Goal: Task Accomplishment & Management: Use online tool/utility

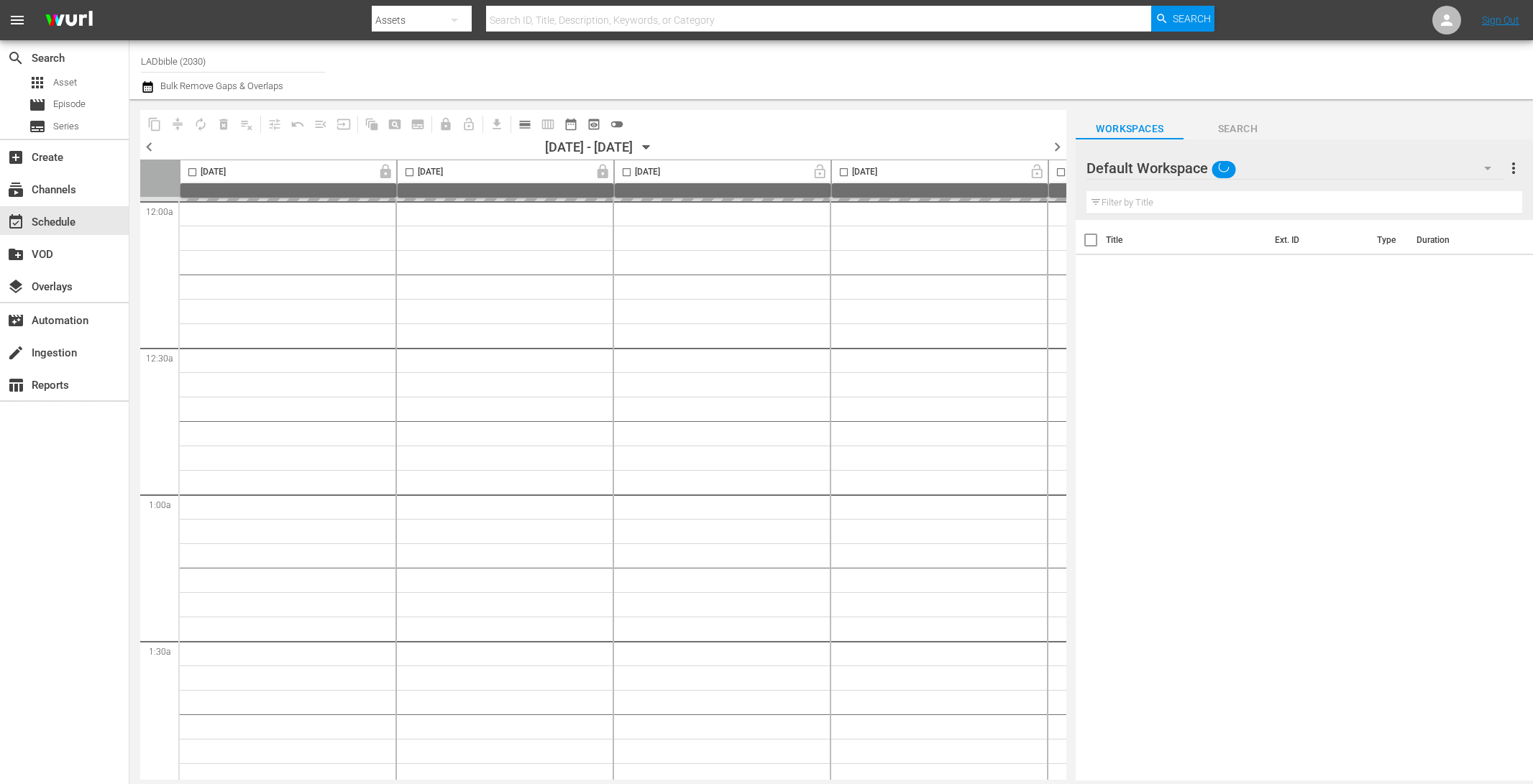
type input "LADbible (2030)"
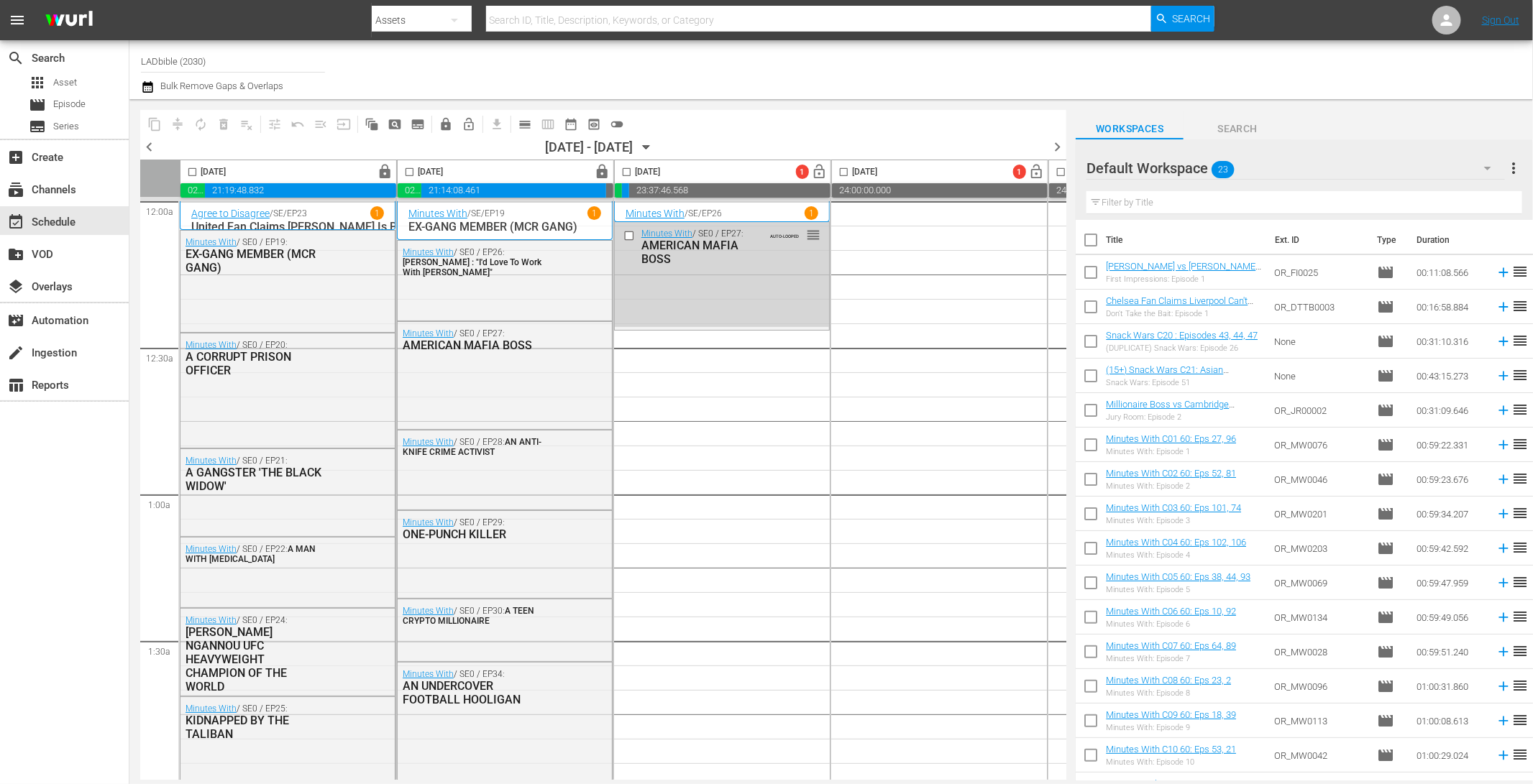
click at [1287, 162] on div "Default Workspace 23" at bounding box center [1295, 168] width 418 height 40
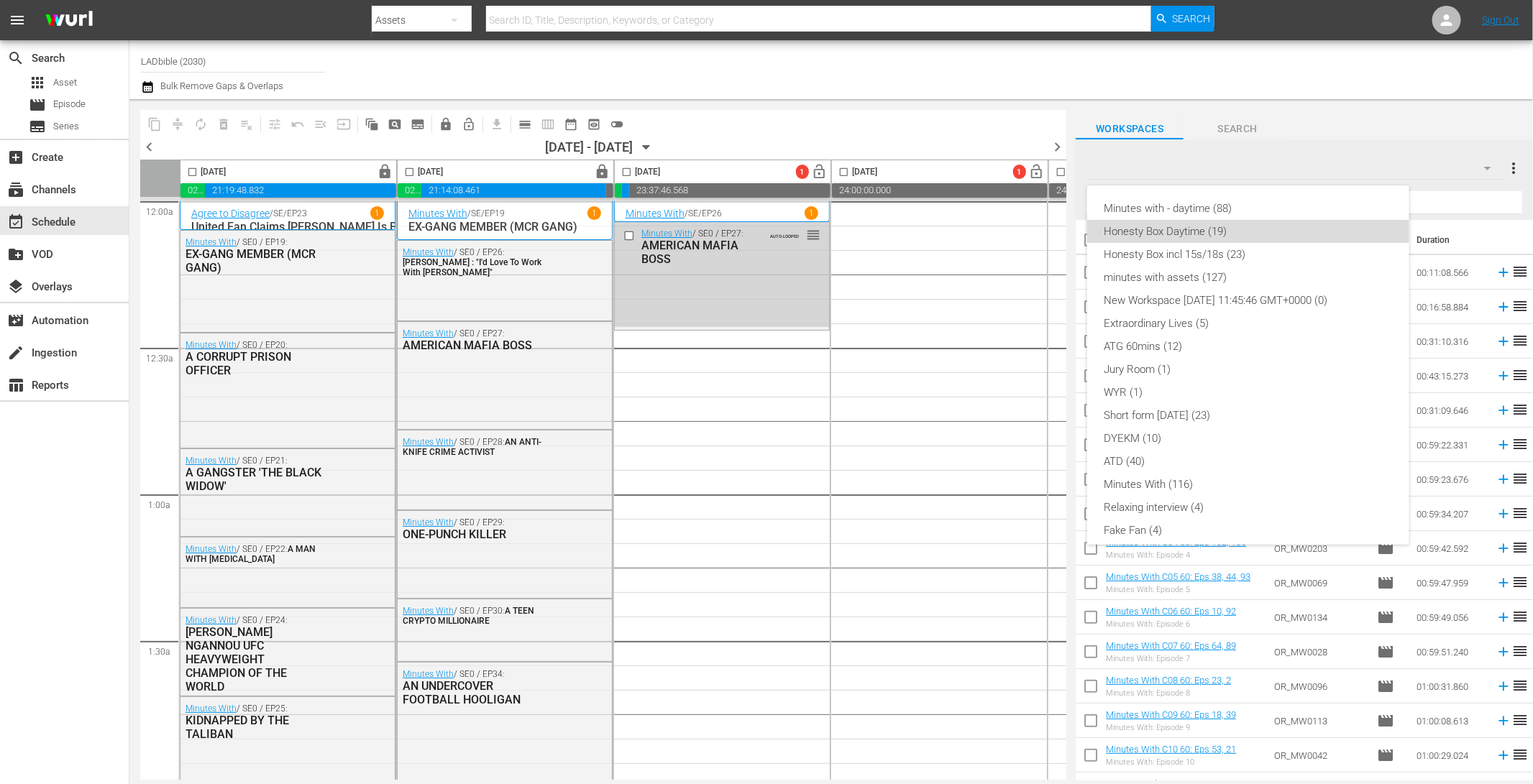
click at [1276, 232] on div "Honesty Box Daytime (19)" at bounding box center [1249, 232] width 288 height 23
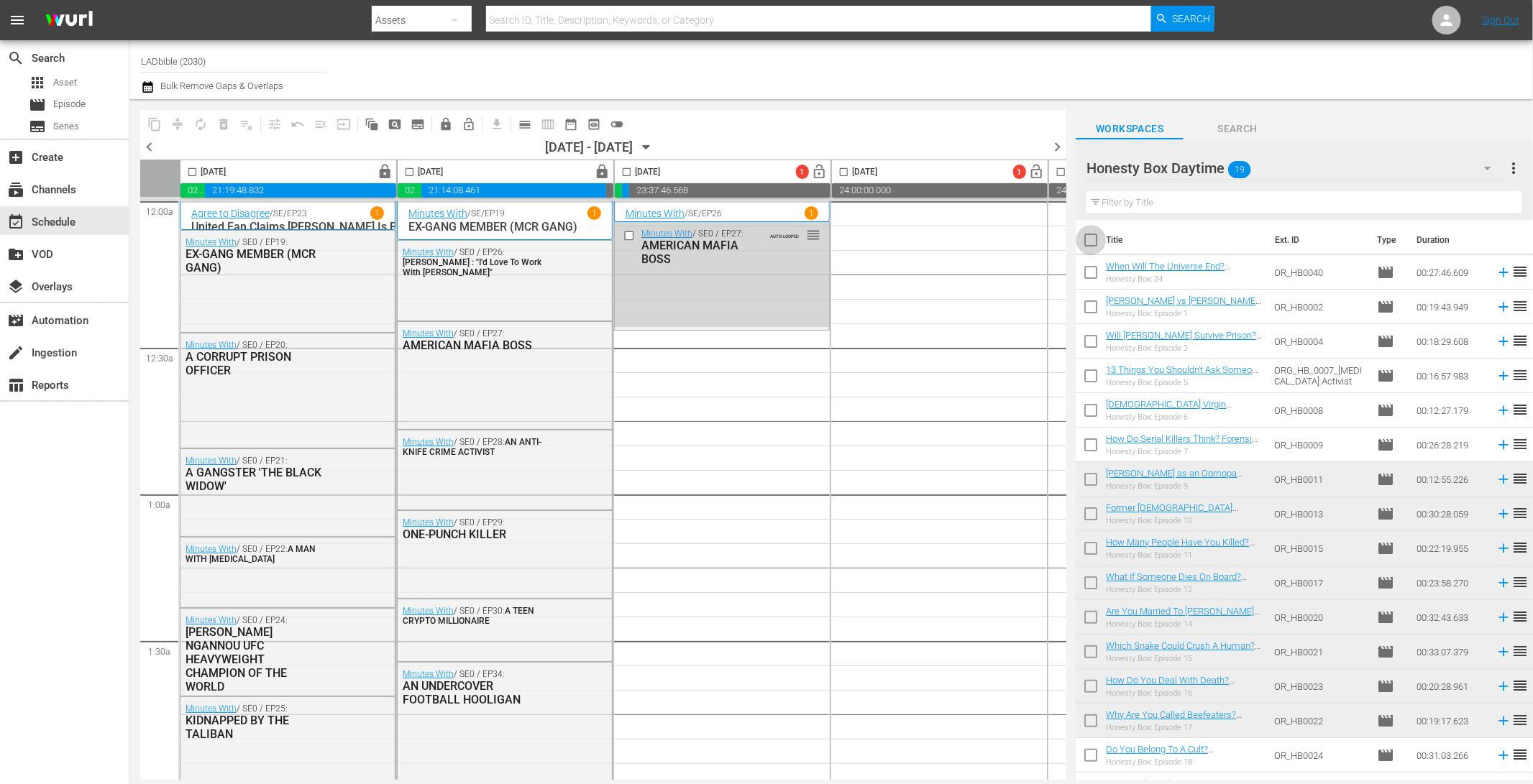
click at [1094, 239] on input "checkbox" at bounding box center [1090, 243] width 30 height 30
checkbox input "true"
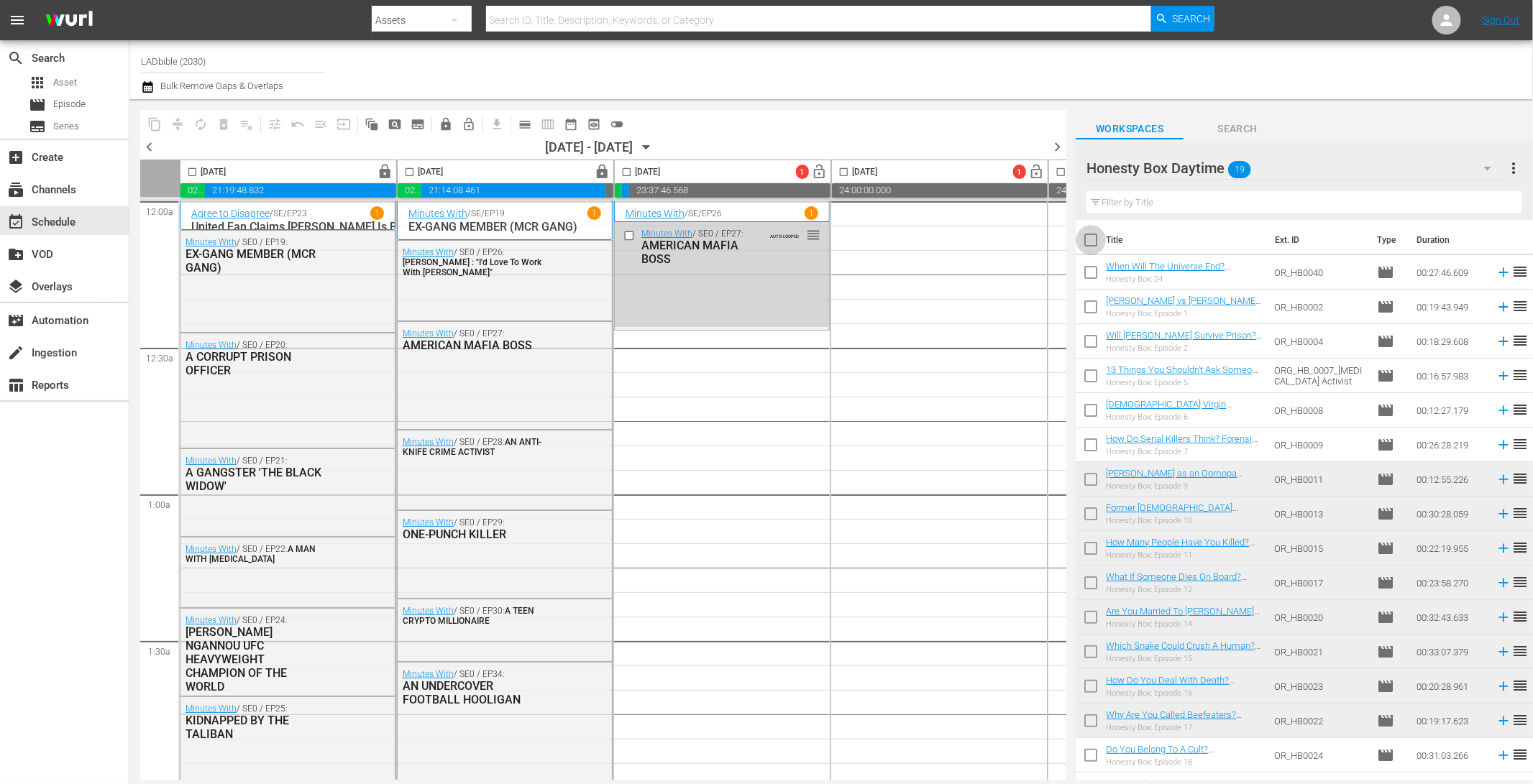
checkbox input "true"
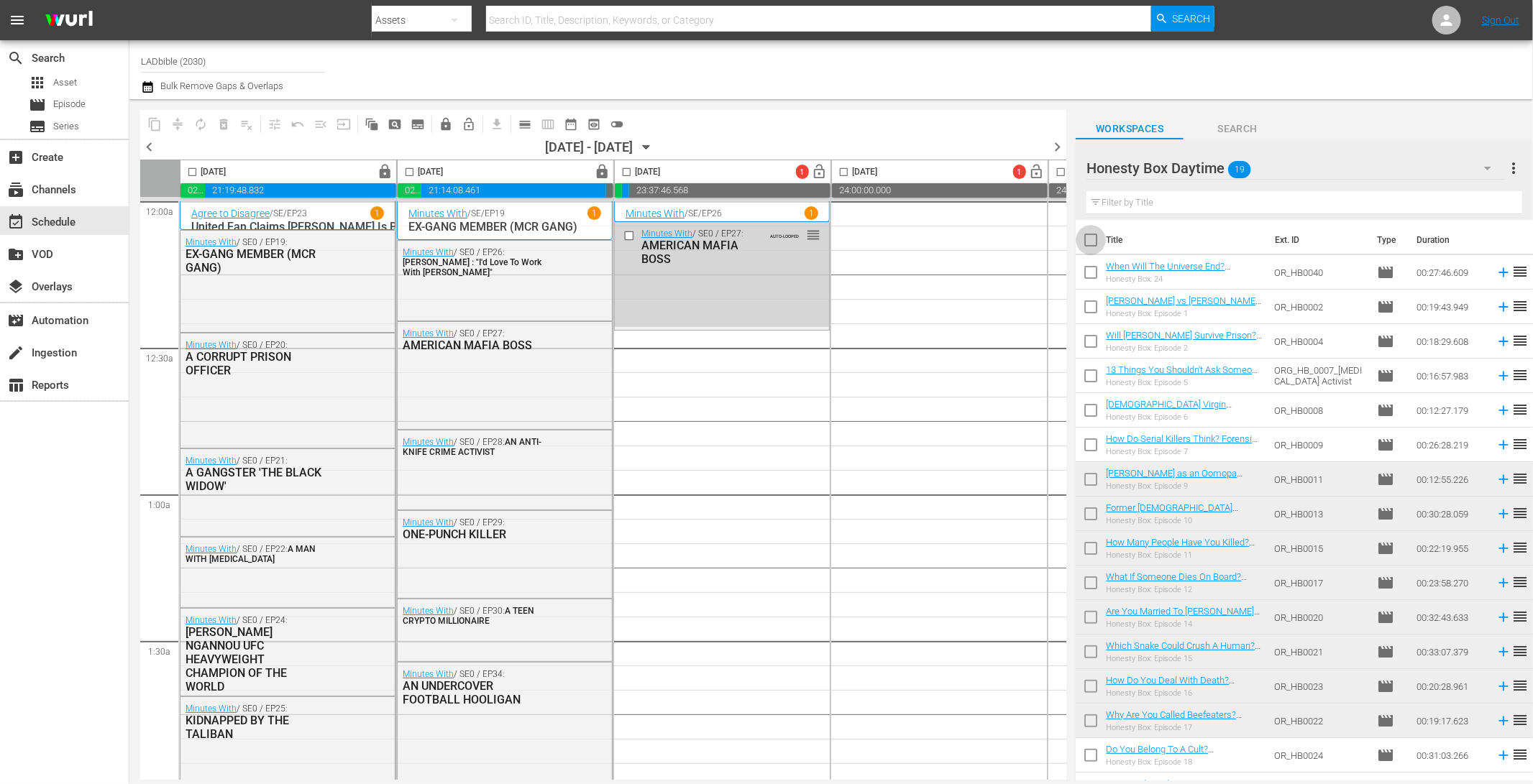
checkbox input "true"
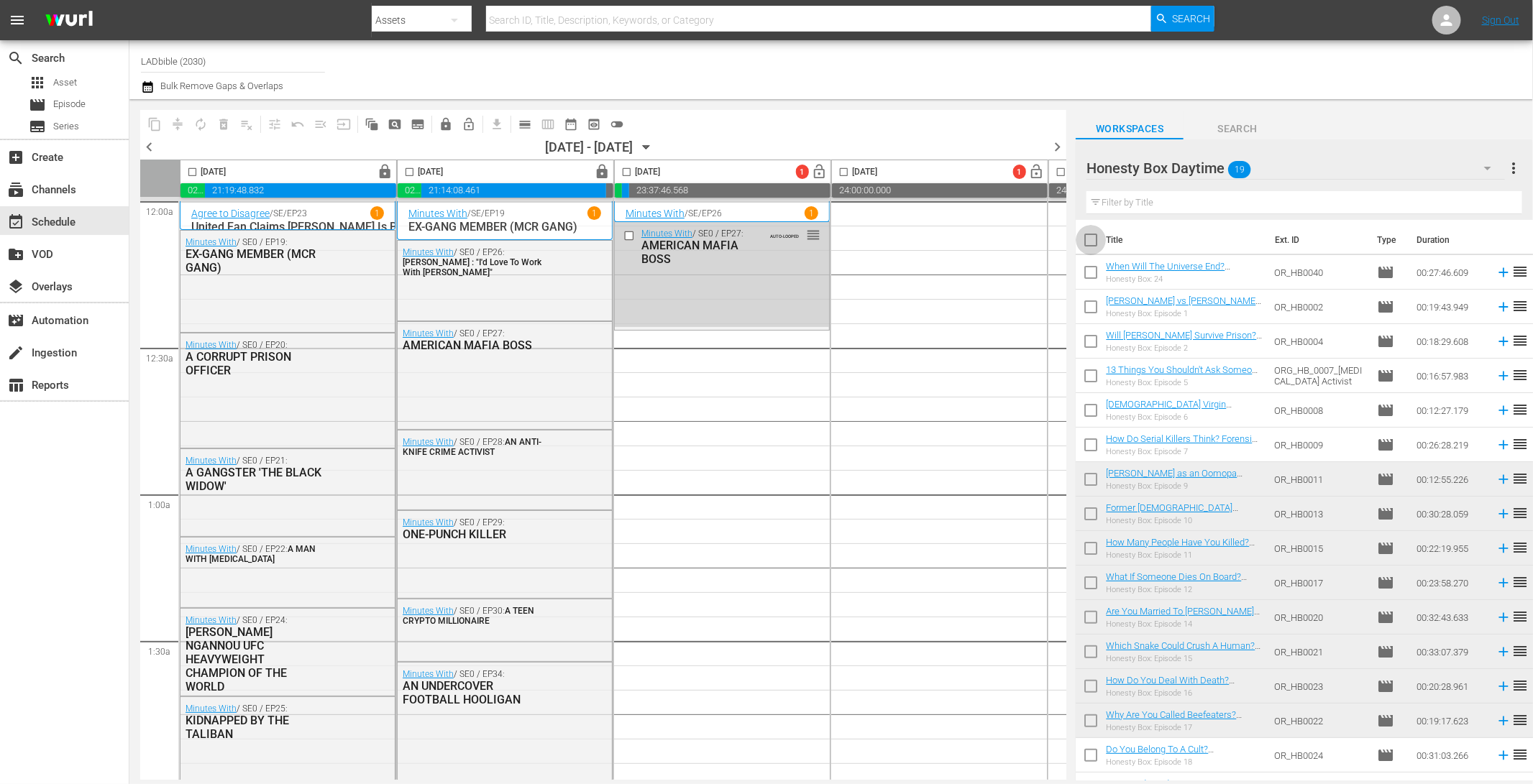
checkbox input "true"
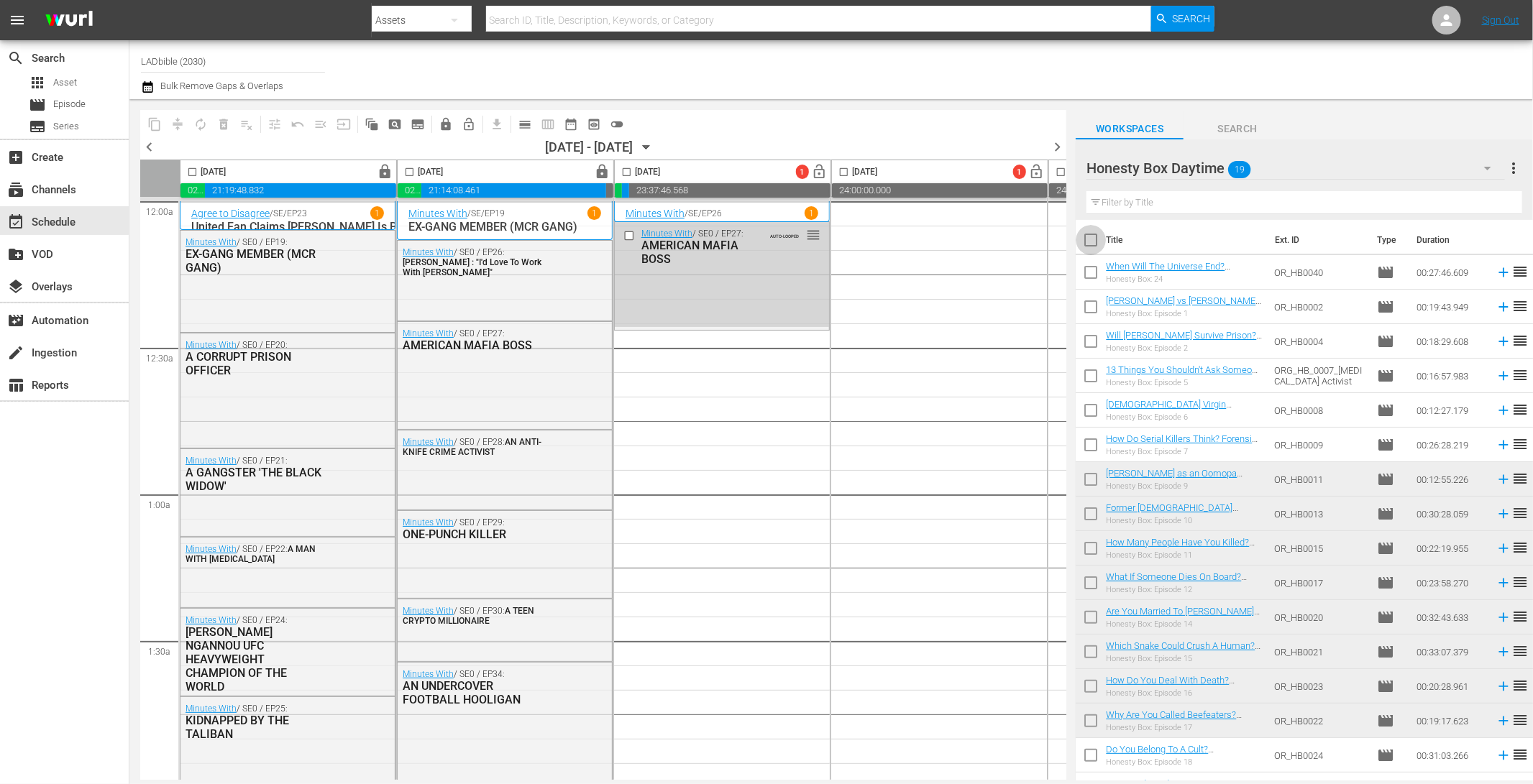
checkbox input "true"
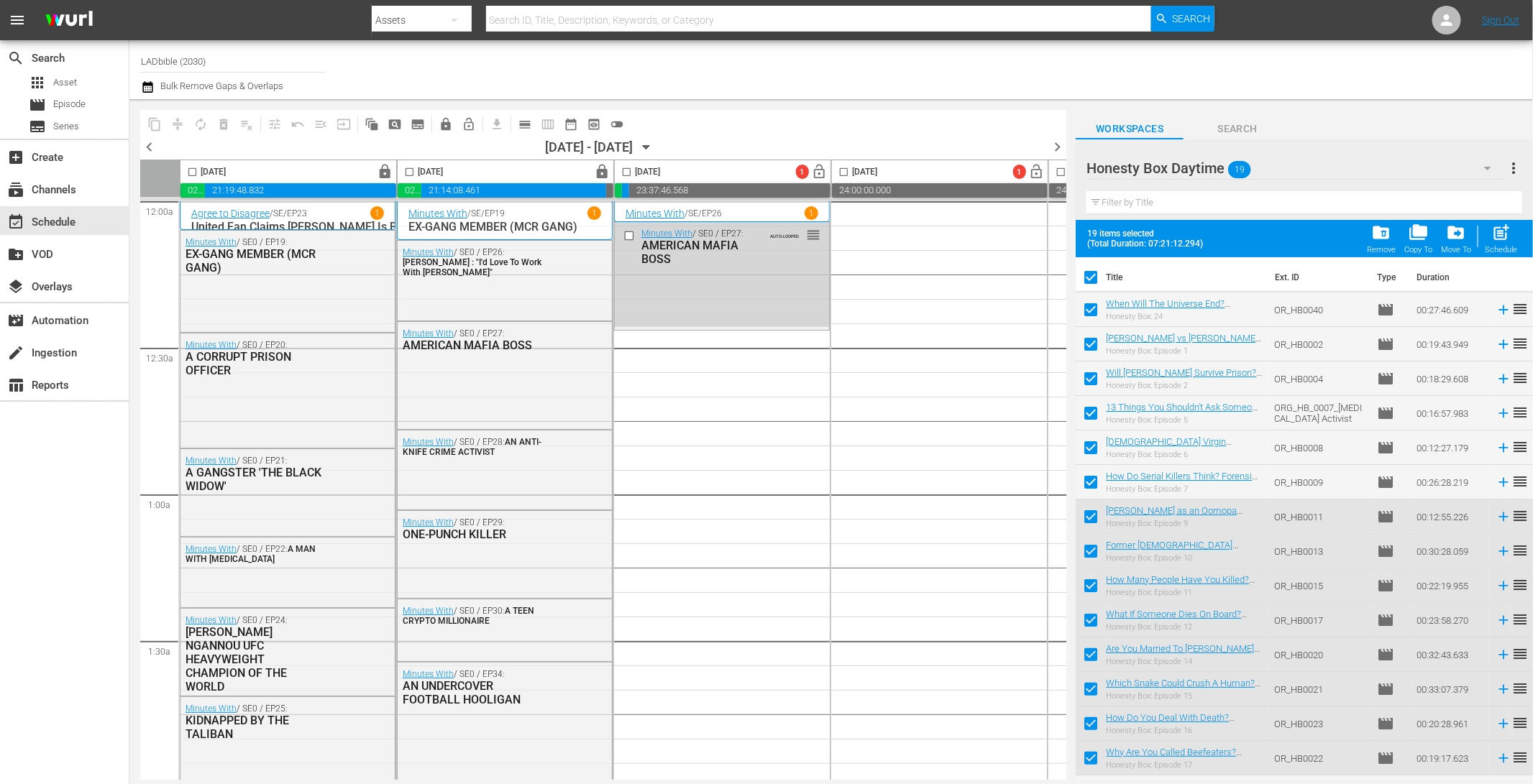
click at [1515, 169] on span "more_vert" at bounding box center [1513, 168] width 17 height 17
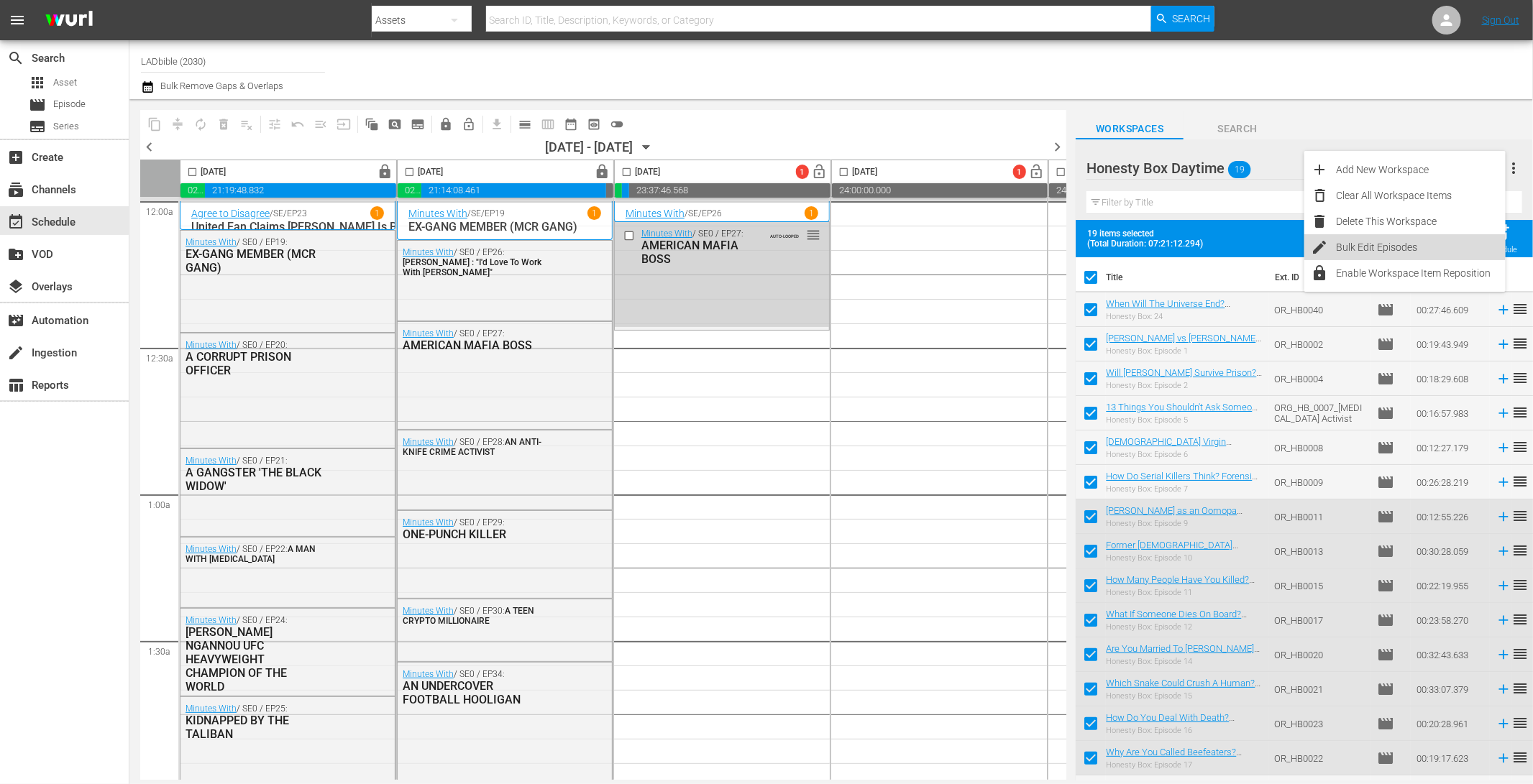
click at [1488, 252] on div "Bulk Edit Episodes" at bounding box center [1421, 247] width 169 height 26
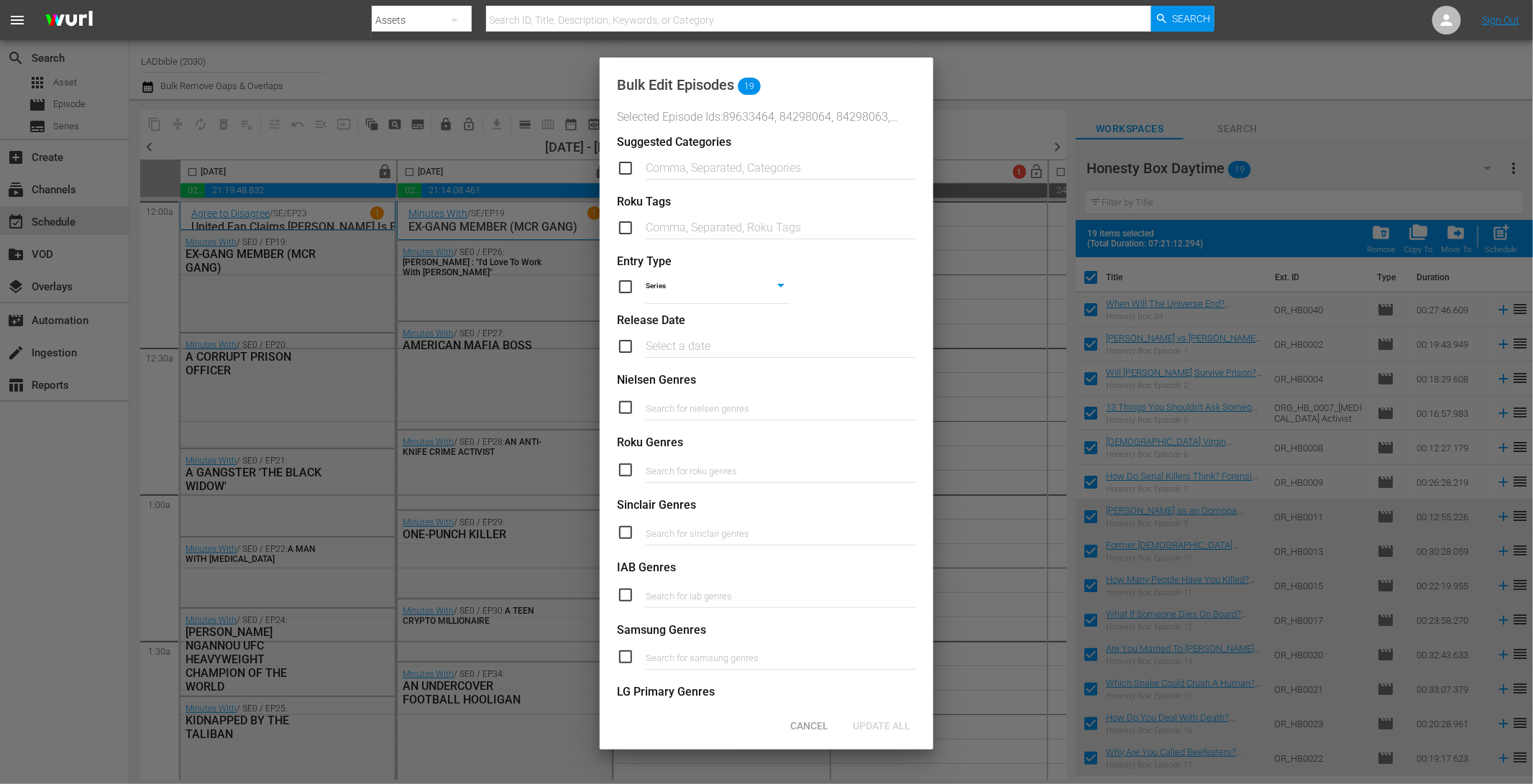
scroll to position [353, 0]
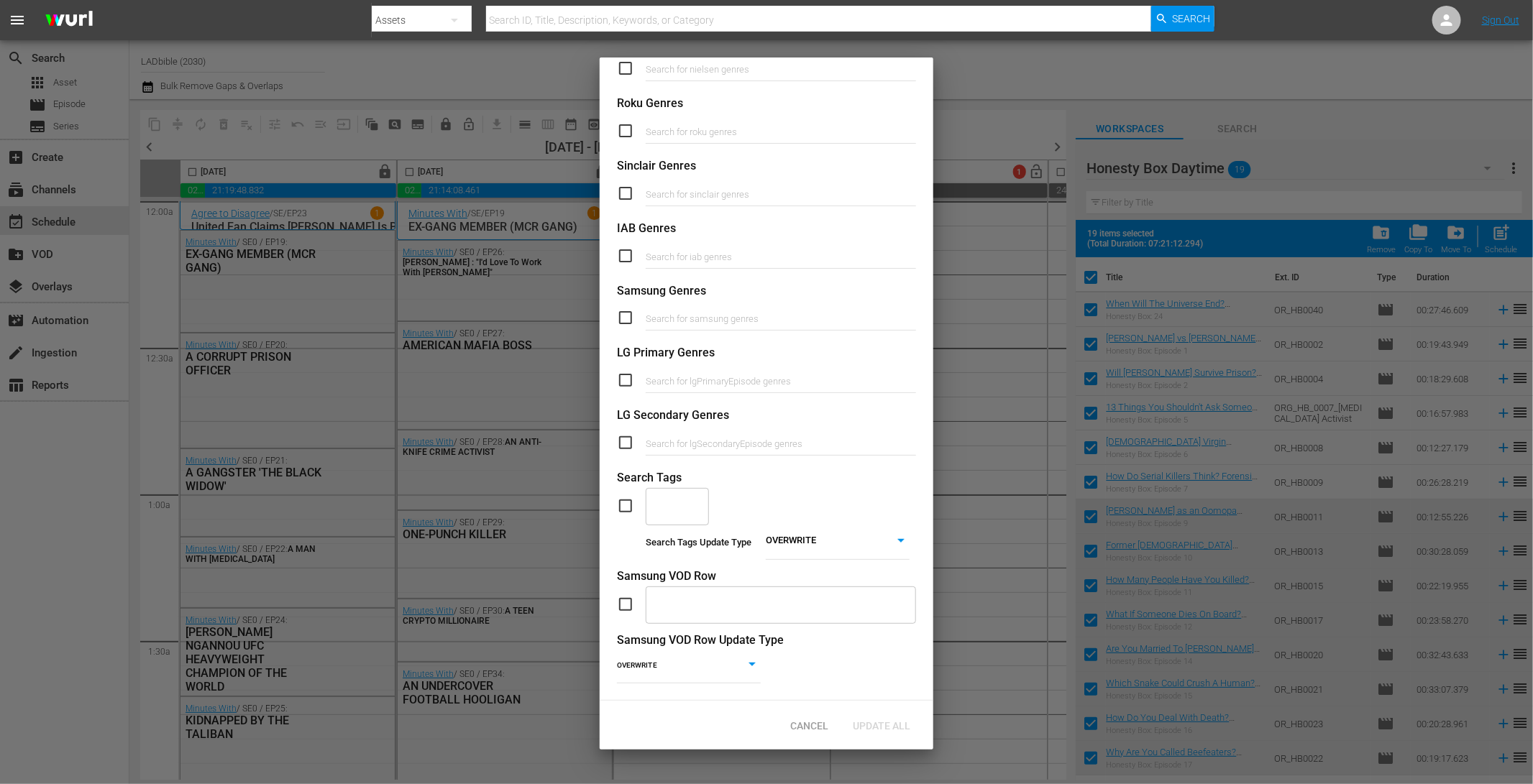
click at [631, 497] on input "checkbox" at bounding box center [631, 505] width 29 height 17
checkbox input "true"
click at [665, 500] on input "text" at bounding box center [666, 506] width 29 height 26
type input "J"
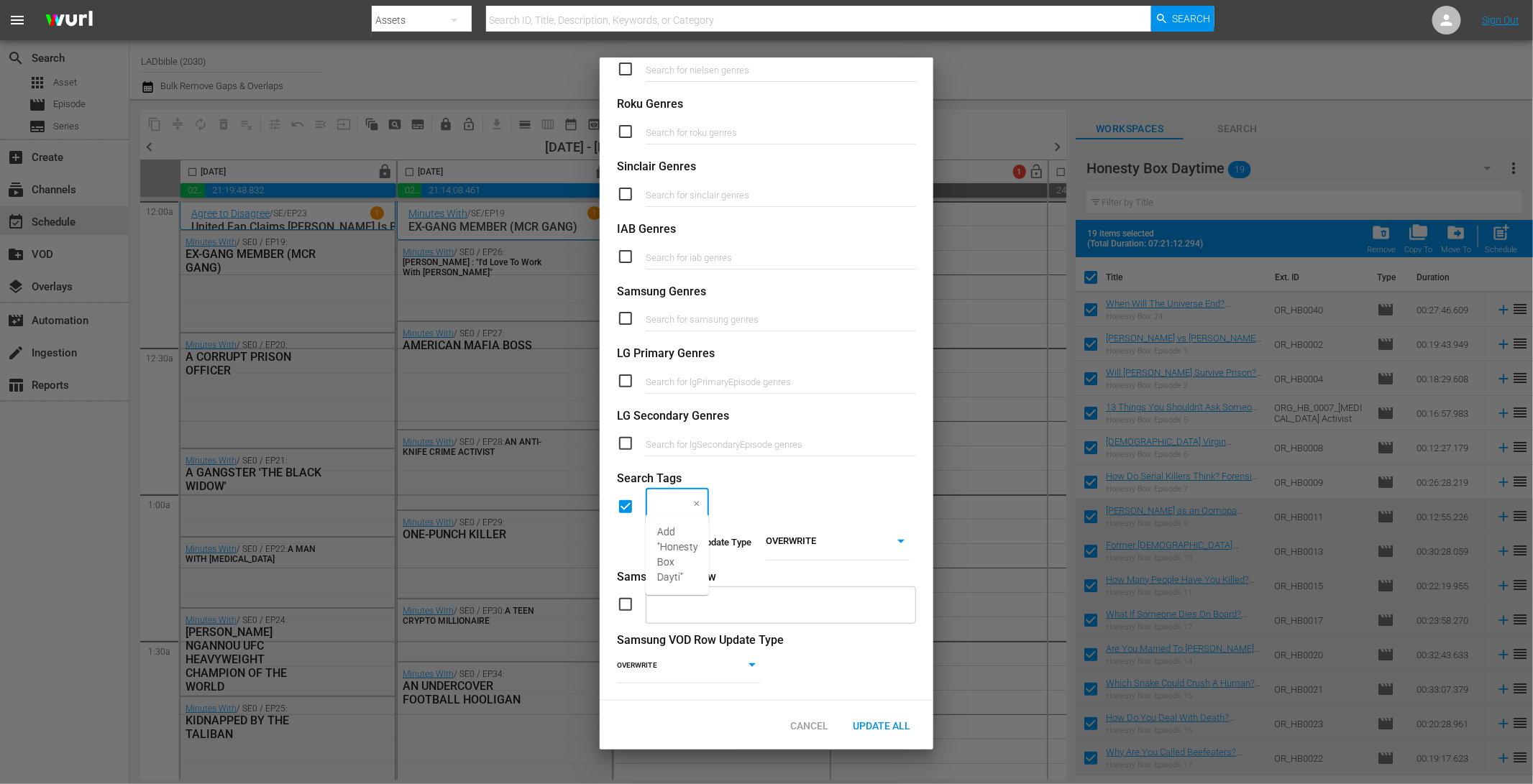
type input "Honesty Box Daytime"
click at [681, 572] on span "Add "Honesty Box Daytime"" at bounding box center [677, 555] width 41 height 61
click at [875, 720] on span "Update All" at bounding box center [881, 726] width 81 height 12
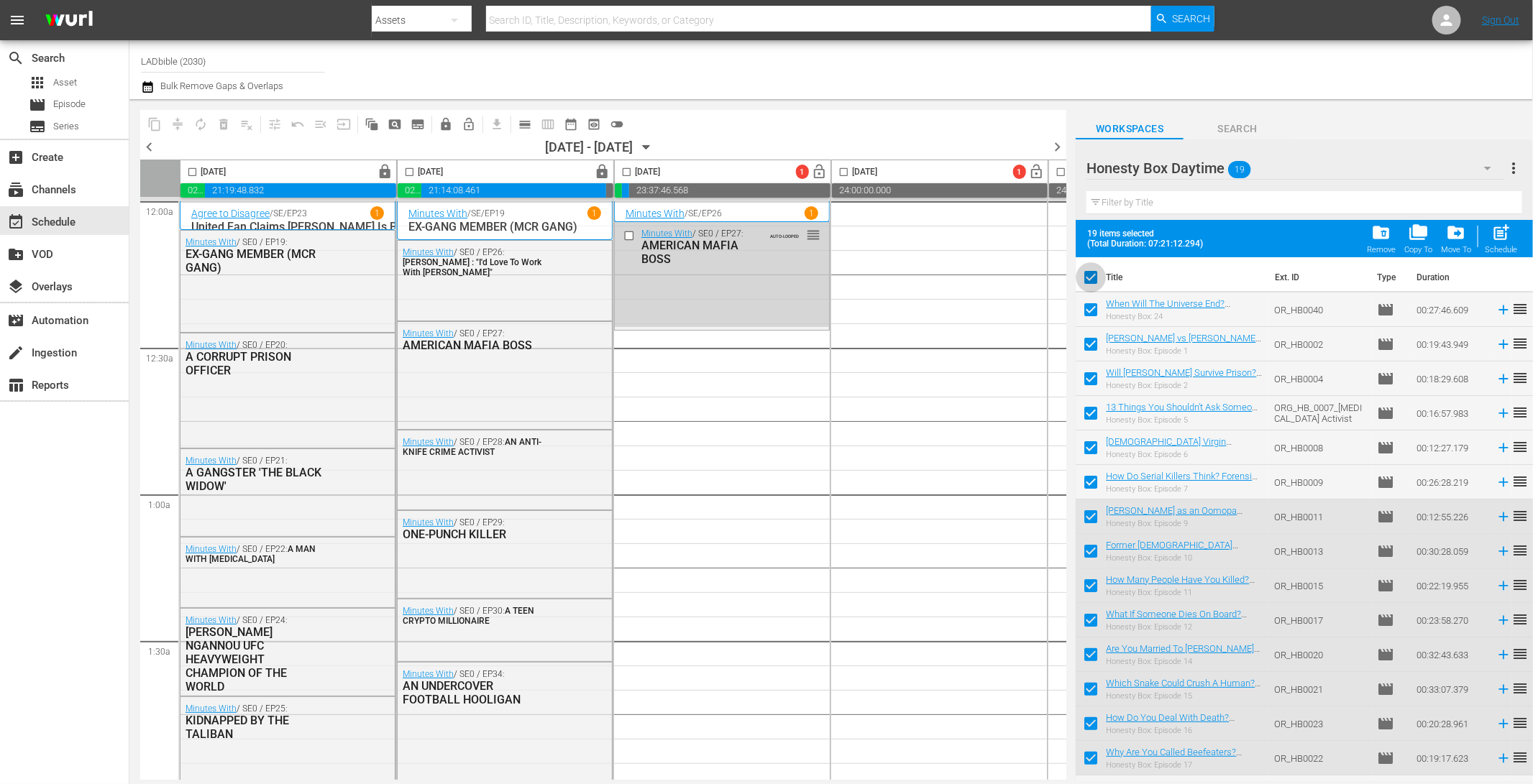
click at [1095, 276] on input "checkbox" at bounding box center [1090, 280] width 30 height 30
checkbox input "false"
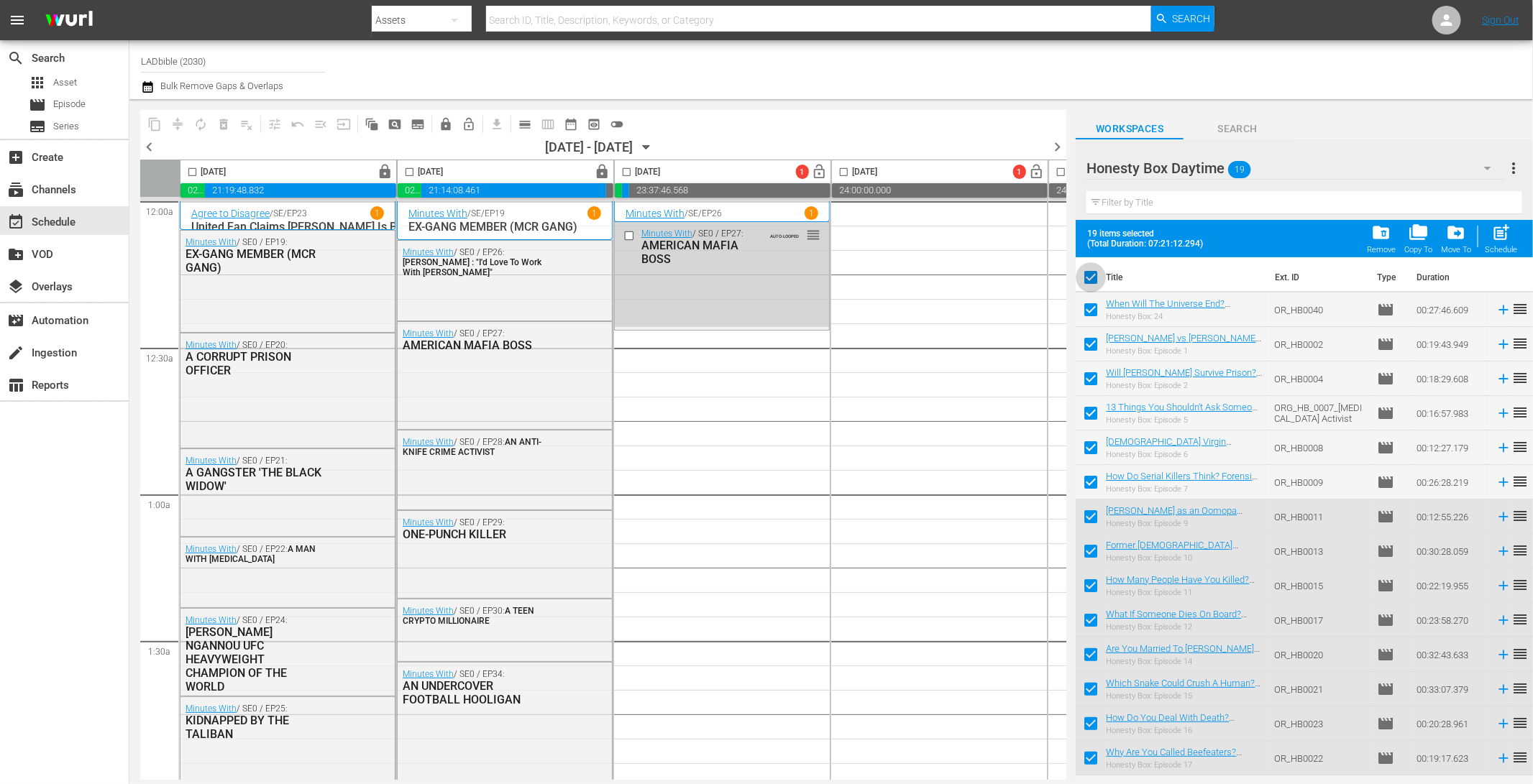
checkbox input "false"
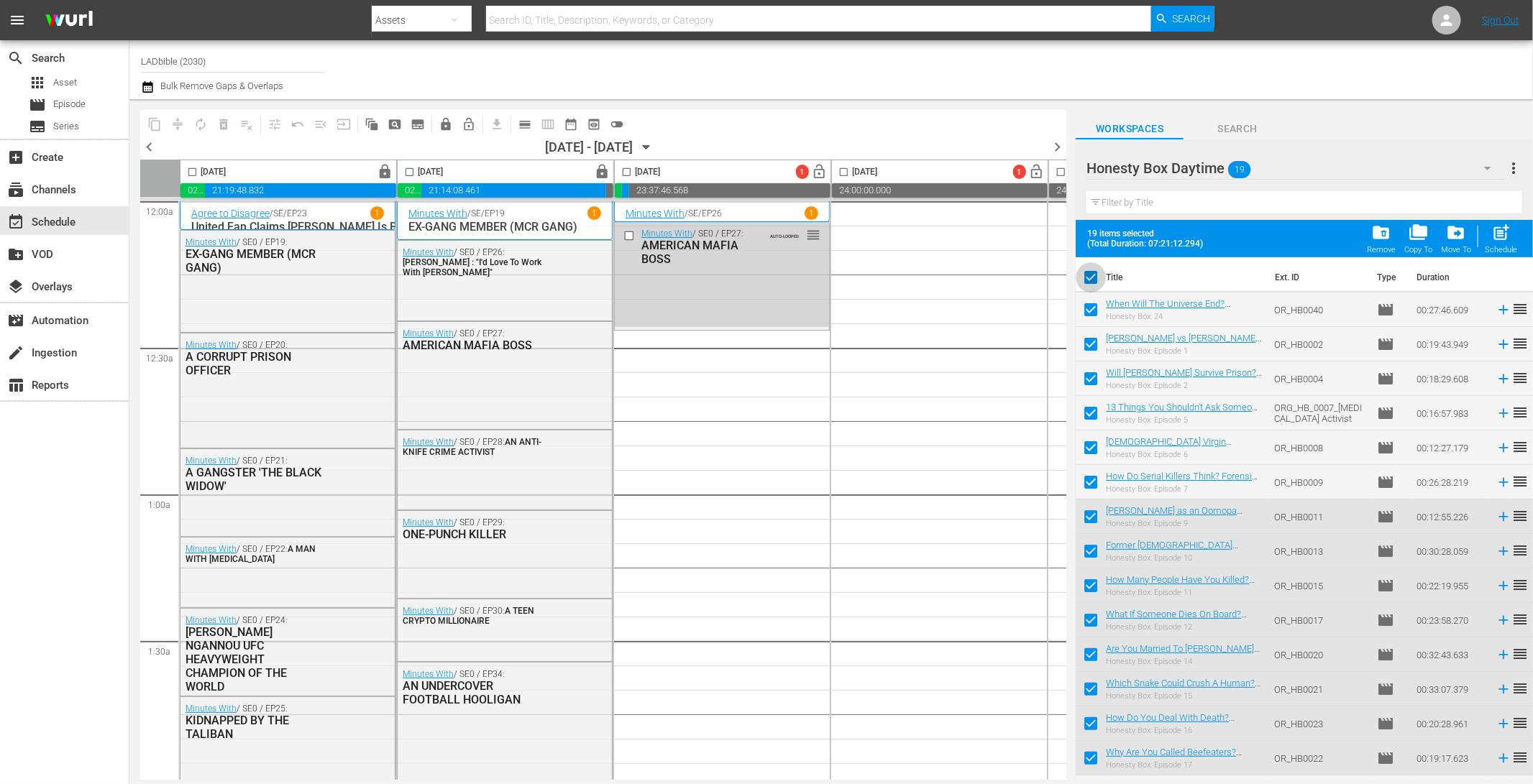
checkbox input "false"
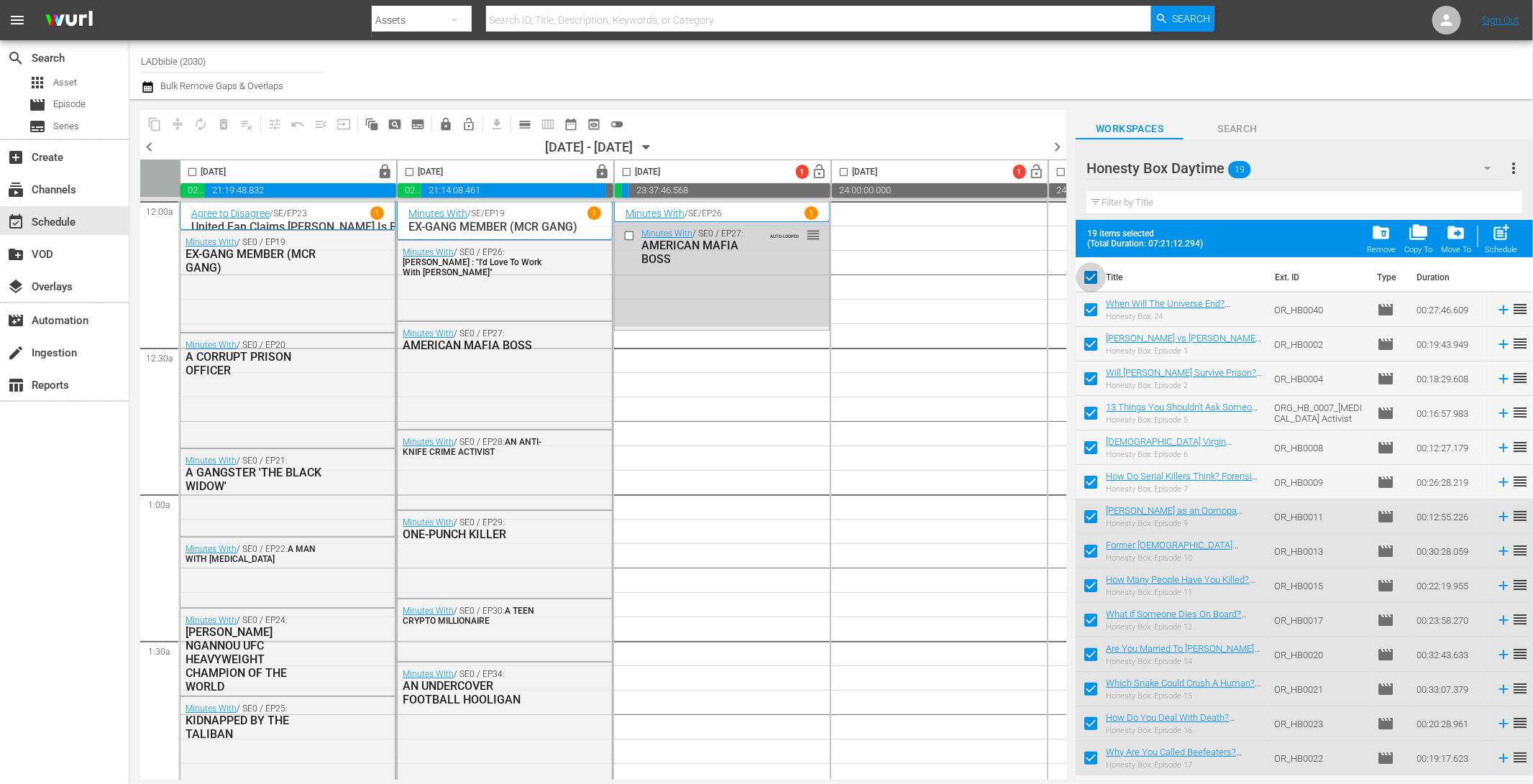
checkbox input "false"
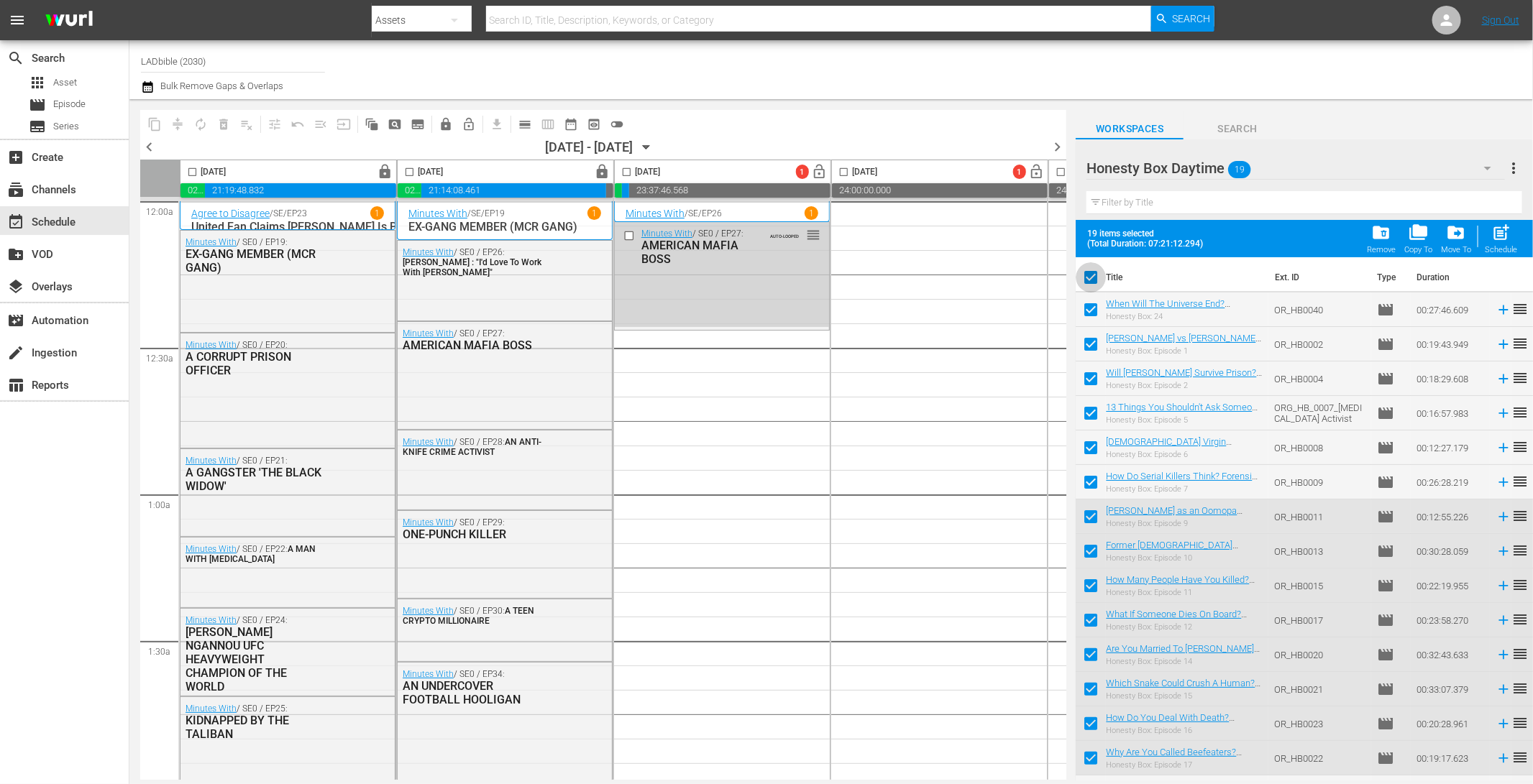
checkbox input "false"
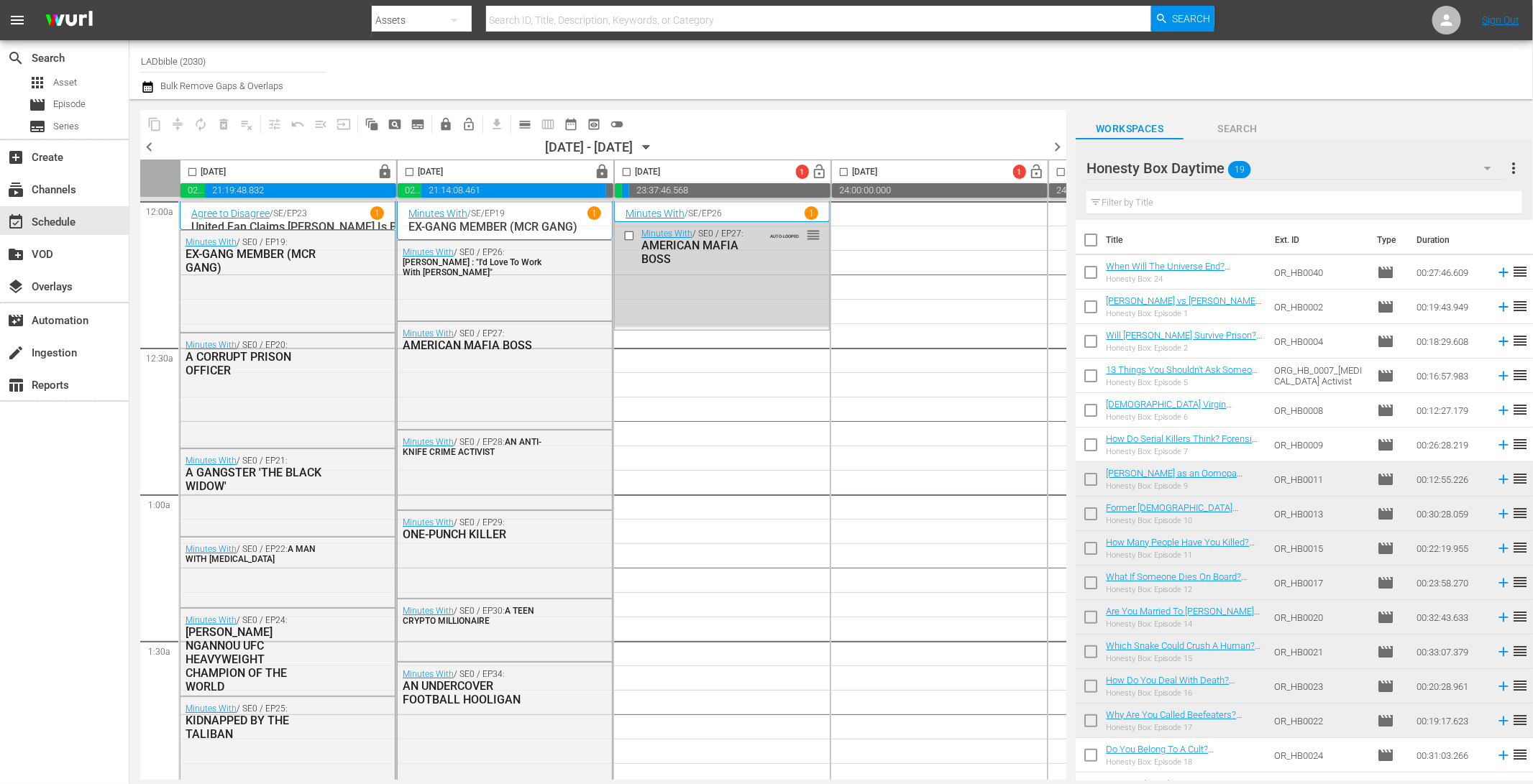
click at [1285, 167] on div "Honesty Box Daytime 19" at bounding box center [1295, 168] width 418 height 40
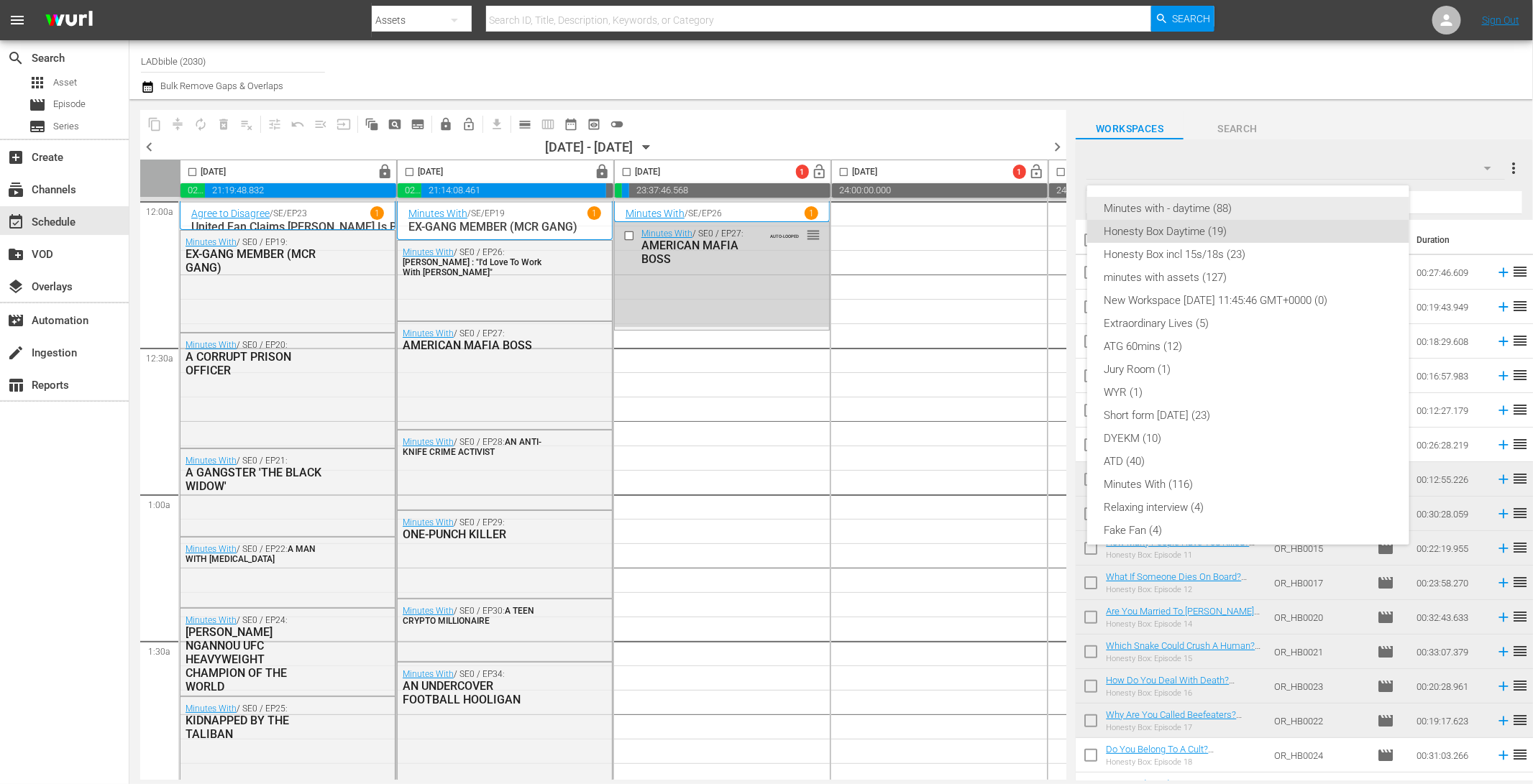
click at [1265, 205] on div "Minutes with - daytime (88)" at bounding box center [1249, 209] width 288 height 23
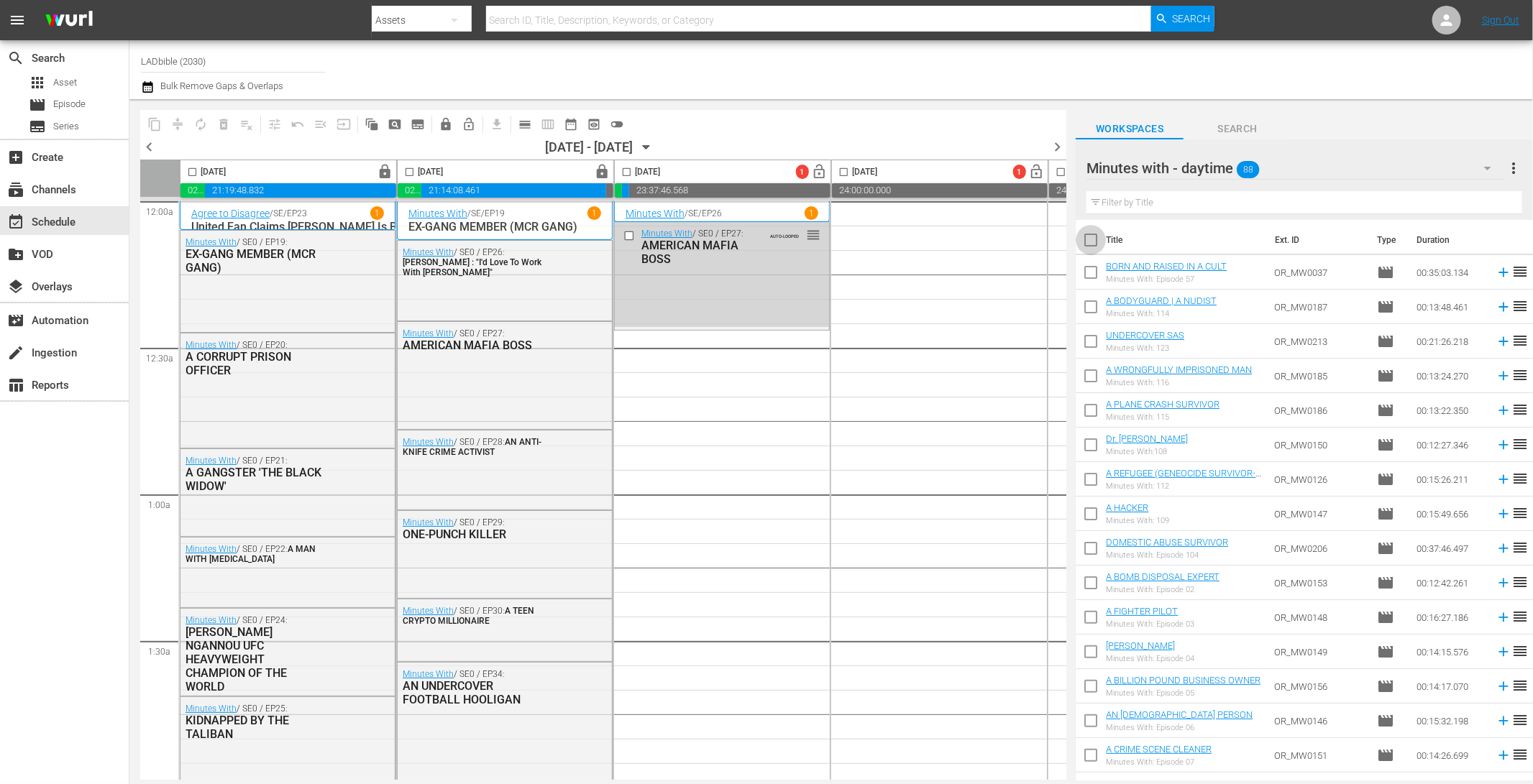
click at [1092, 239] on input "checkbox" at bounding box center [1090, 243] width 30 height 30
checkbox input "true"
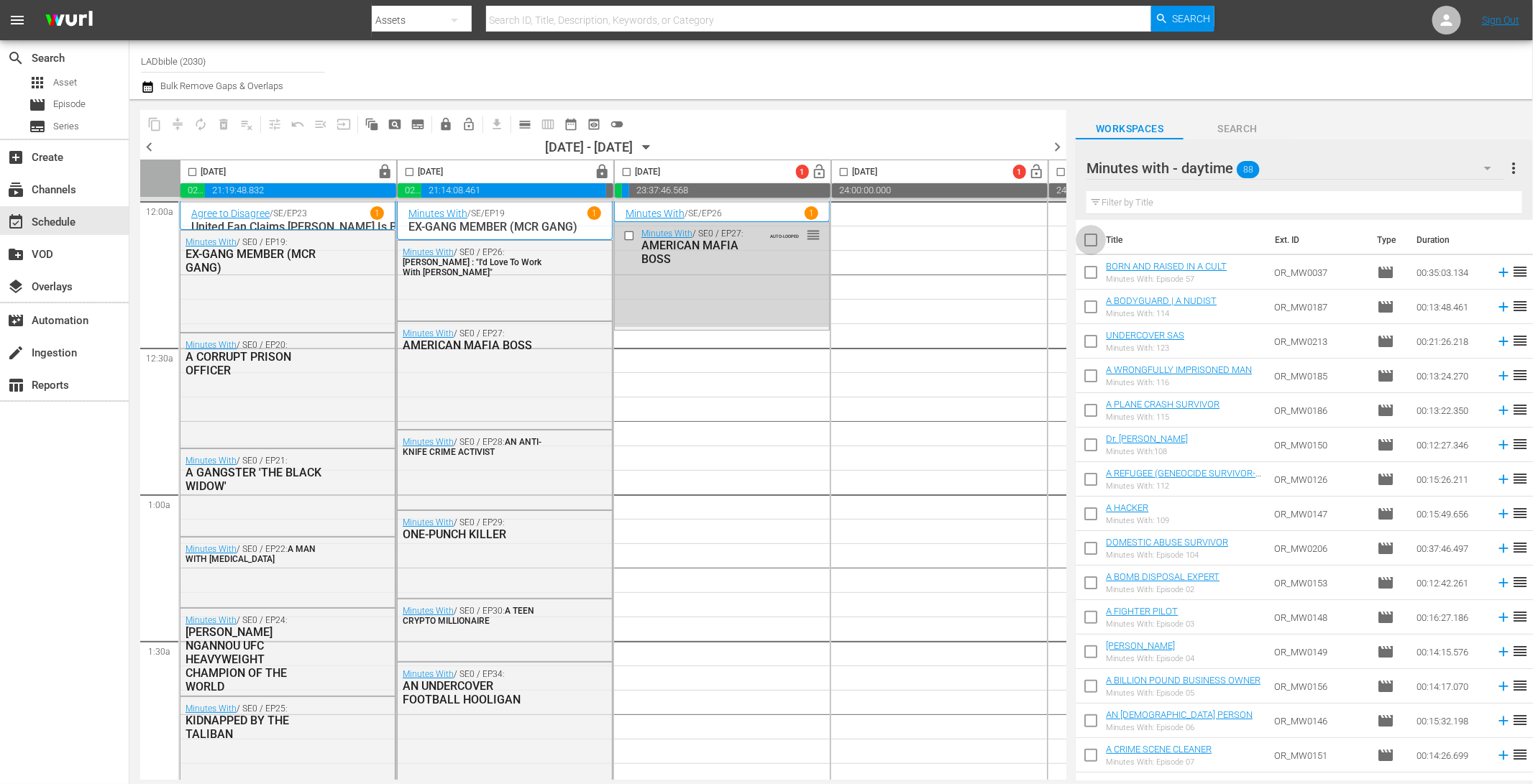
checkbox input "true"
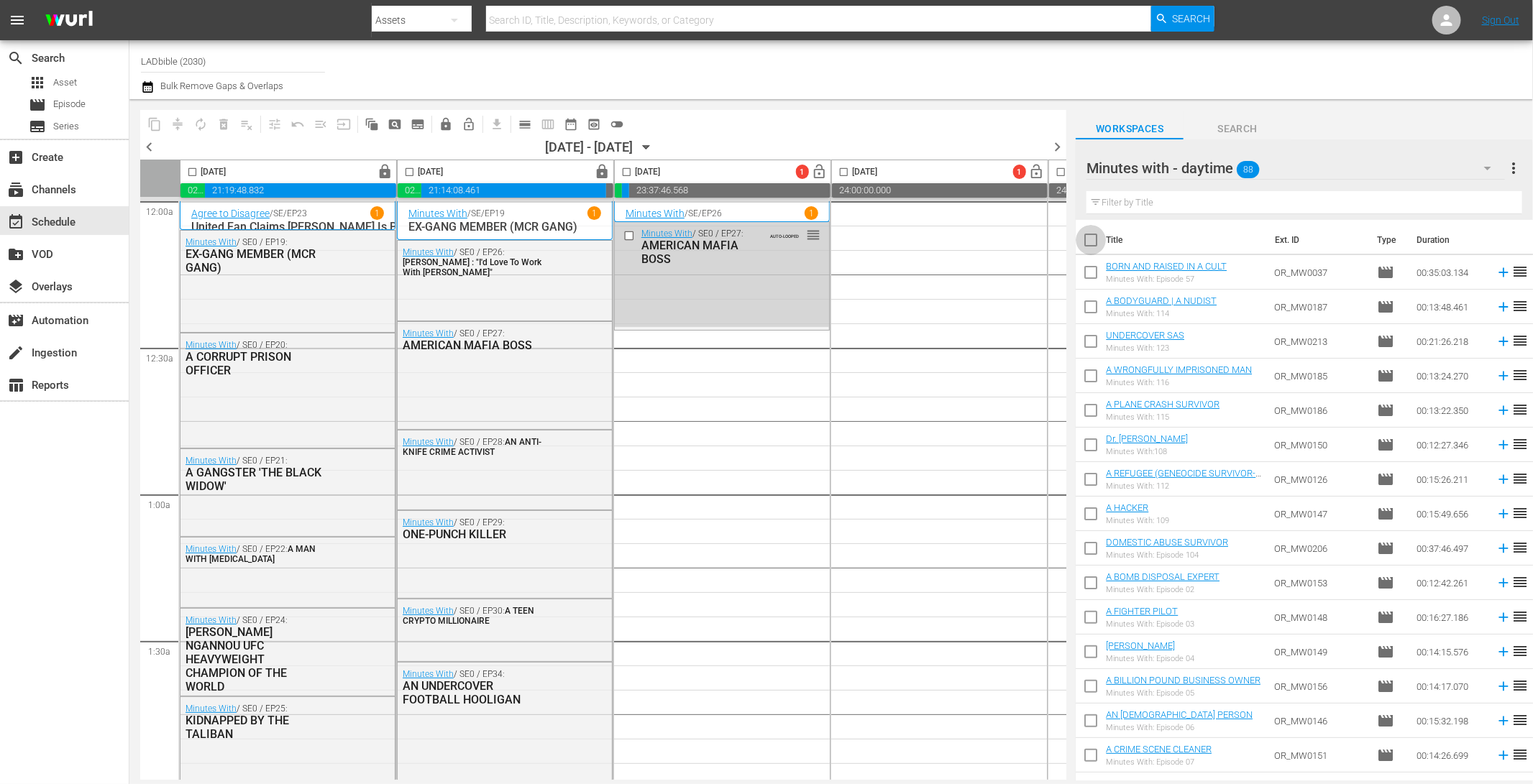
checkbox input "true"
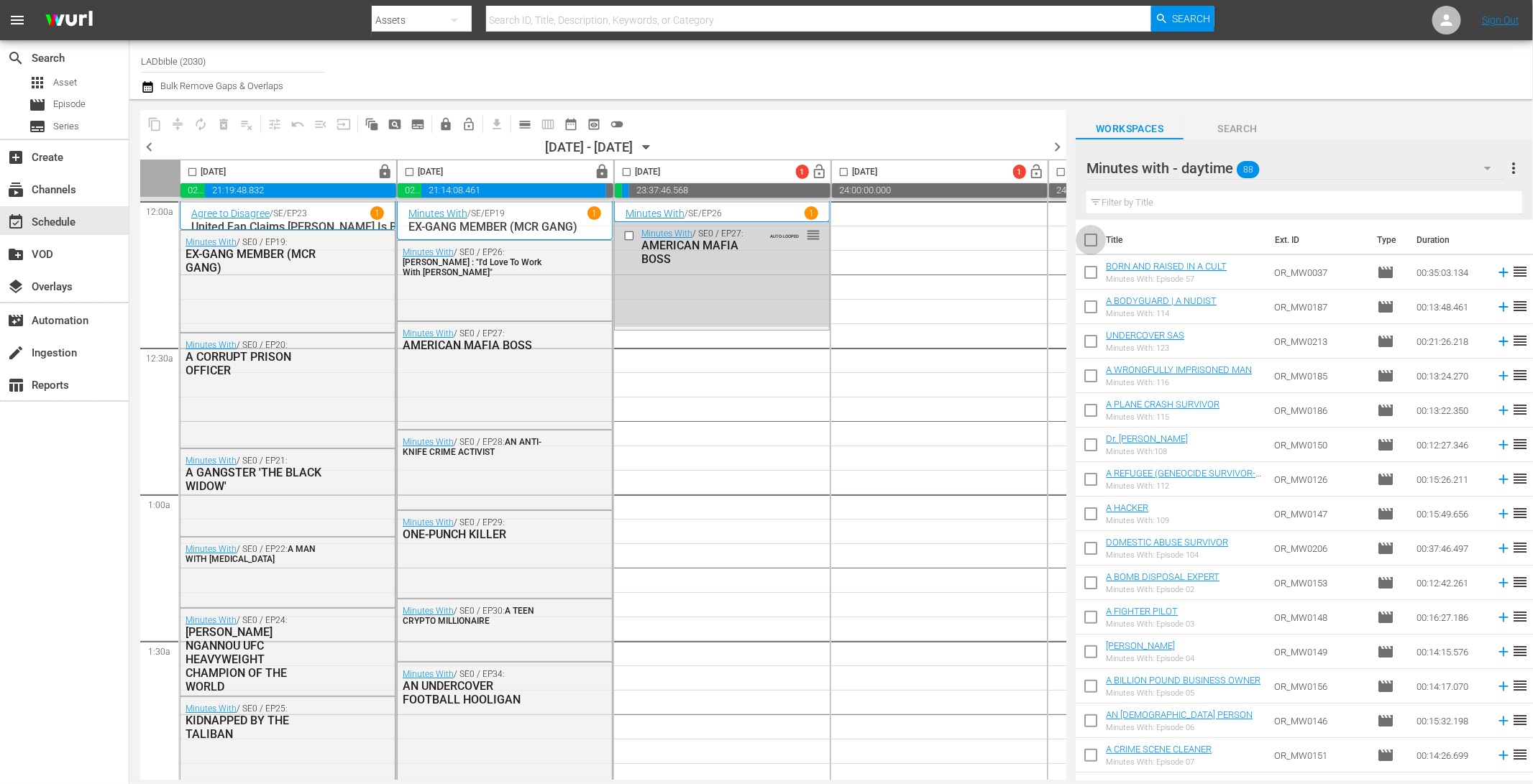
checkbox input "true"
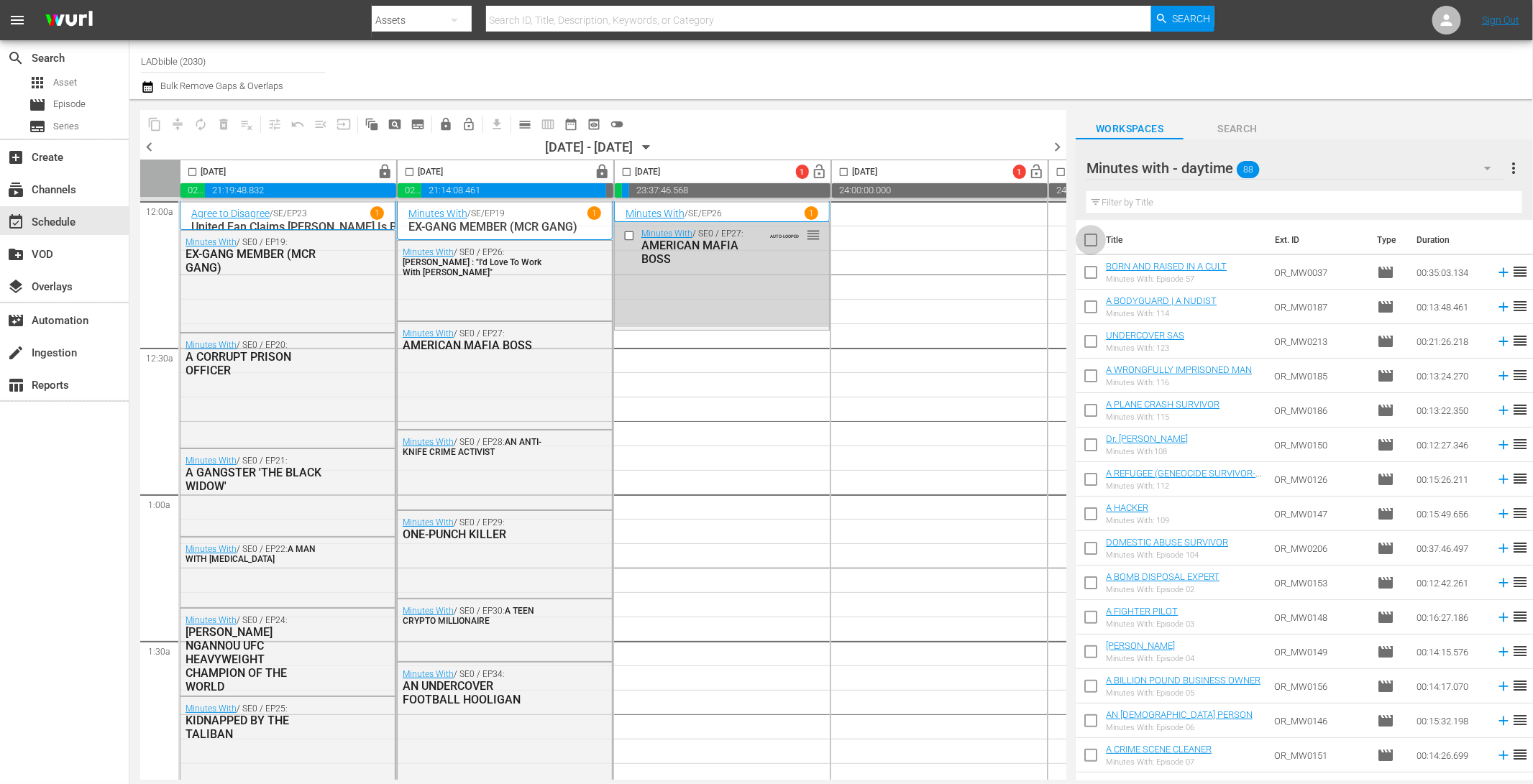
checkbox input "true"
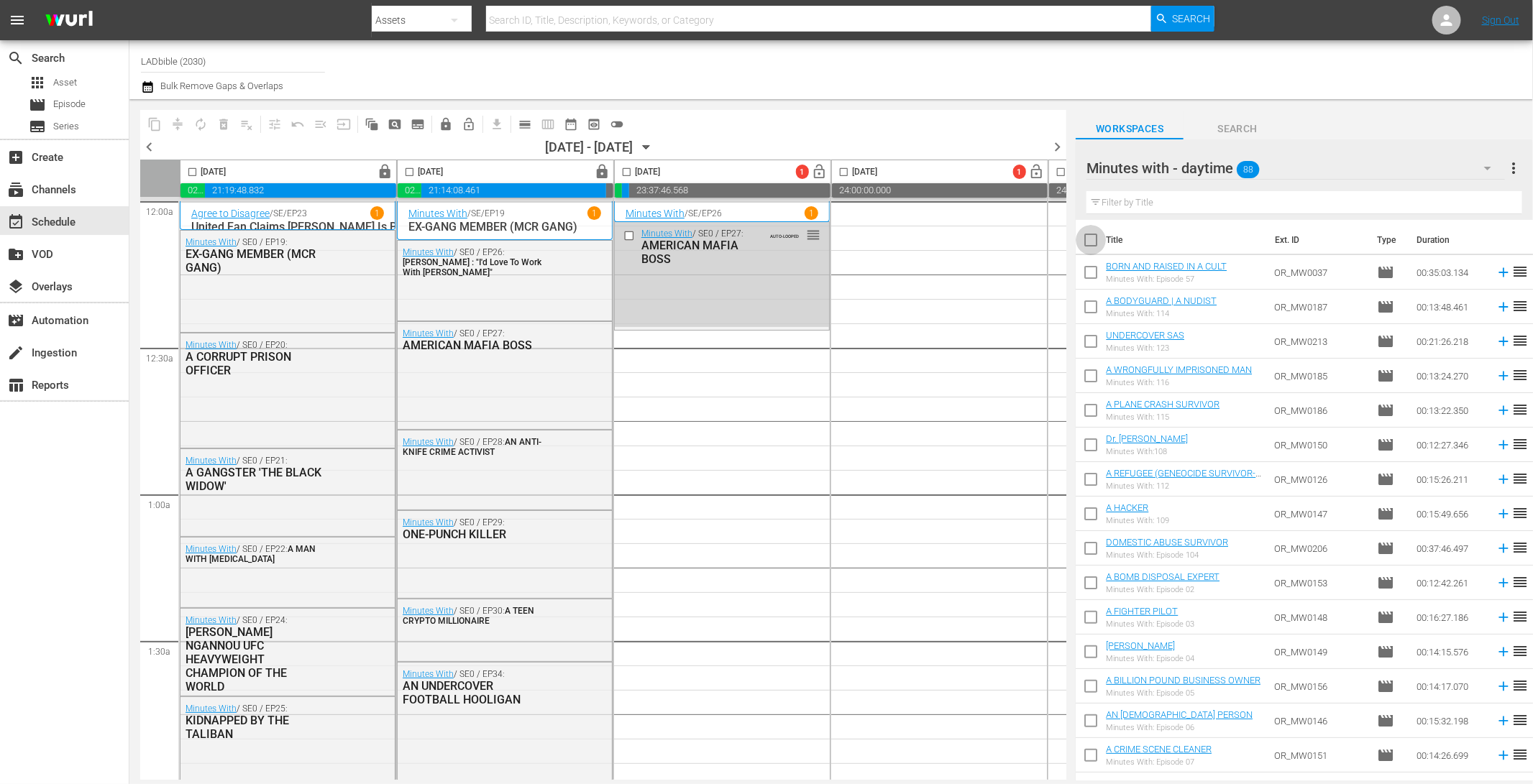
checkbox input "true"
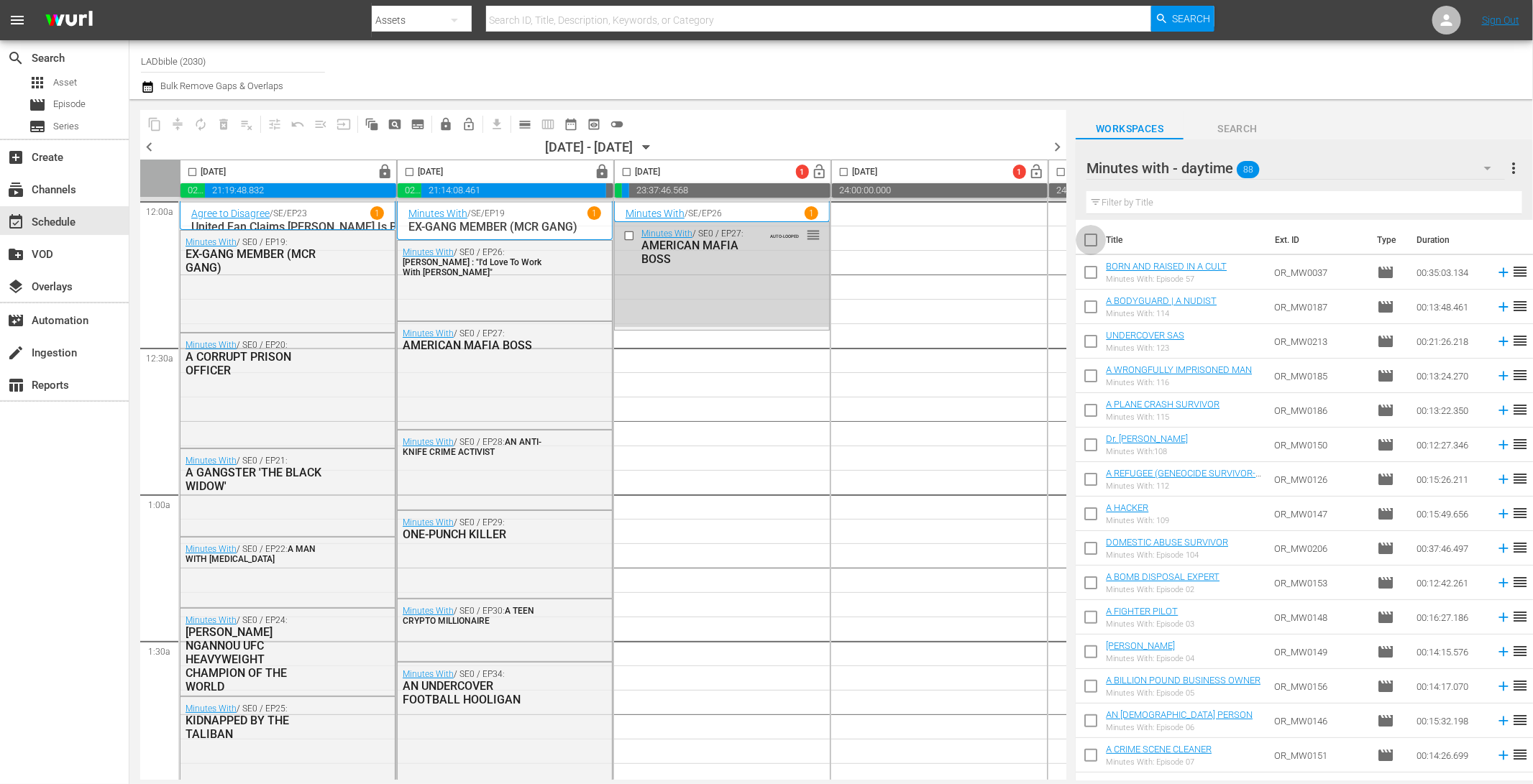
checkbox input "true"
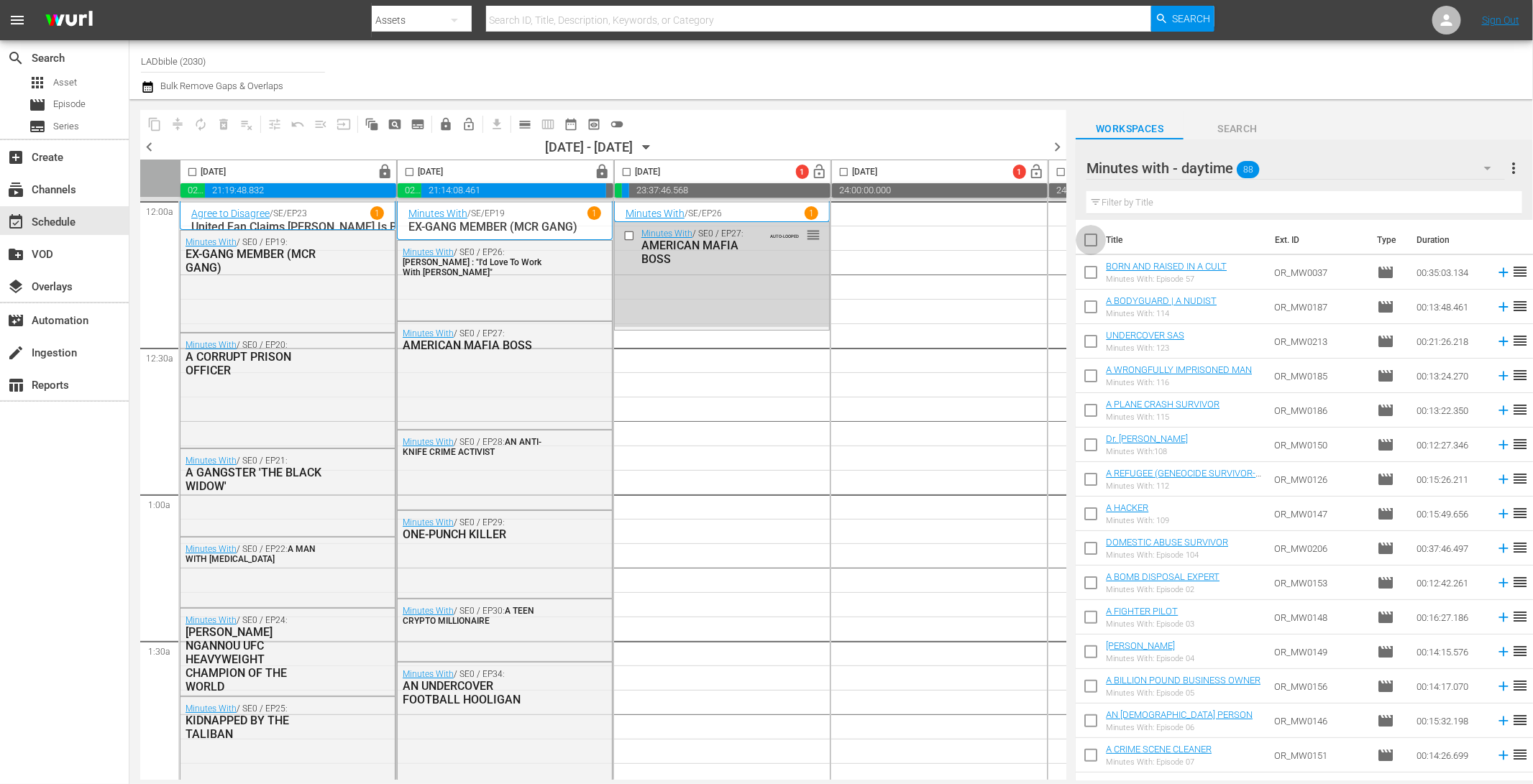
checkbox input "true"
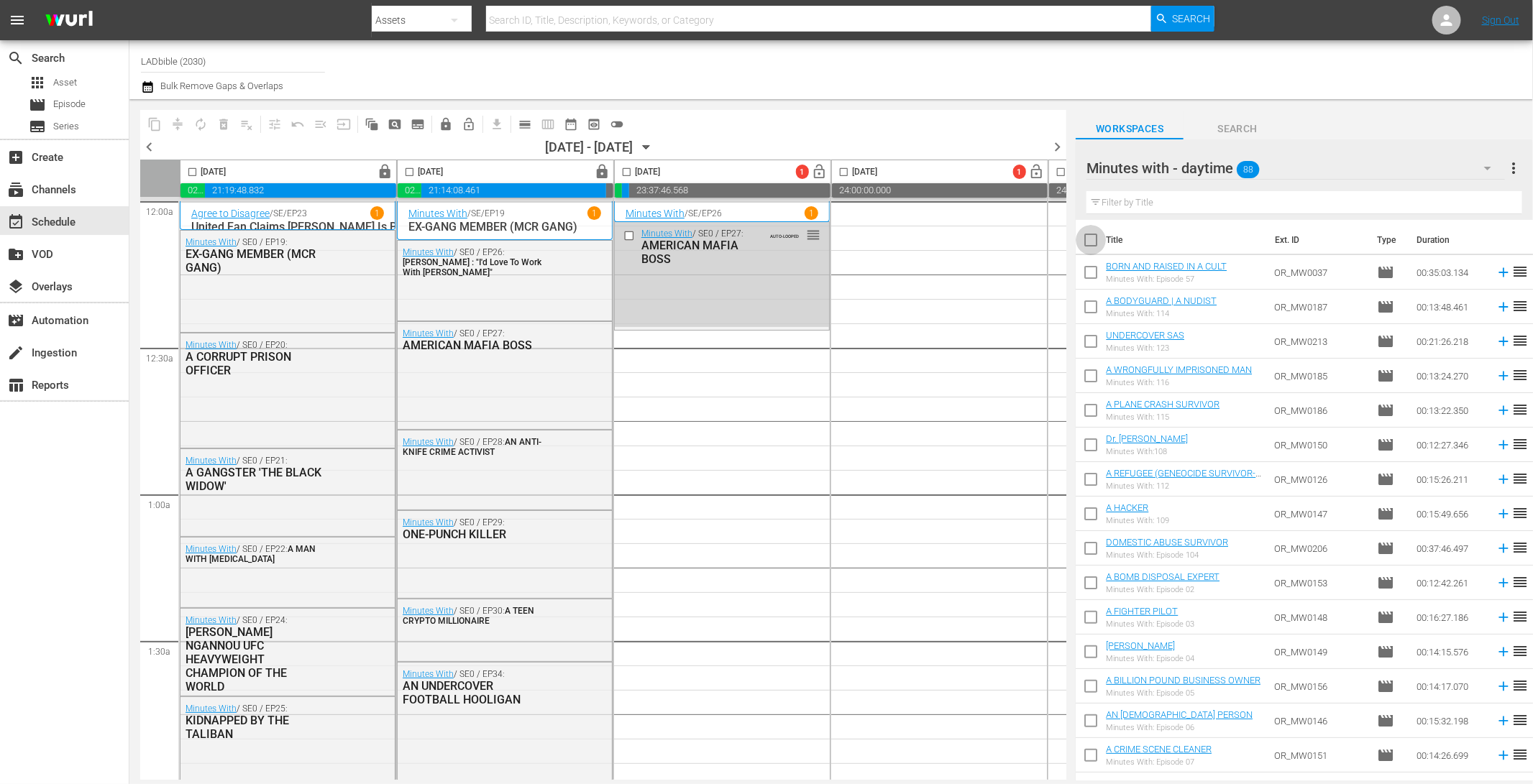
checkbox input "true"
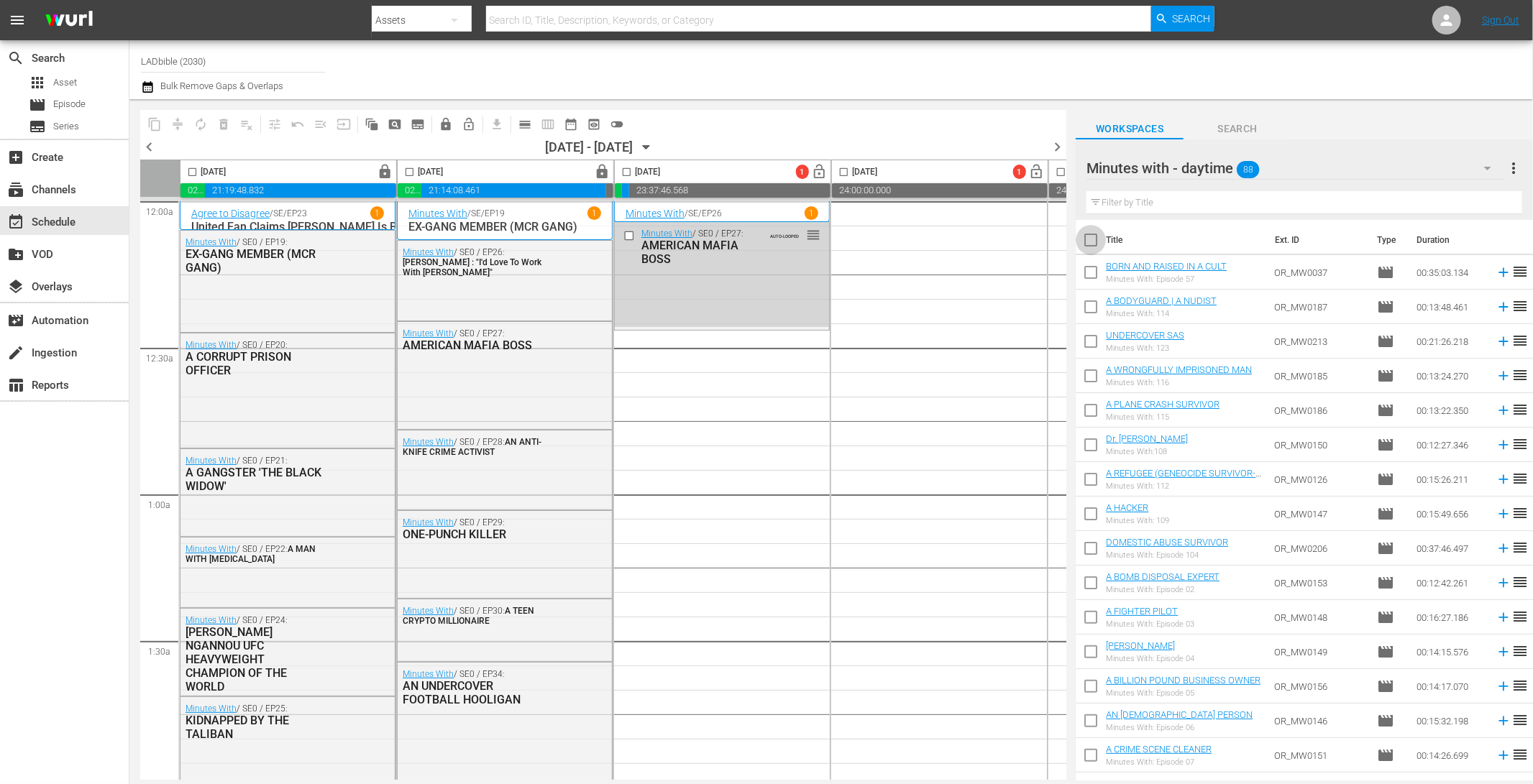
checkbox input "true"
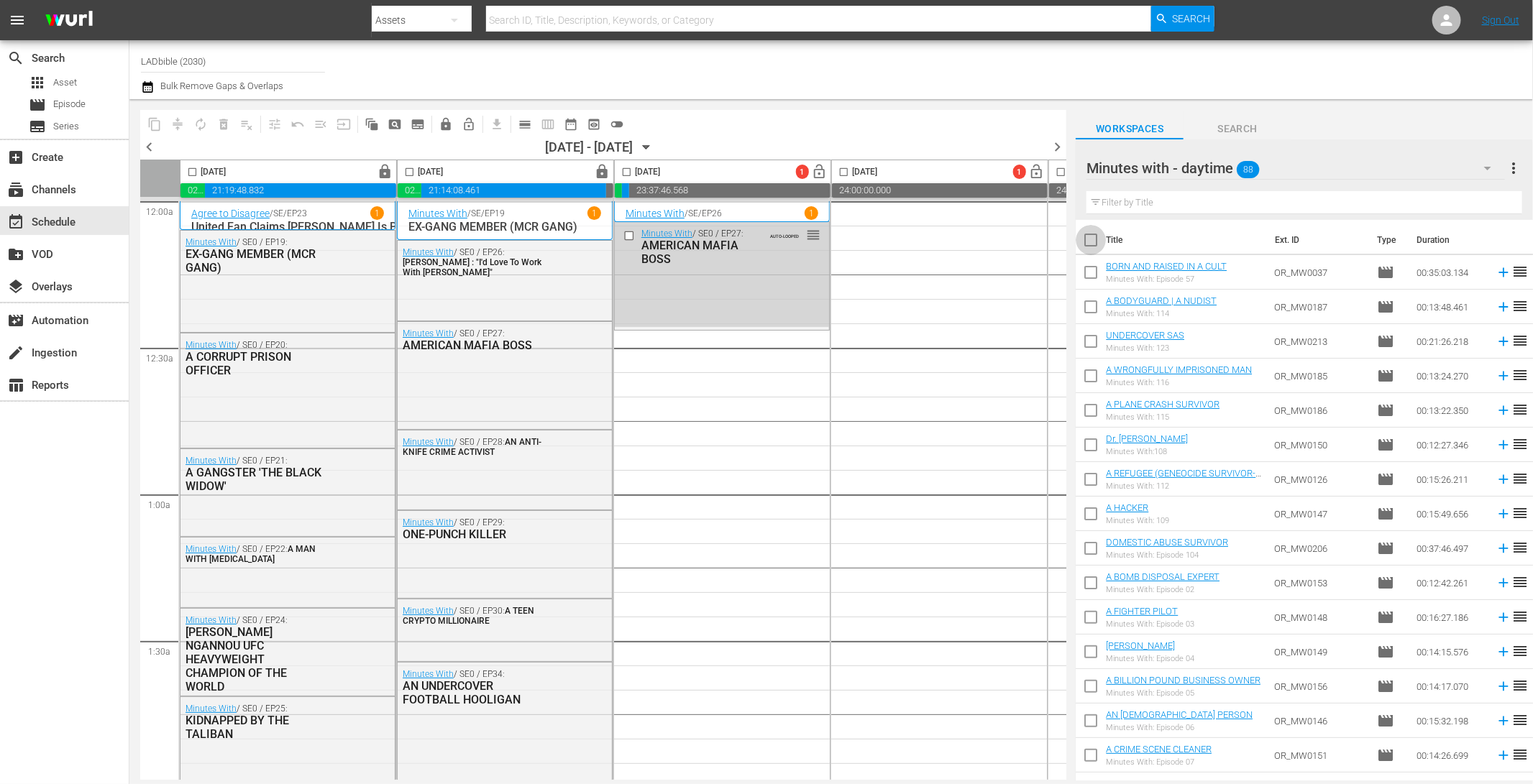
checkbox input "true"
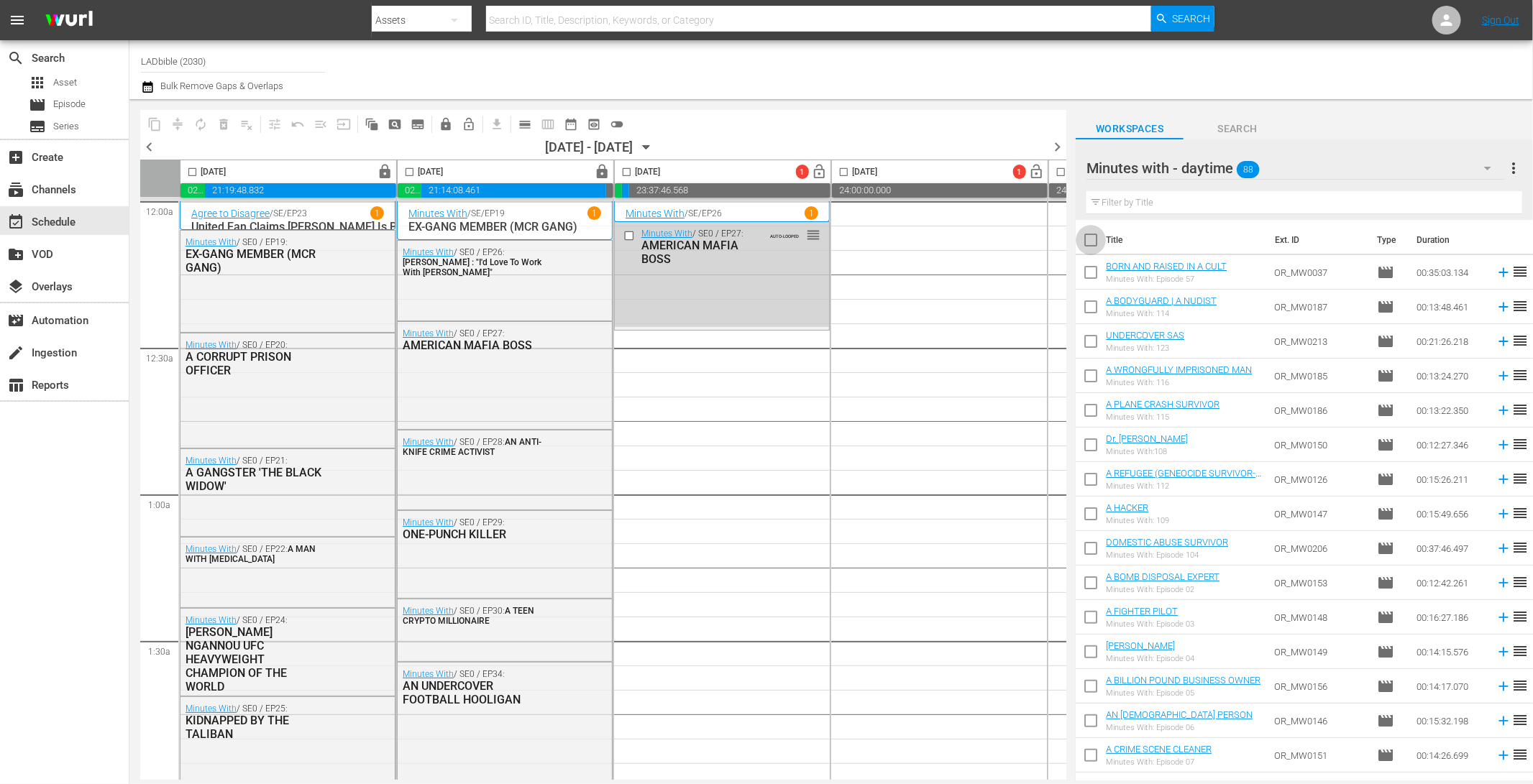
checkbox input "true"
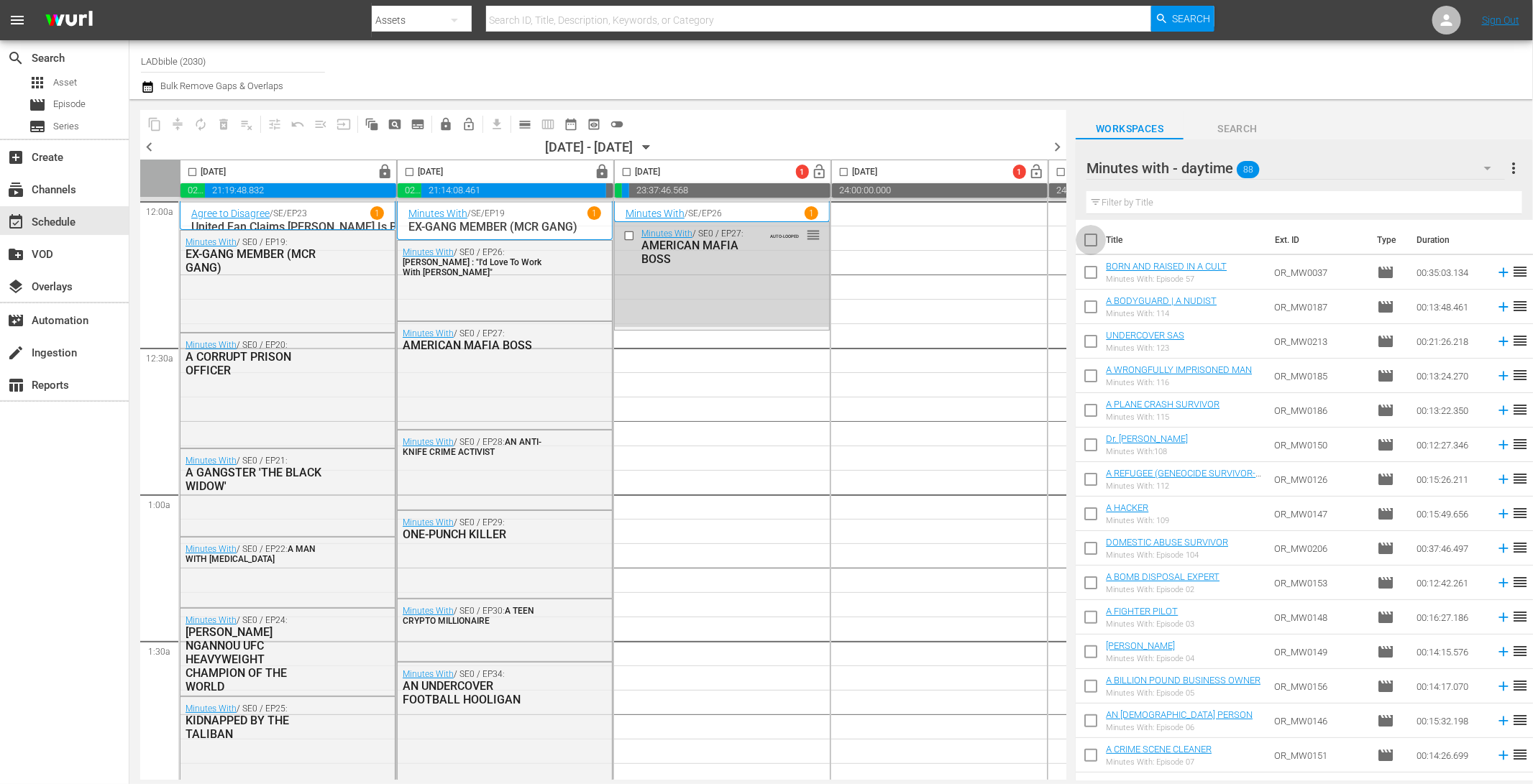
checkbox input "true"
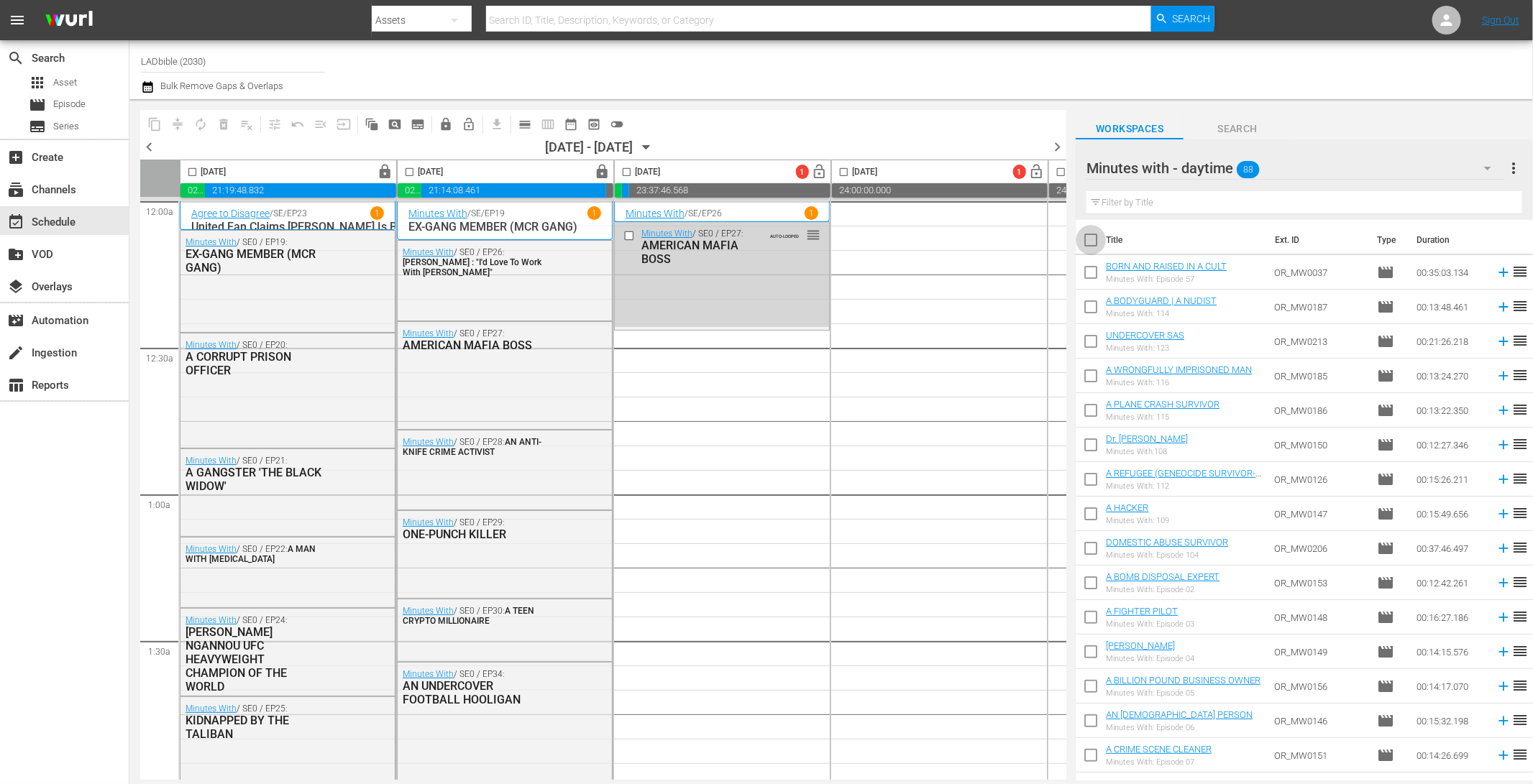
checkbox input "true"
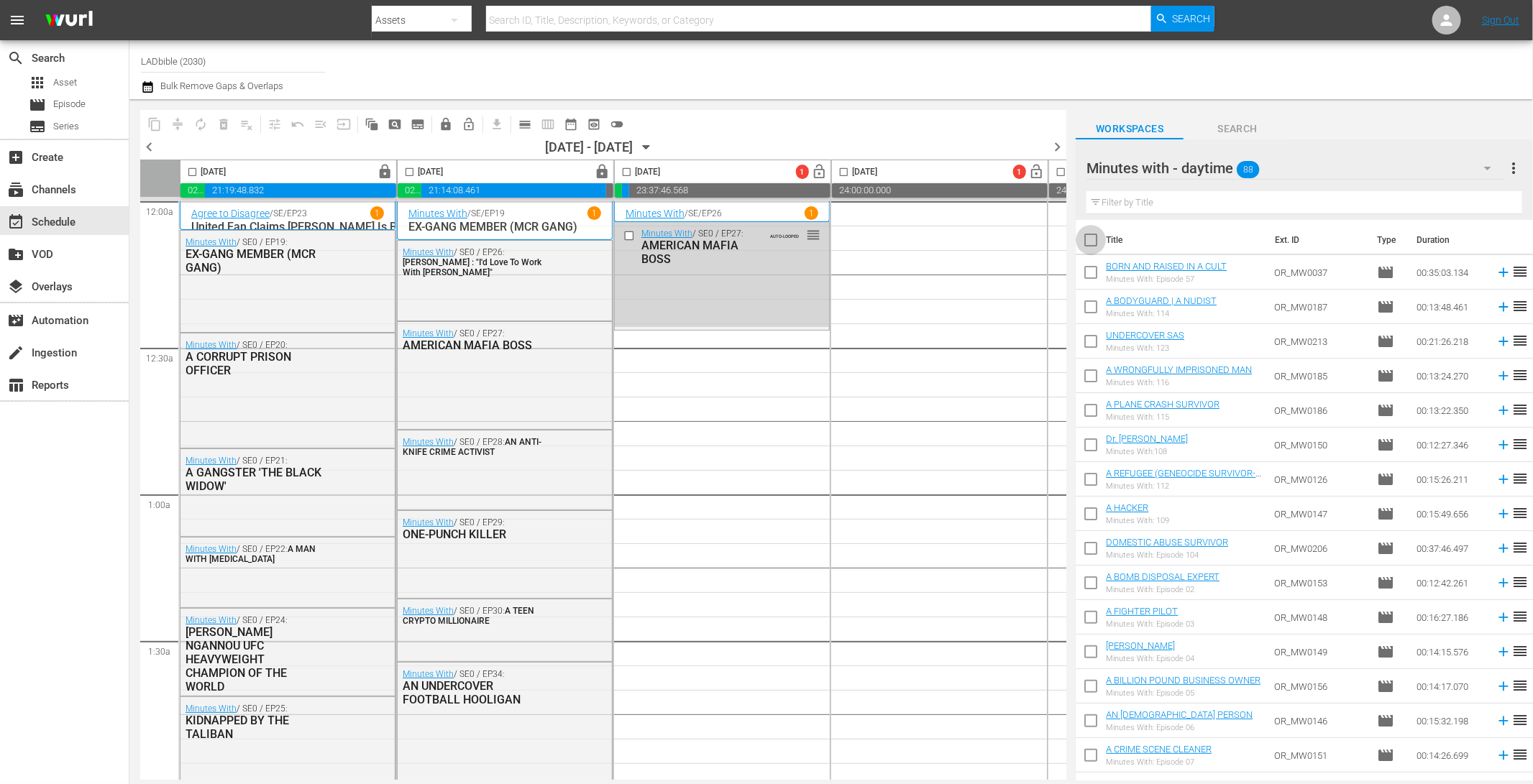
checkbox input "true"
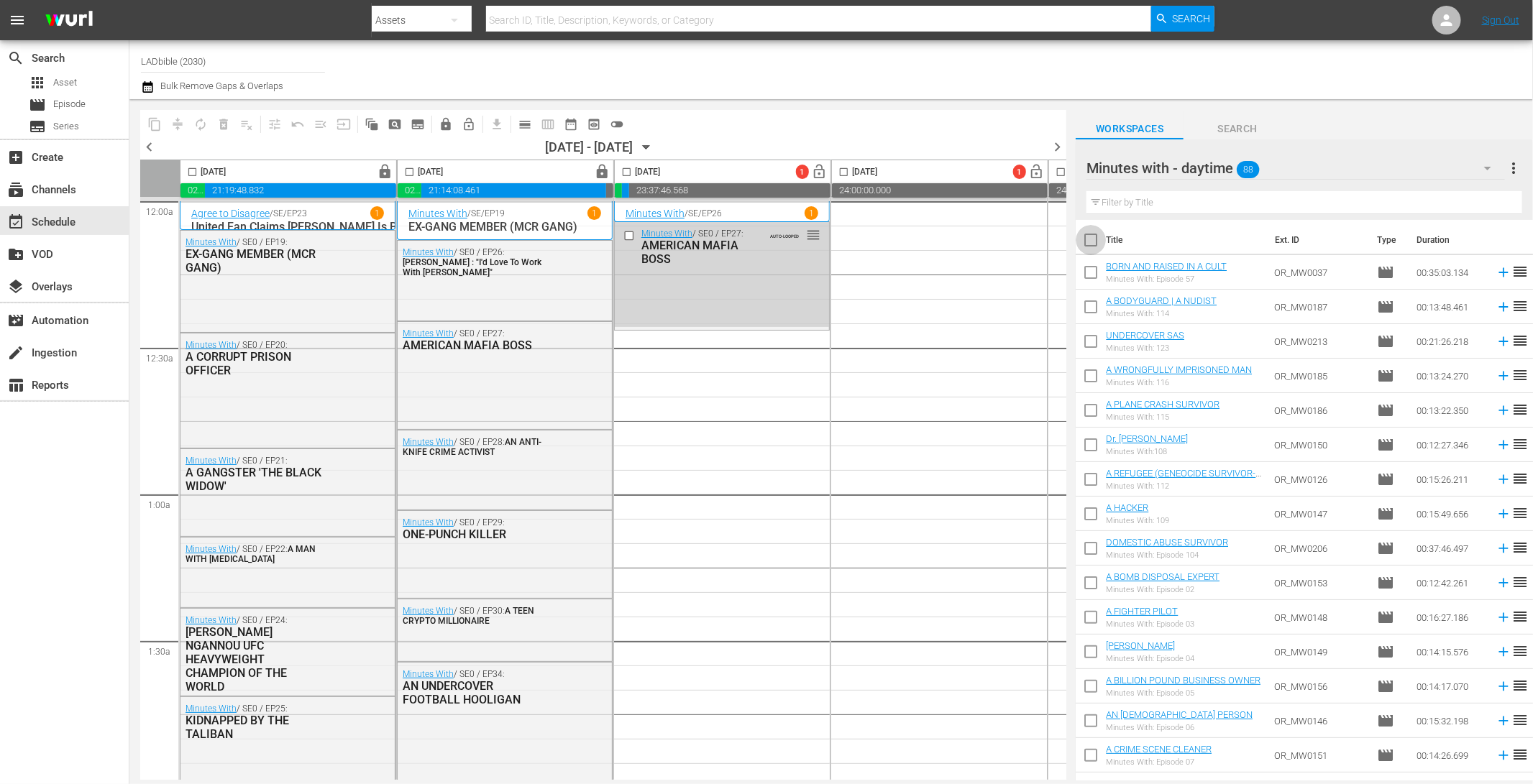
checkbox input "true"
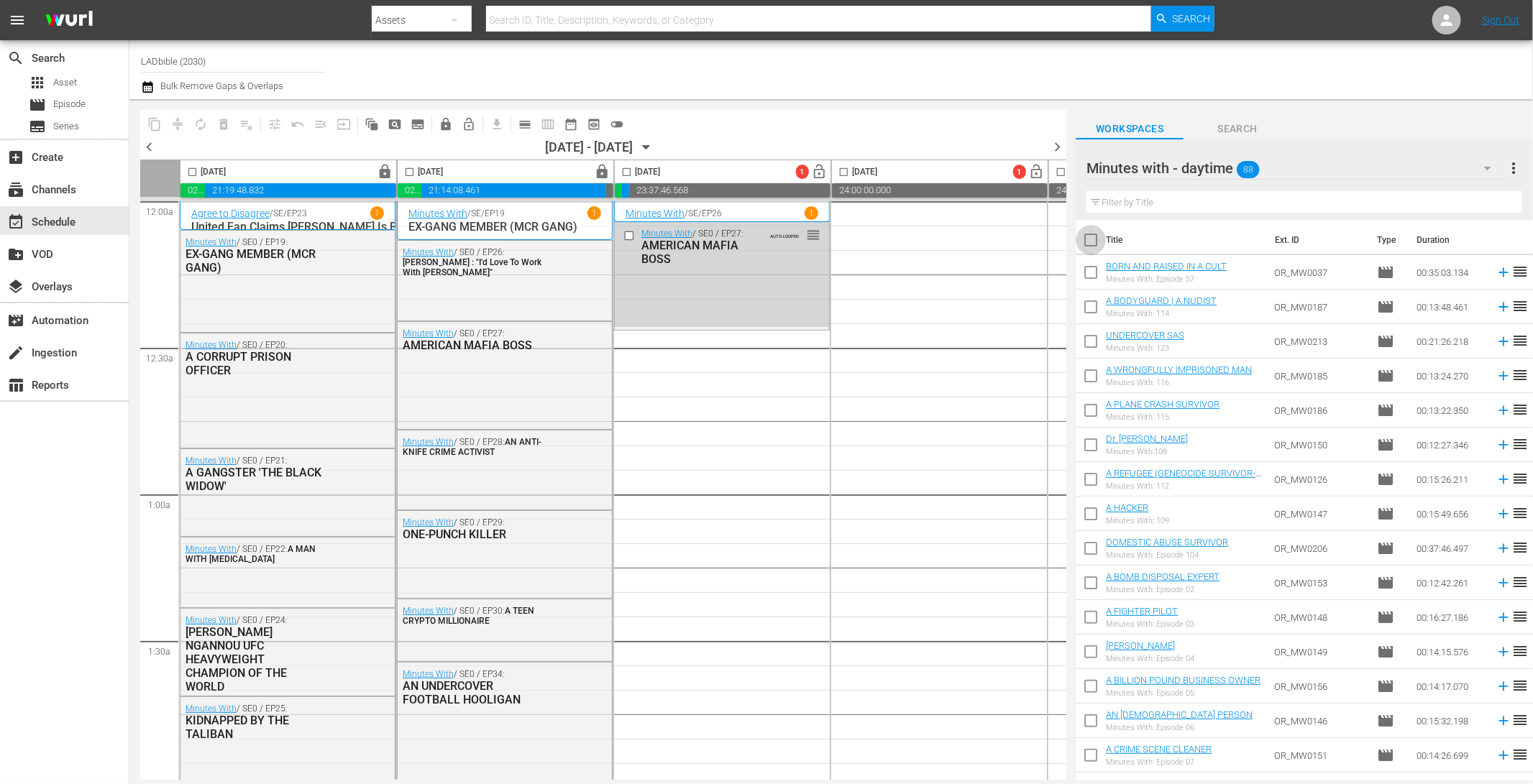
checkbox input "true"
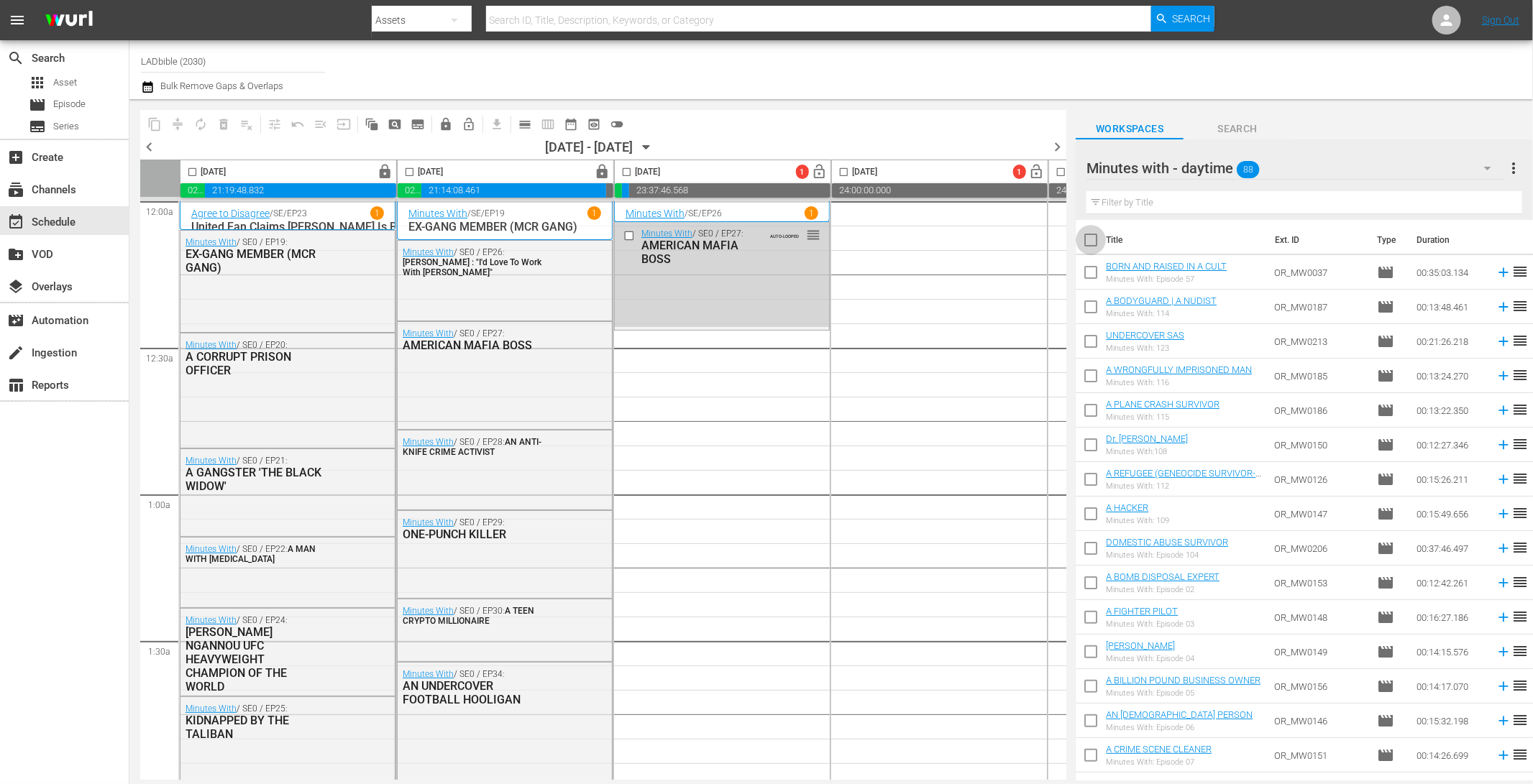
checkbox input "true"
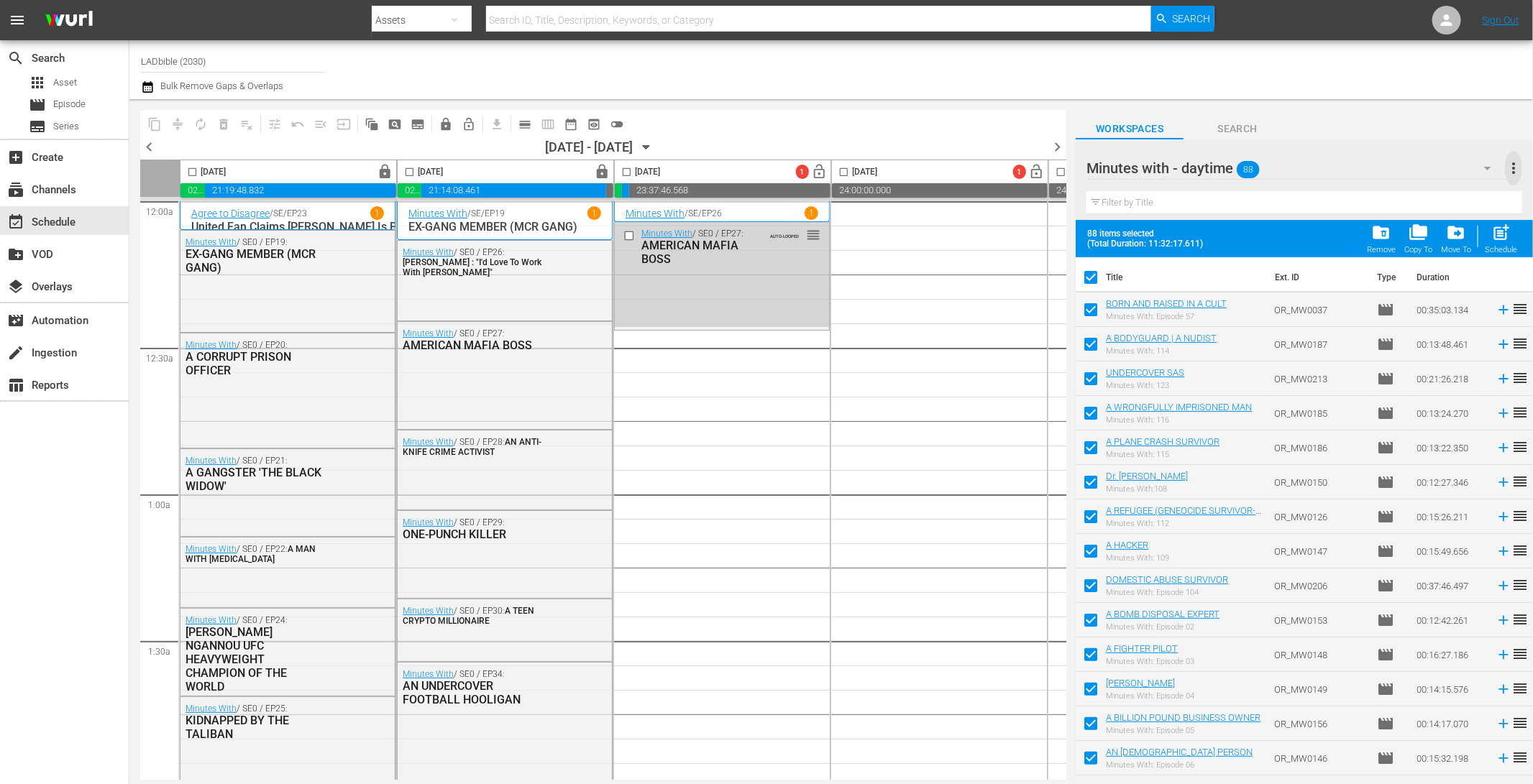
click at [1515, 168] on span "more_vert" at bounding box center [1513, 168] width 17 height 17
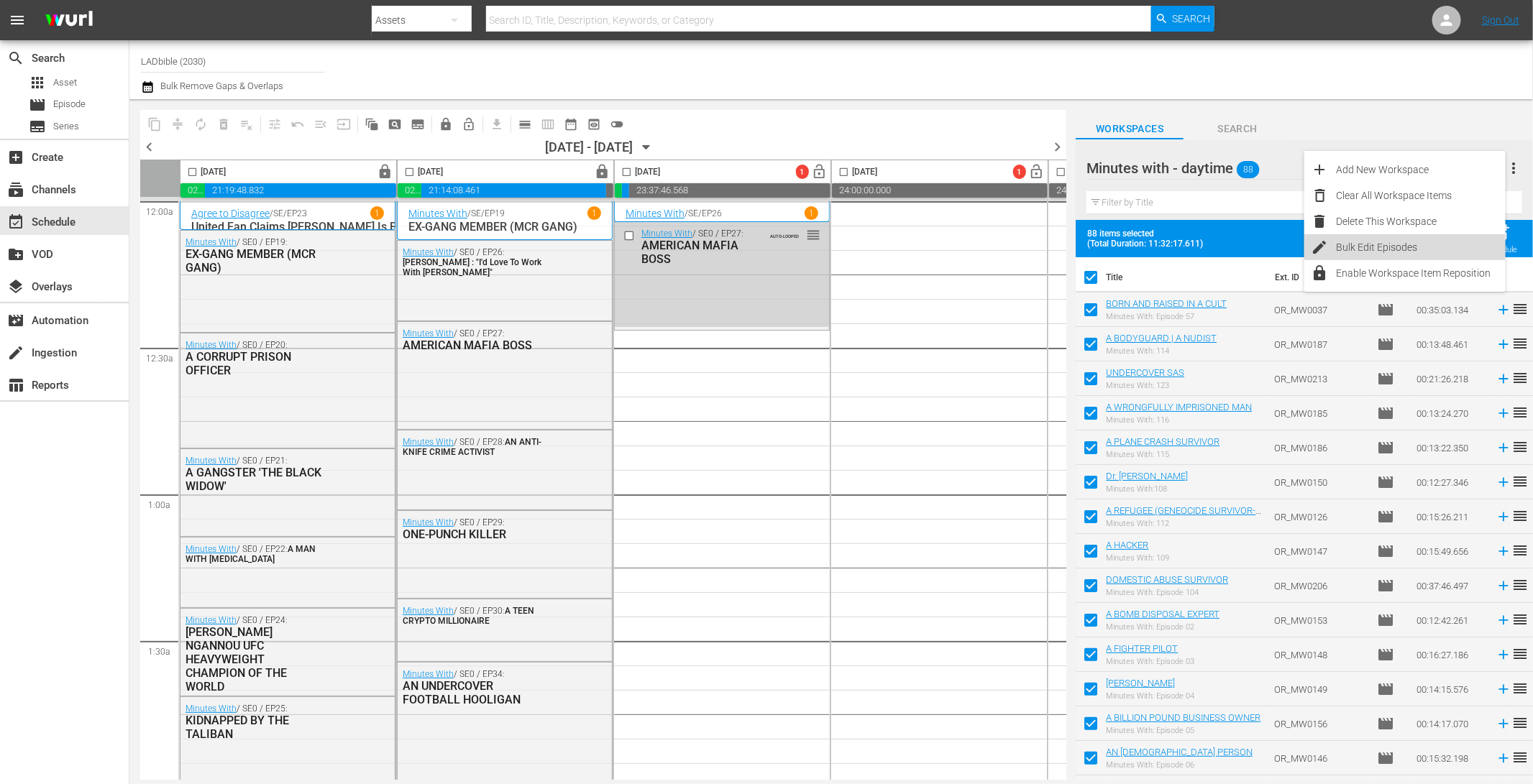
click at [1451, 249] on div "Bulk Edit Episodes" at bounding box center [1421, 247] width 169 height 26
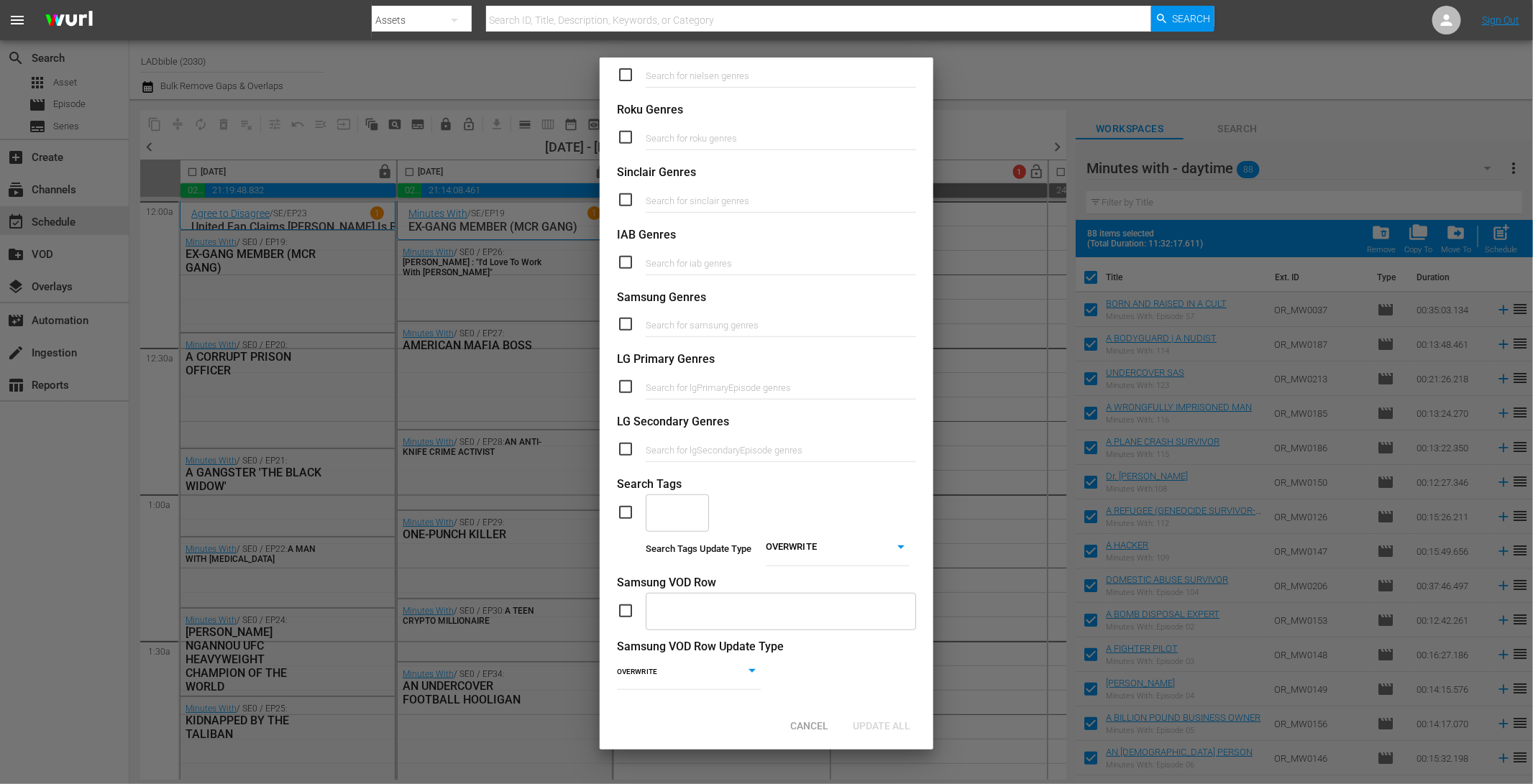
scroll to position [353, 0]
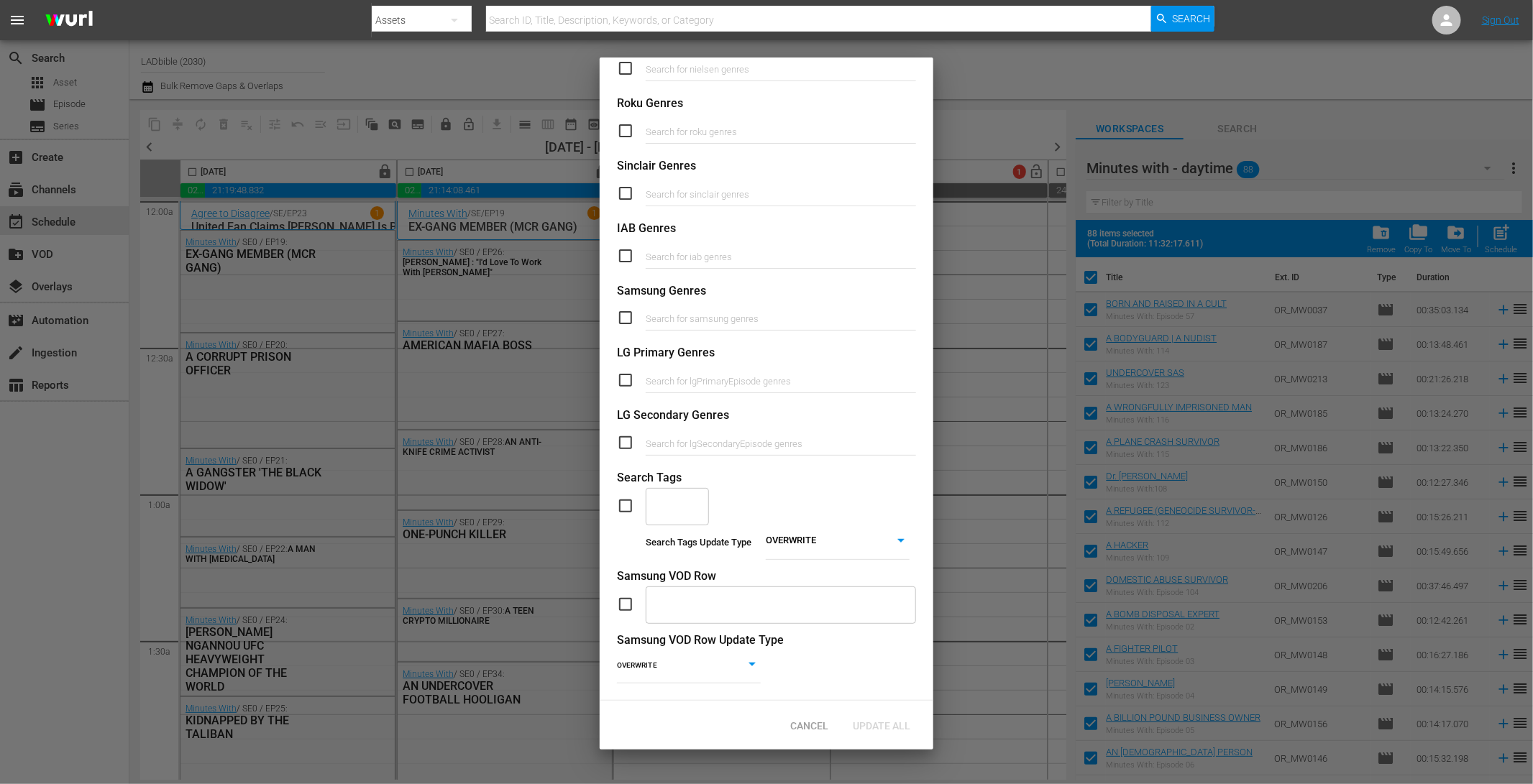
click at [626, 497] on input "checkbox" at bounding box center [631, 505] width 29 height 17
checkbox input "true"
click at [679, 494] on input "text" at bounding box center [666, 506] width 29 height 26
type input "Minutes With Daytime"
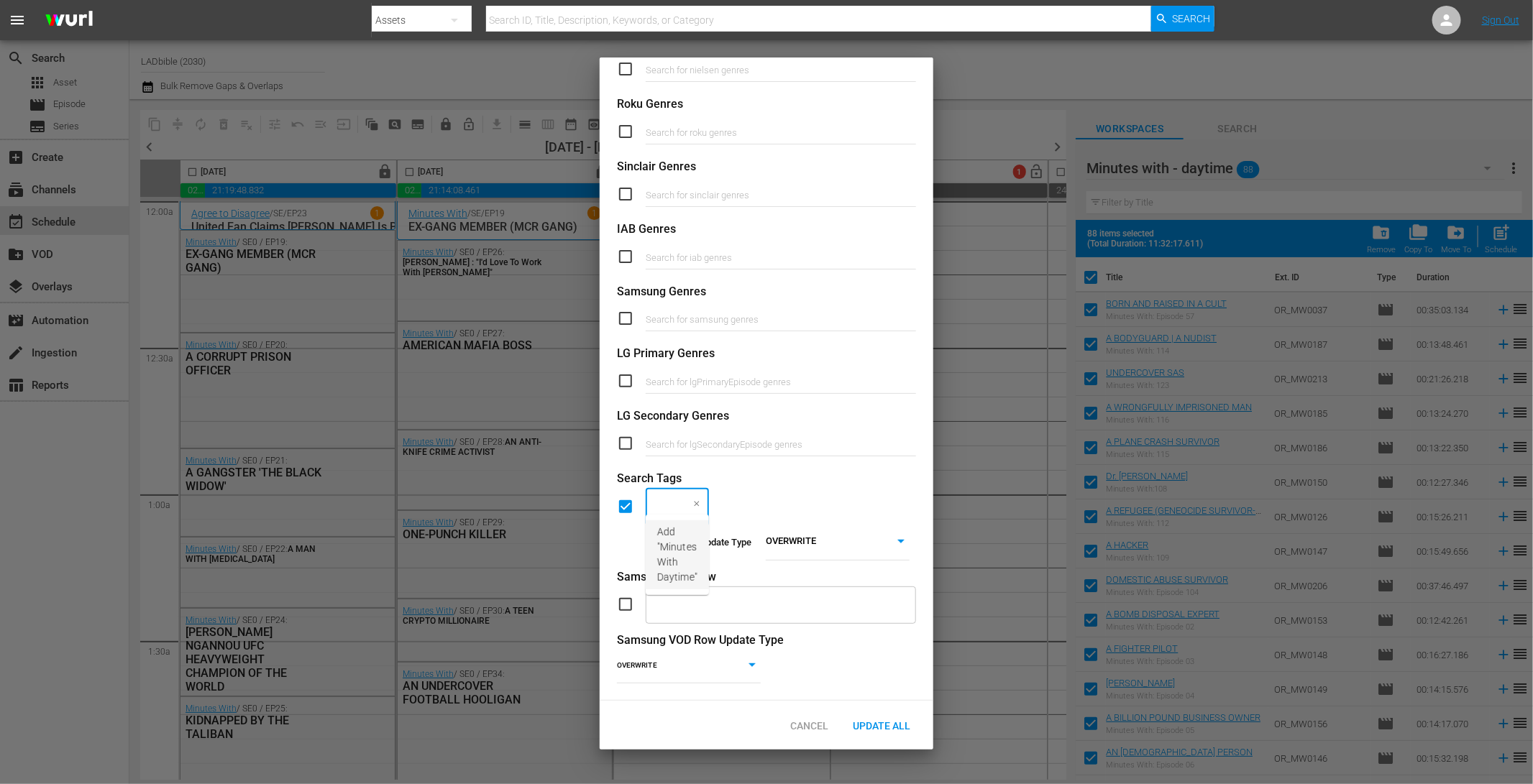
click at [690, 535] on span "Add "Minutes With Daytime"" at bounding box center [677, 555] width 40 height 61
click at [908, 720] on span "Update All" at bounding box center [881, 726] width 81 height 12
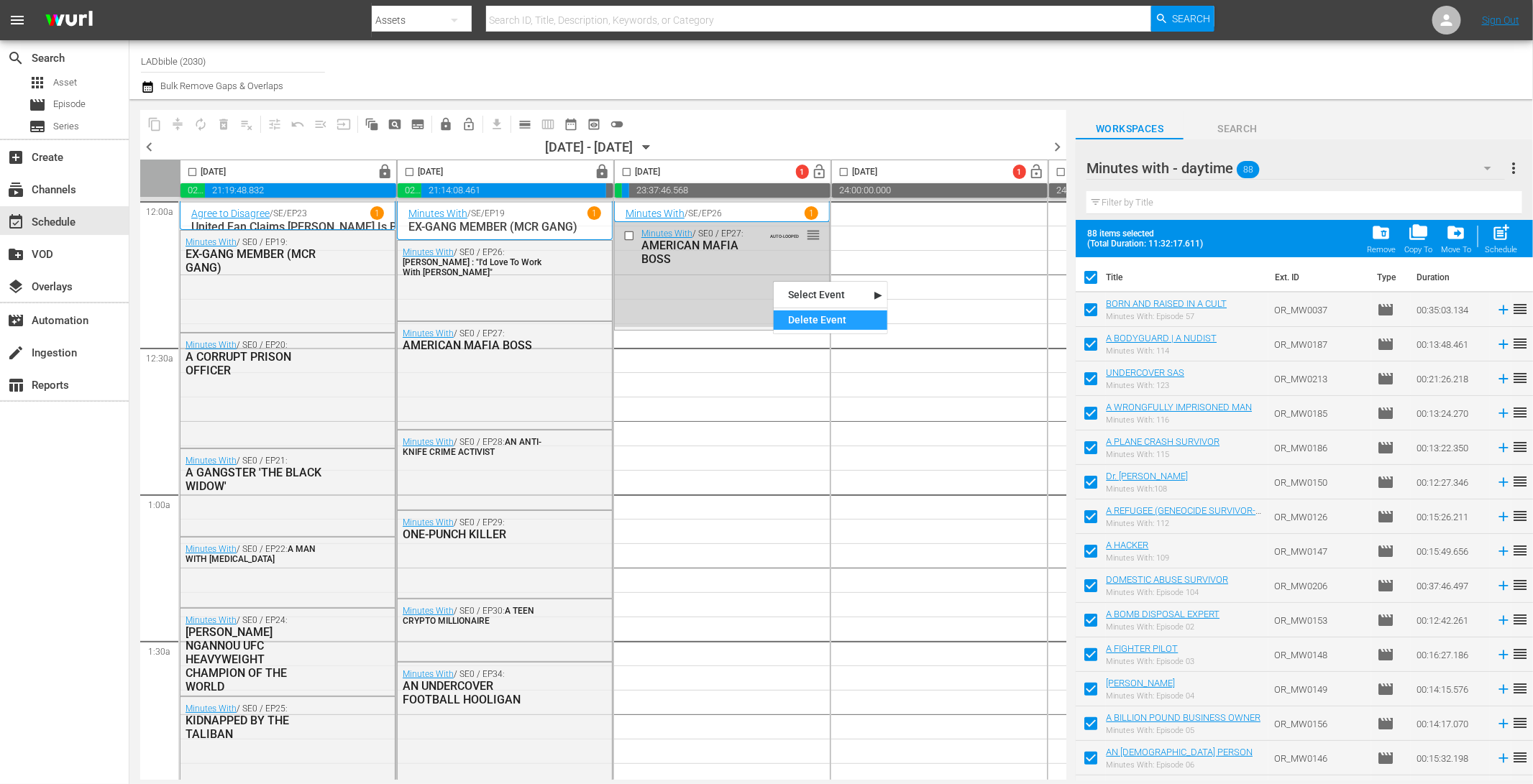
click at [818, 319] on div "Delete Event" at bounding box center [830, 319] width 114 height 19
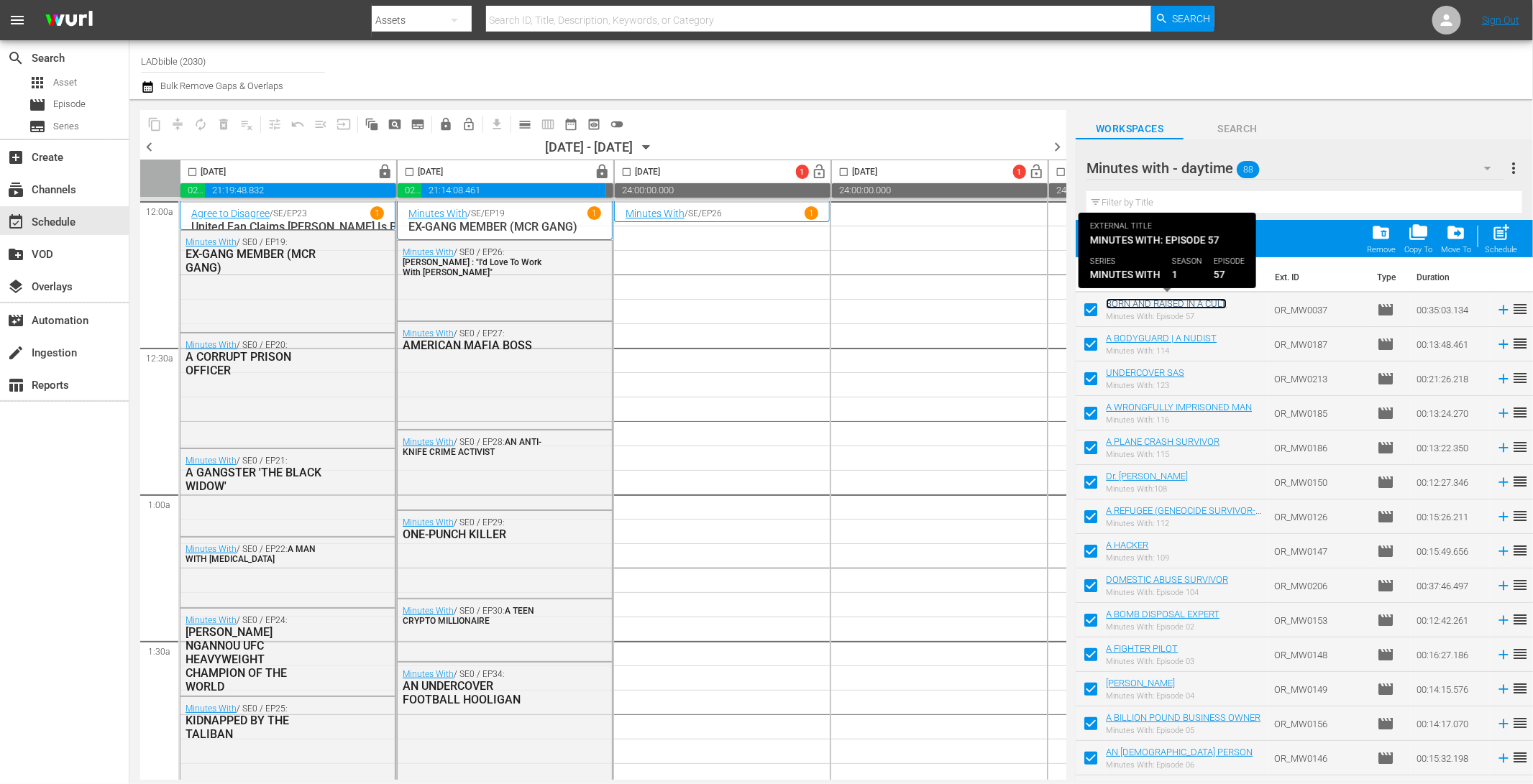
click at [1168, 303] on link "BORN AND RAISED IN A CULT" at bounding box center [1166, 303] width 121 height 11
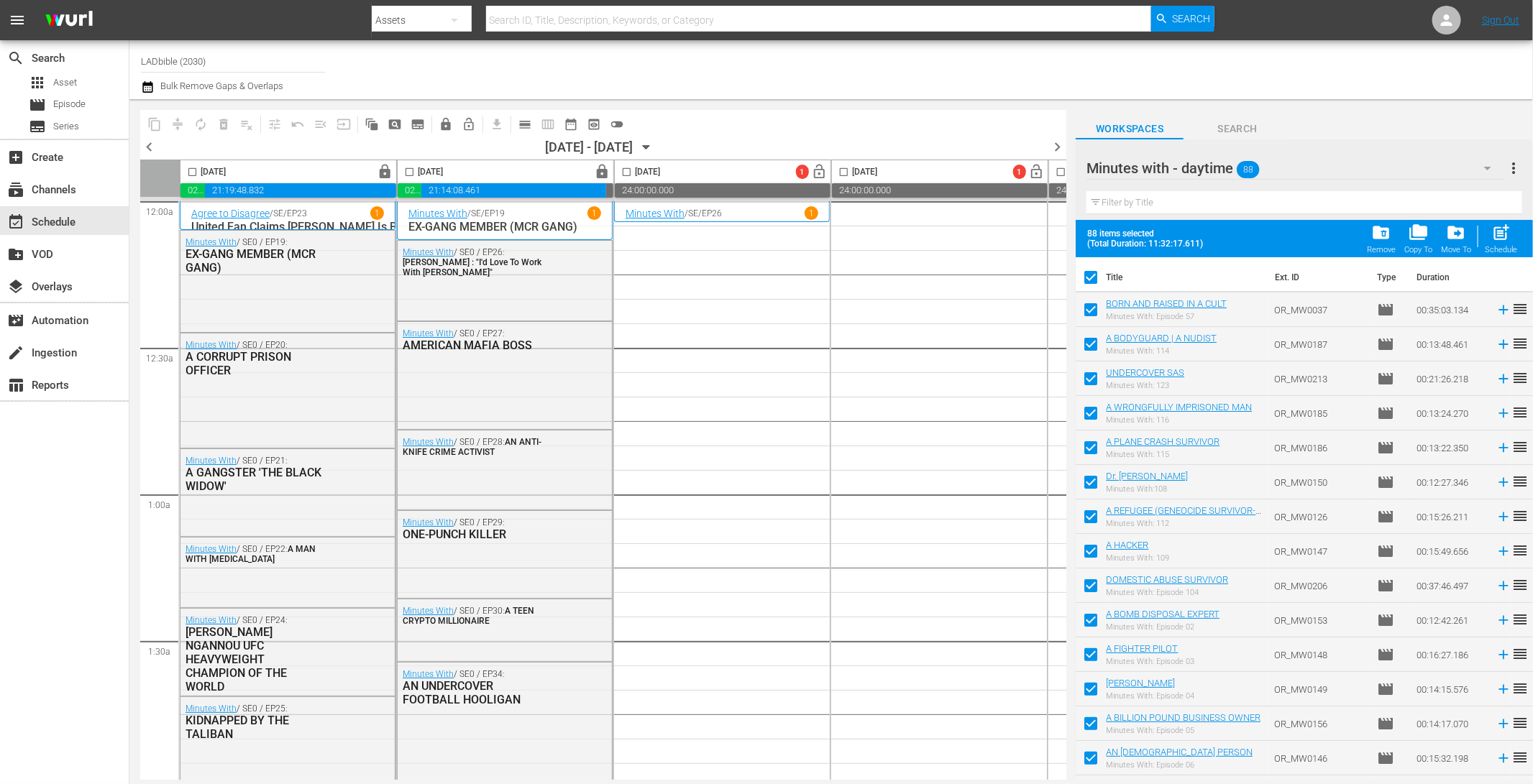
click at [1352, 169] on div "Minutes with - daytime 88" at bounding box center [1295, 168] width 418 height 40
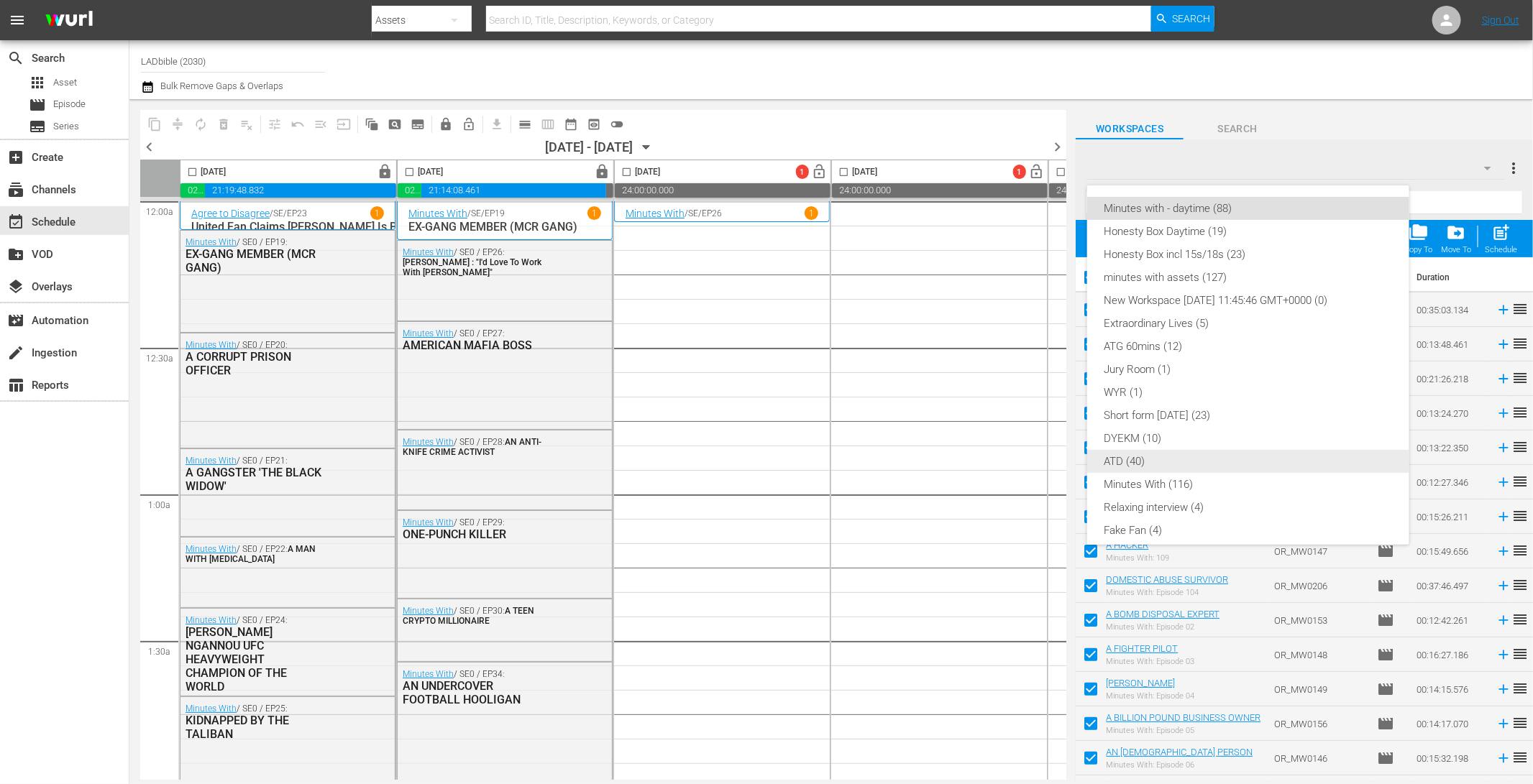
drag, startPoint x: 1263, startPoint y: 464, endPoint x: 1259, endPoint y: 433, distance: 31.3
click at [1263, 464] on div "ATD (40)" at bounding box center [1249, 461] width 288 height 23
checkbox input "false"
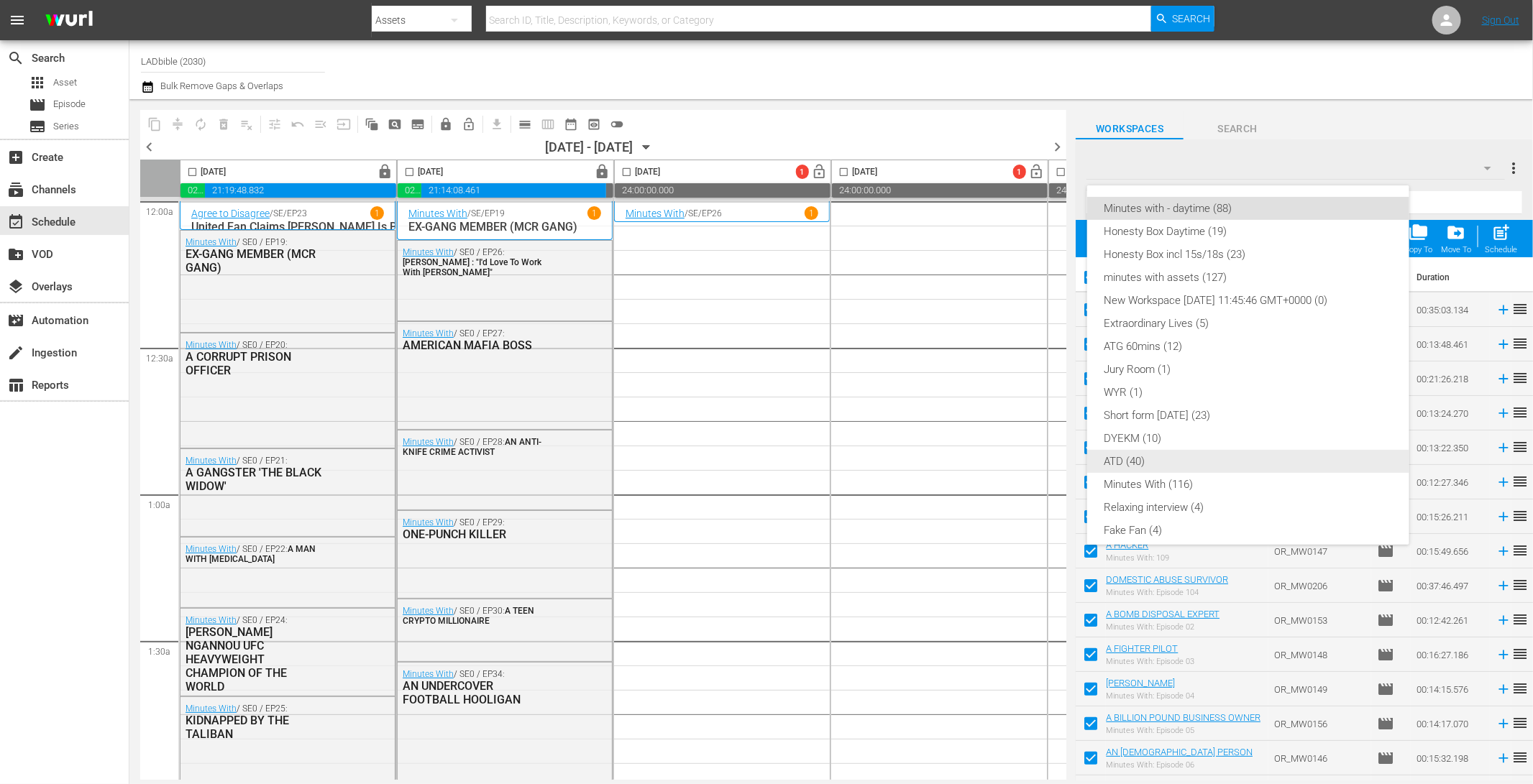
checkbox input "false"
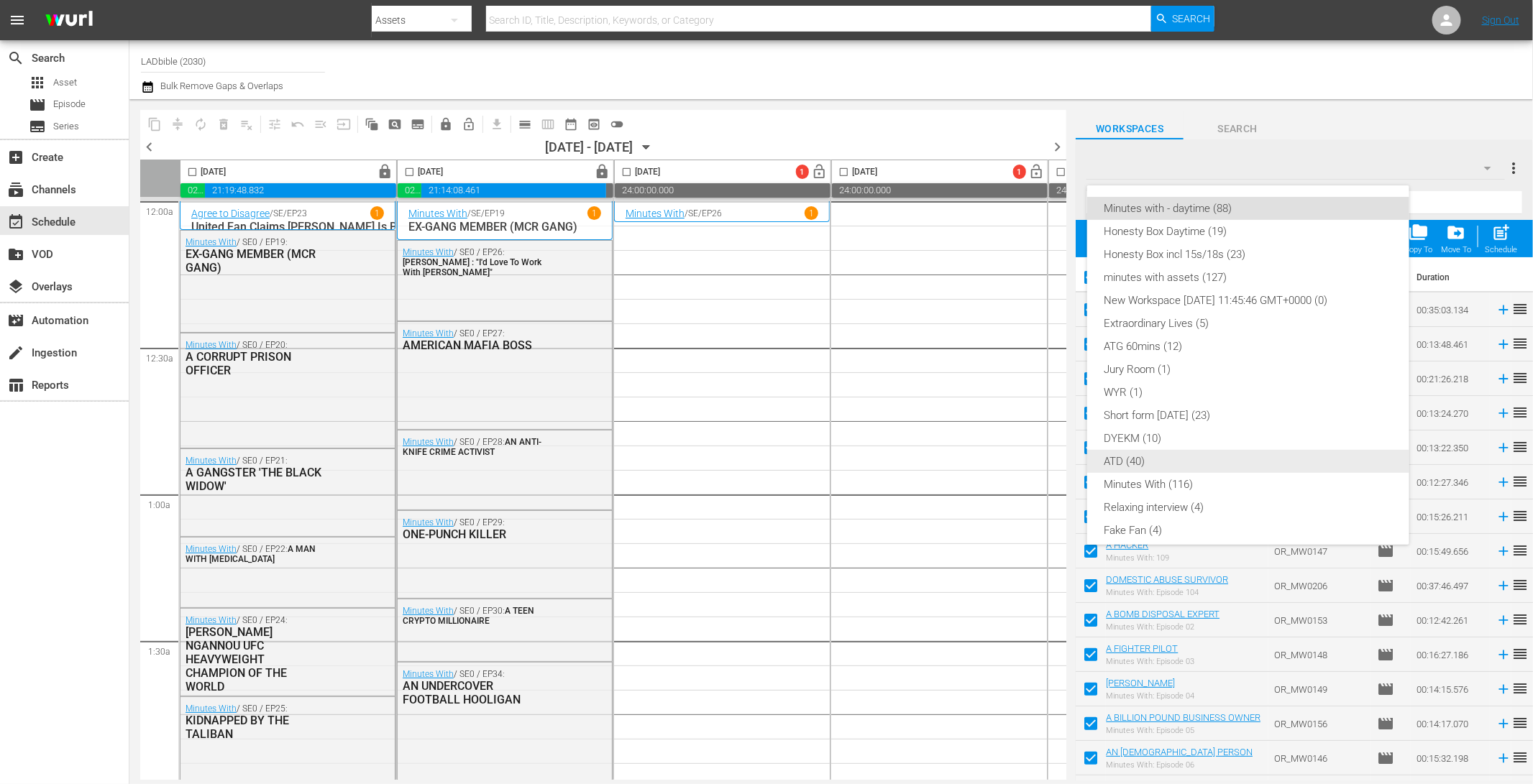
checkbox input "false"
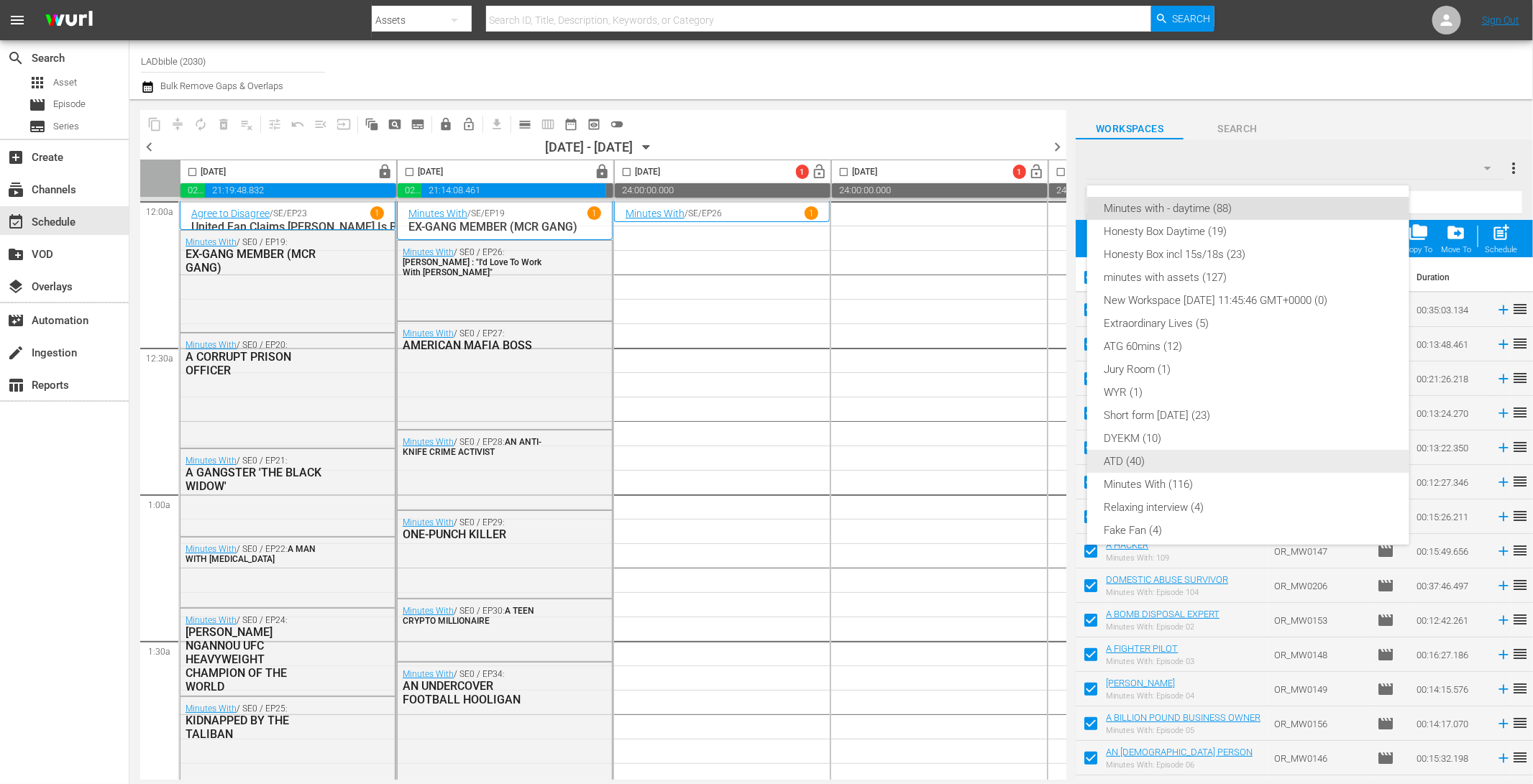
checkbox input "false"
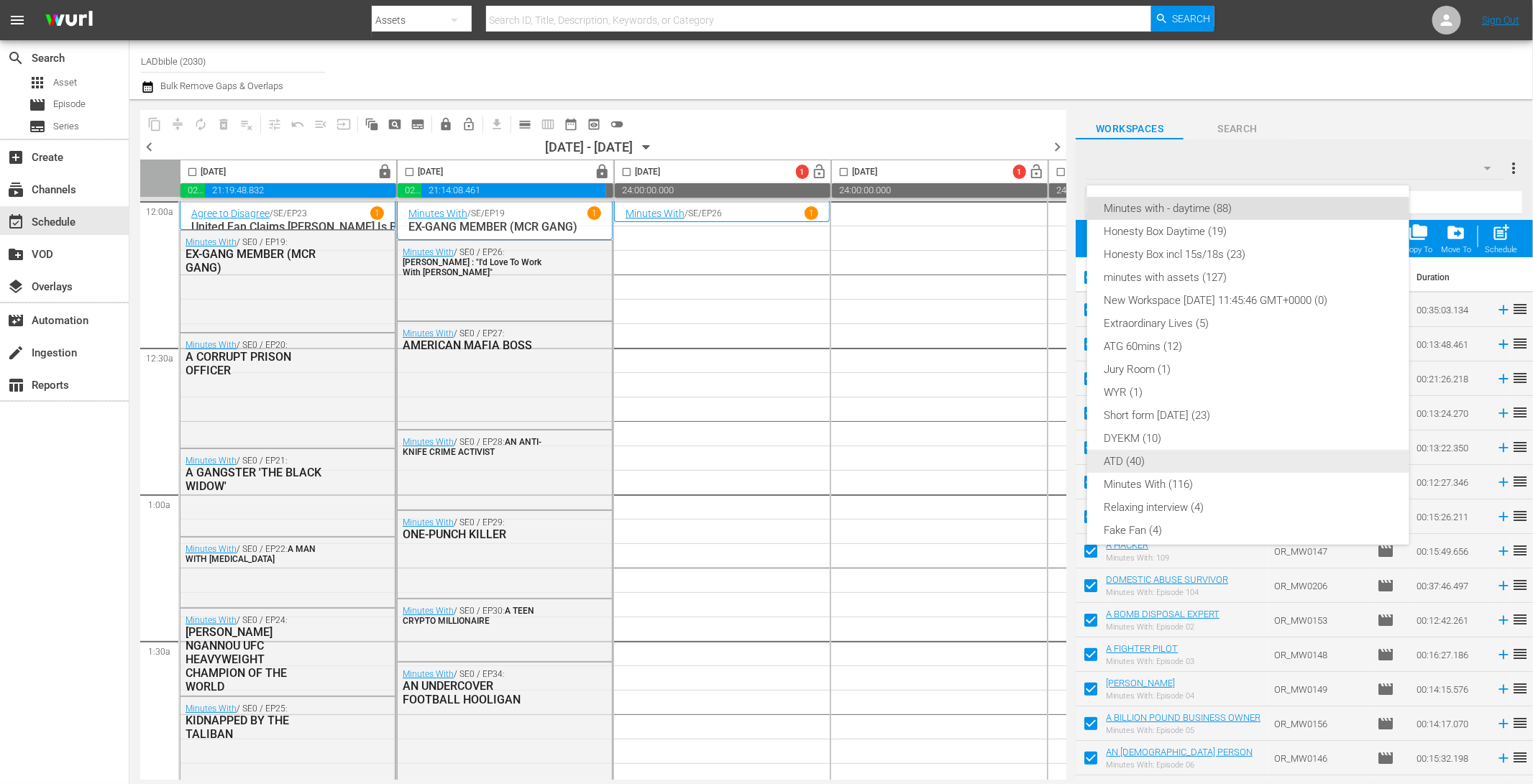
checkbox input "false"
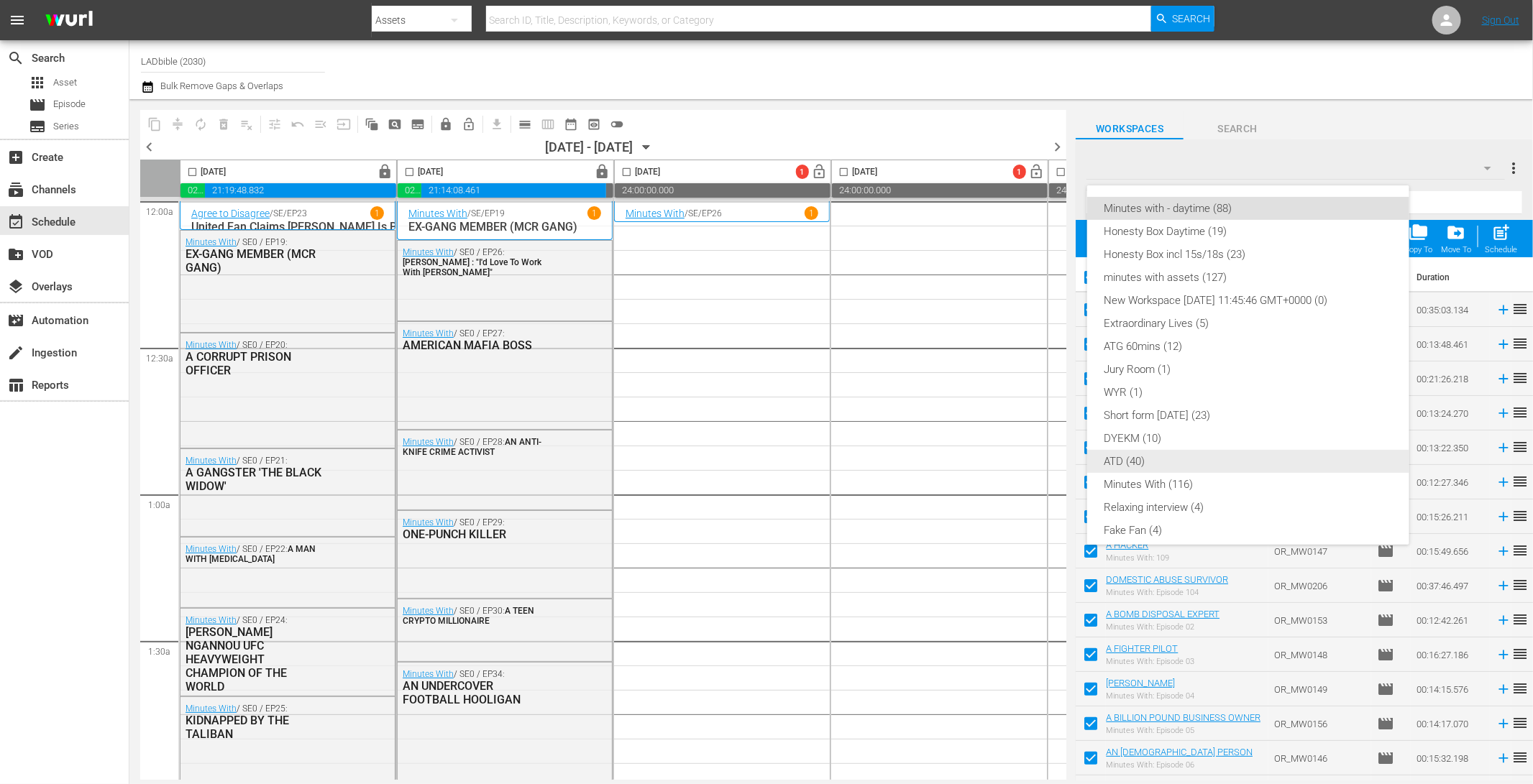
checkbox input "false"
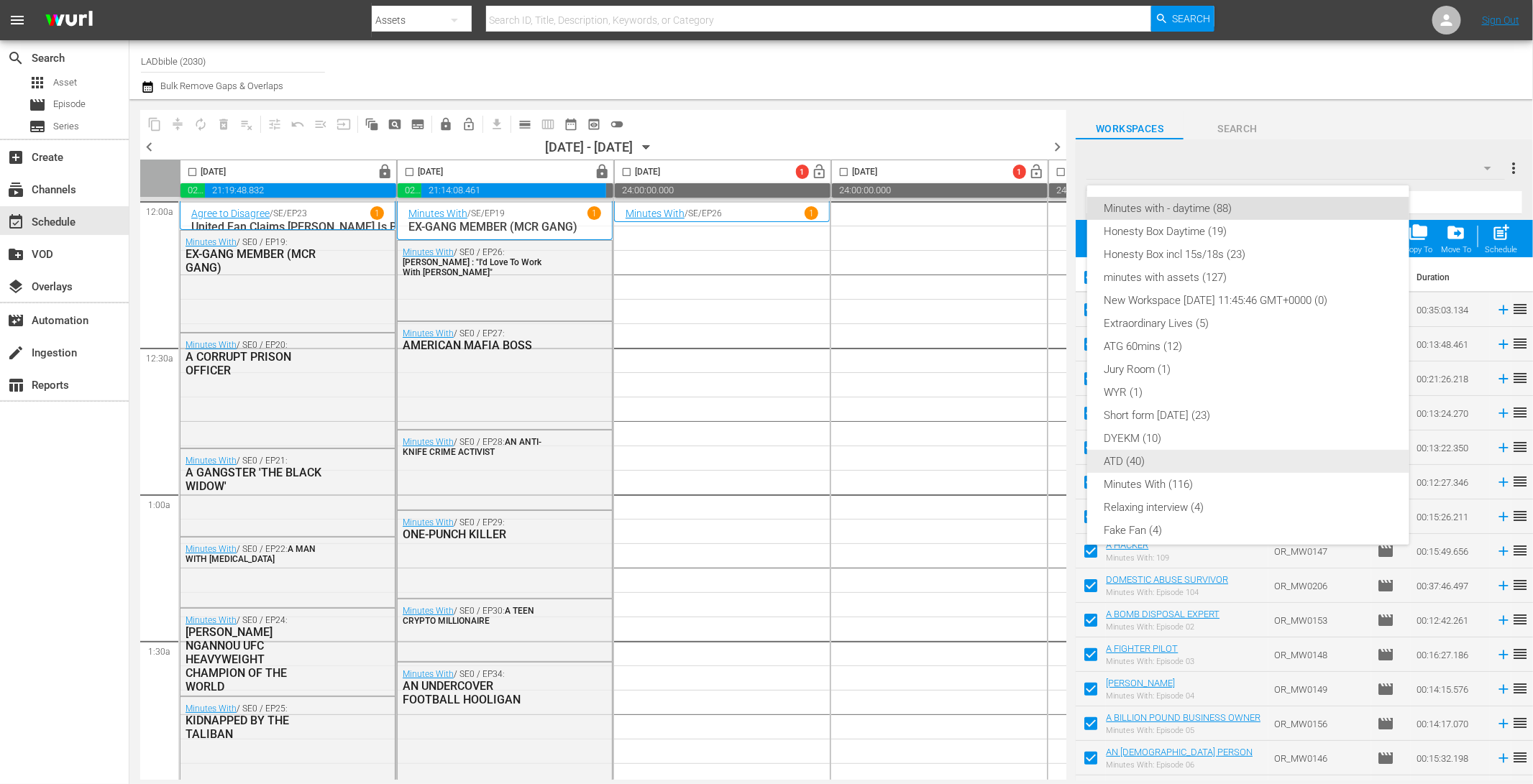
checkbox input "false"
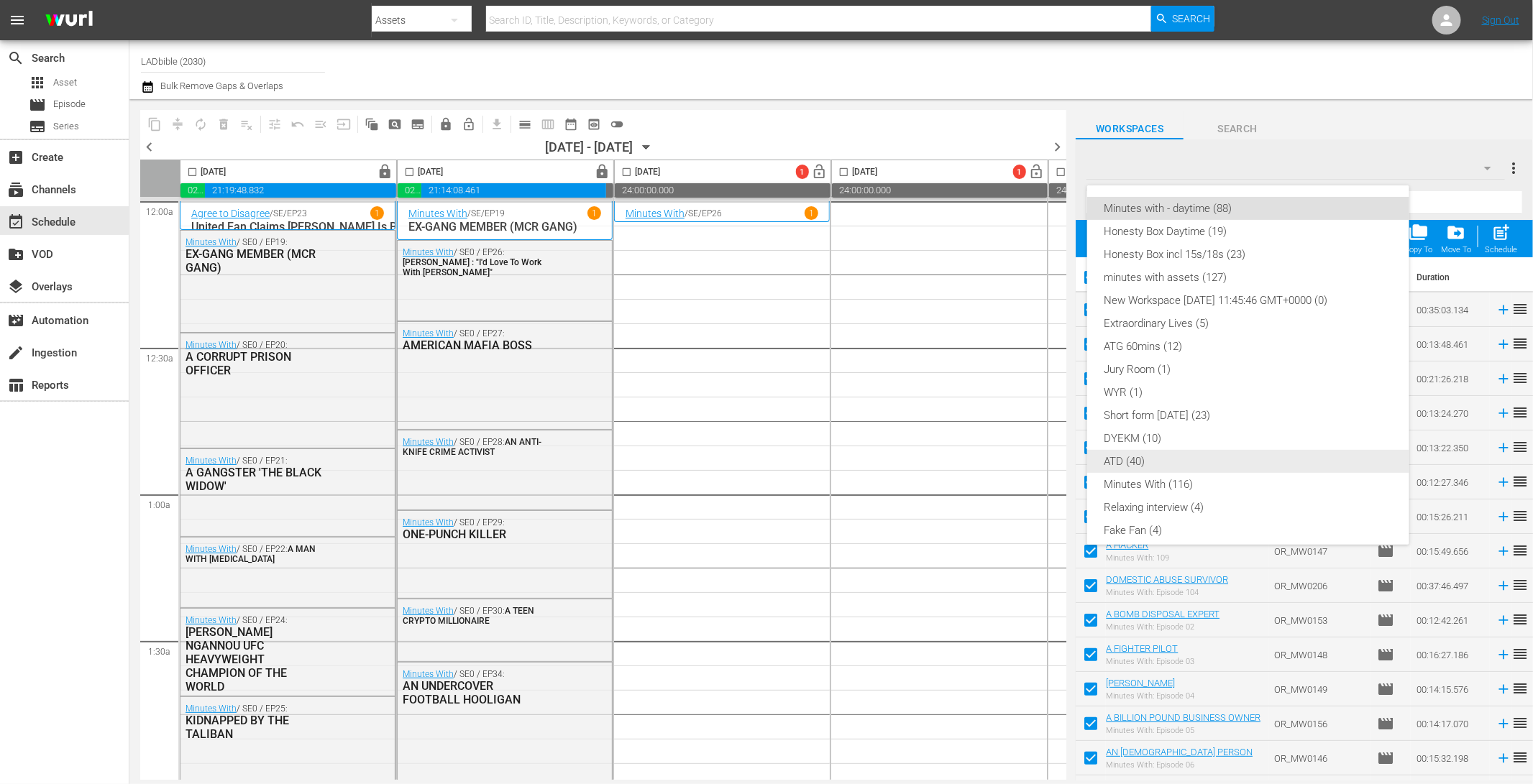
checkbox input "false"
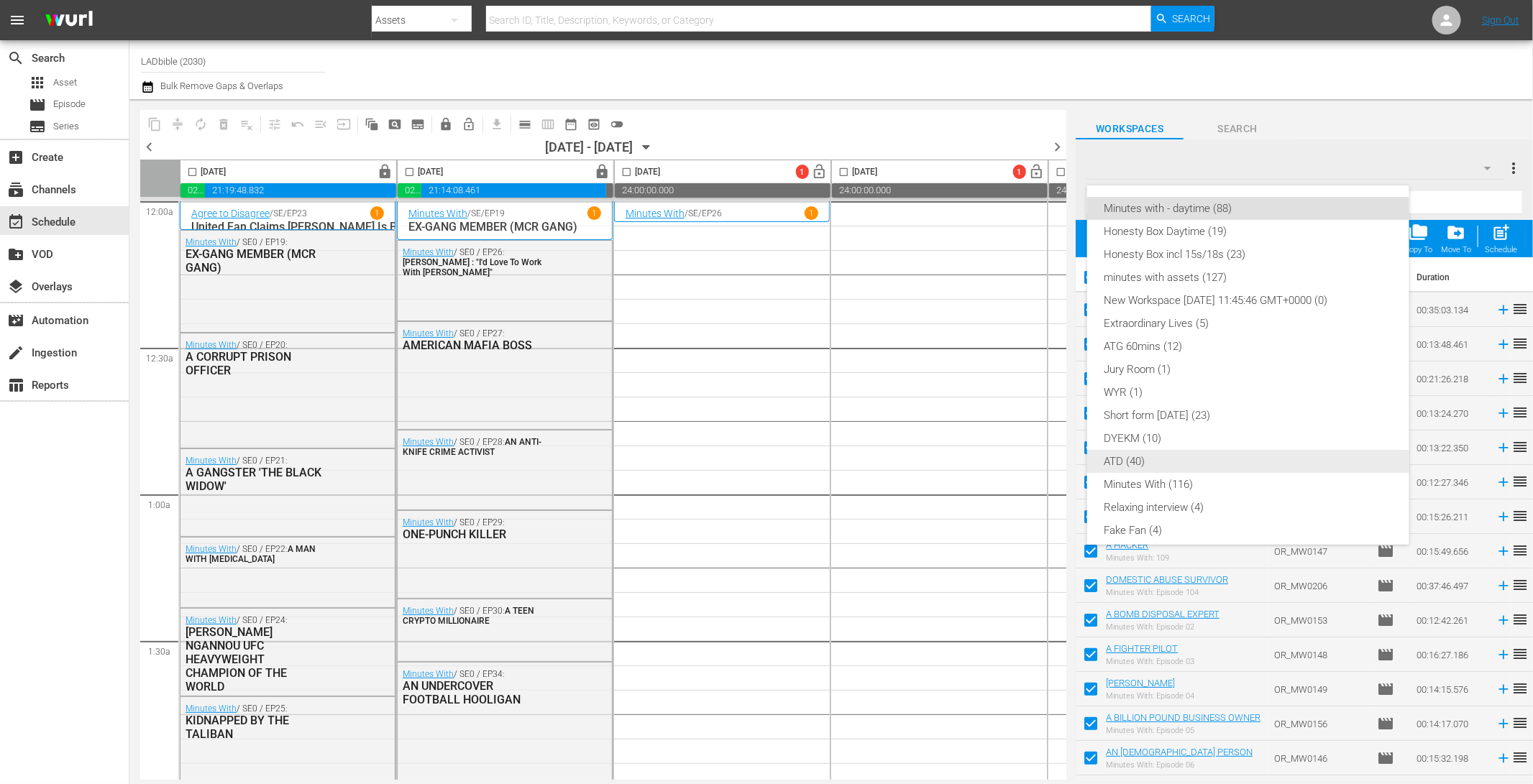
checkbox input "false"
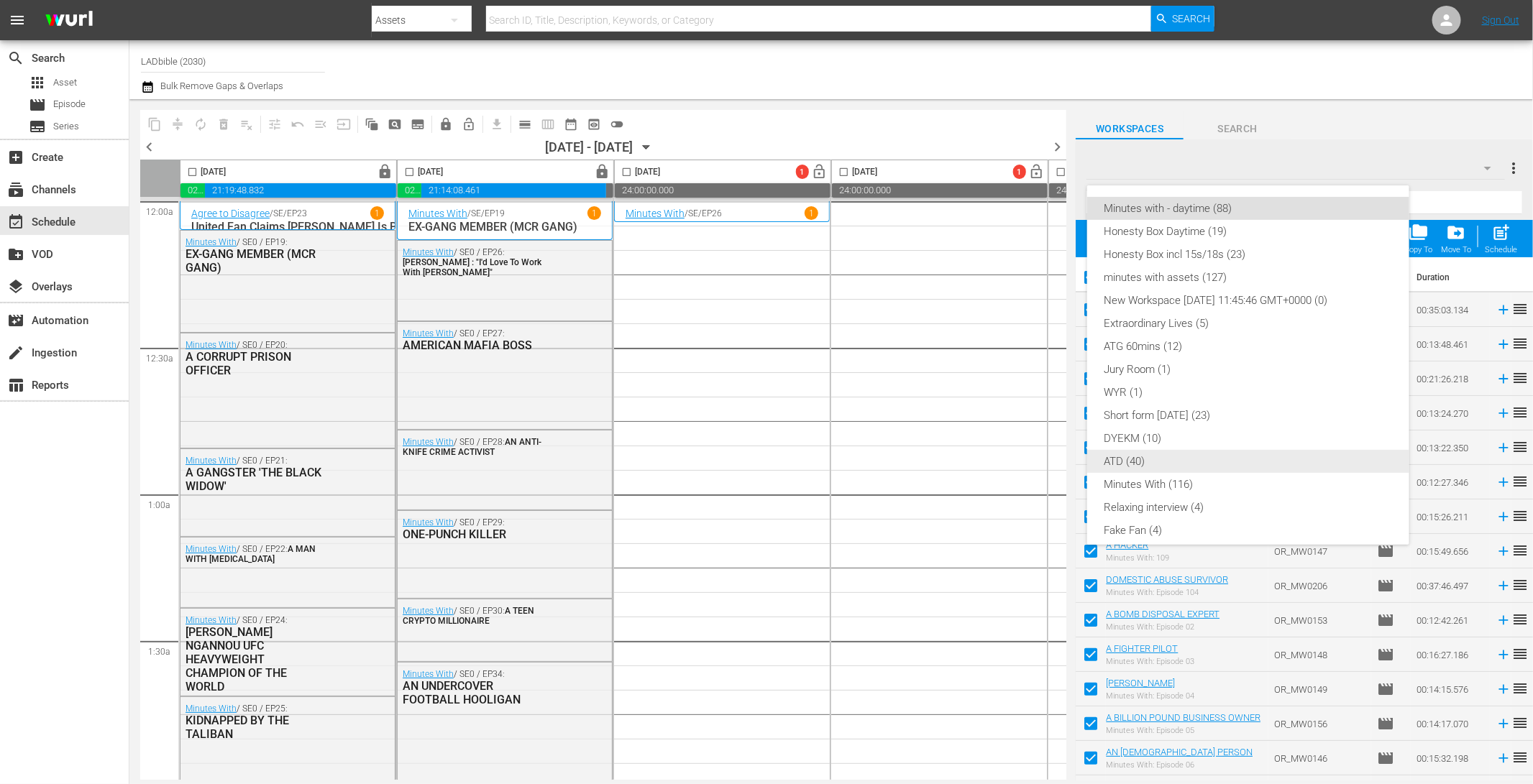
checkbox input "false"
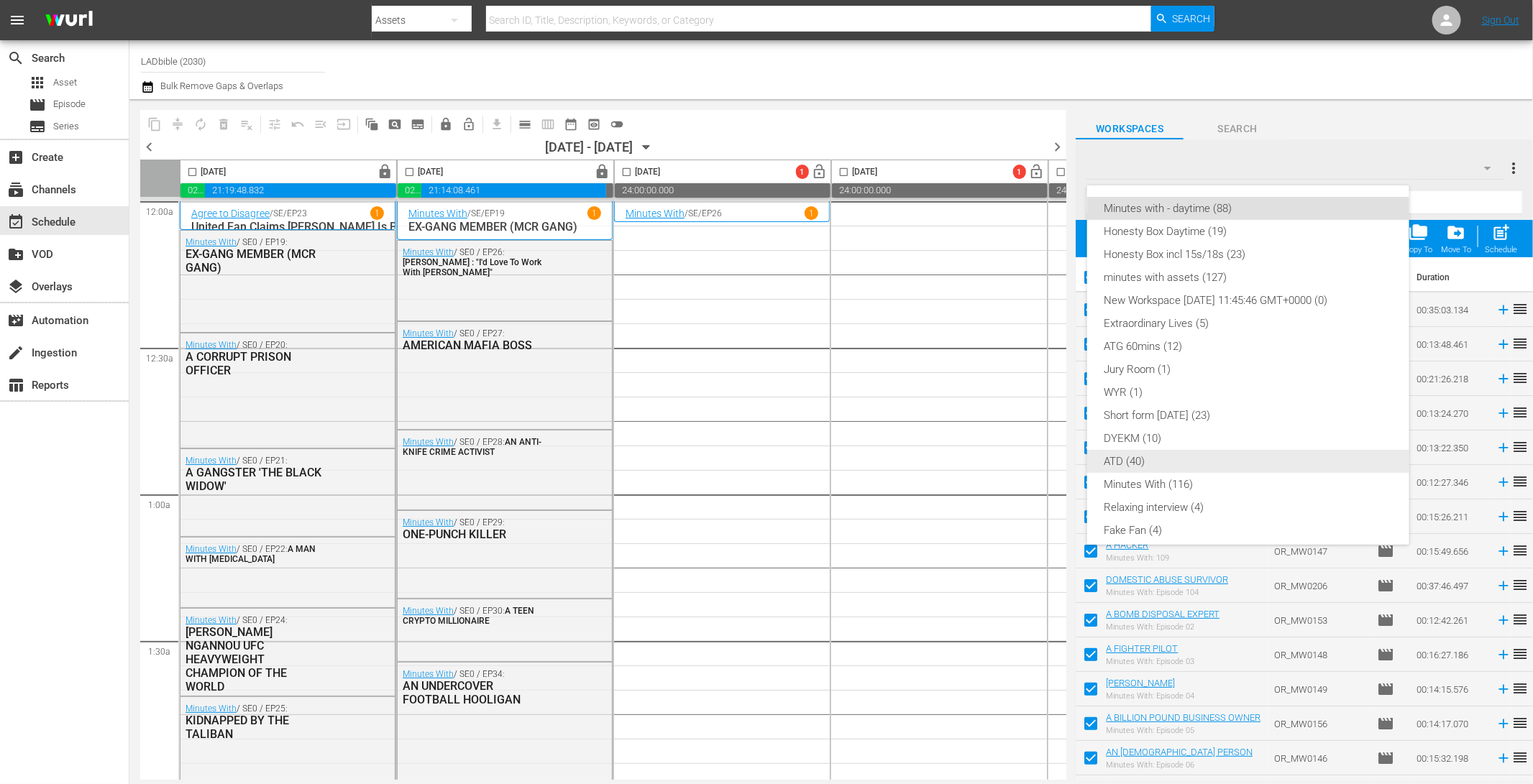
checkbox input "false"
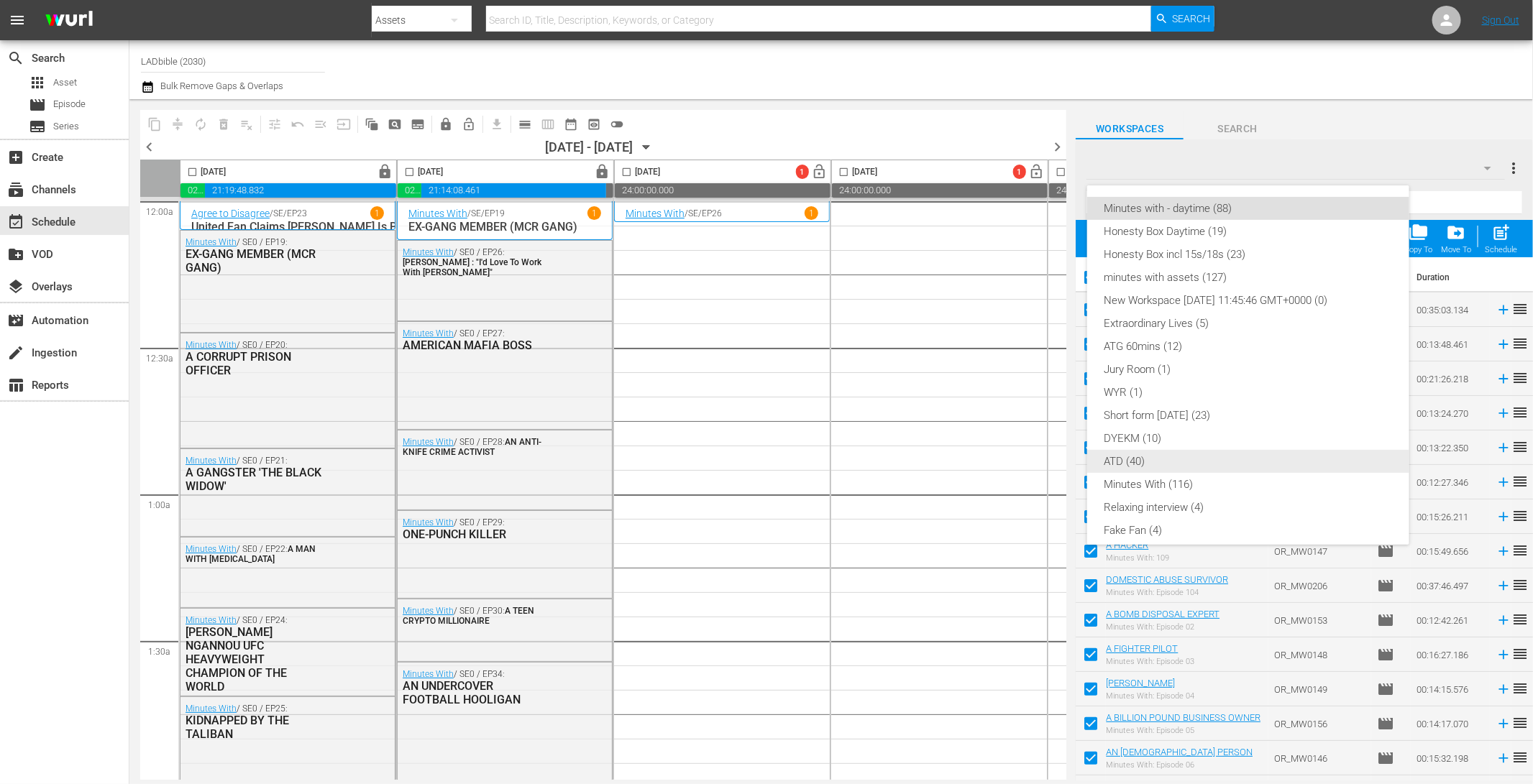
checkbox input "false"
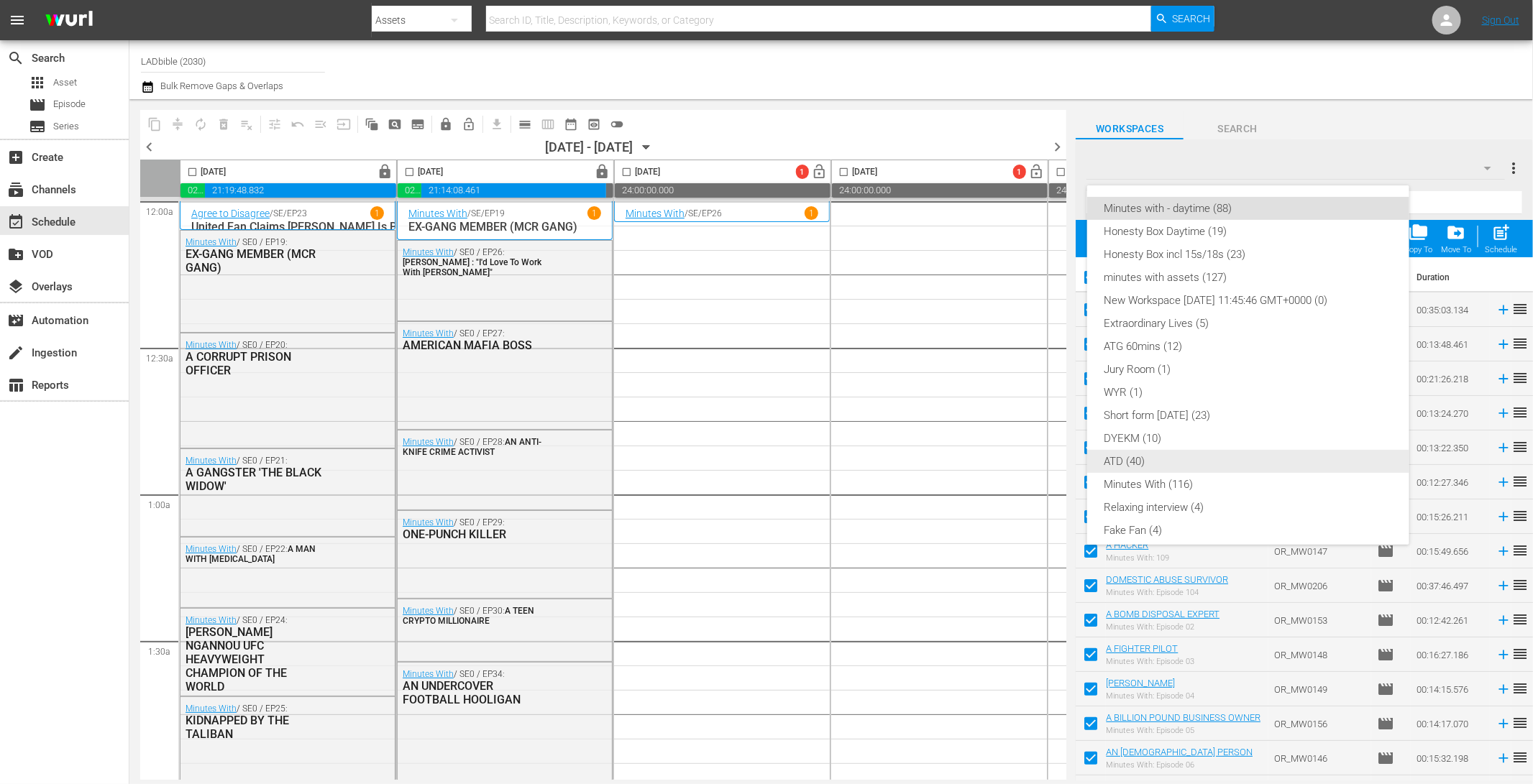
checkbox input "false"
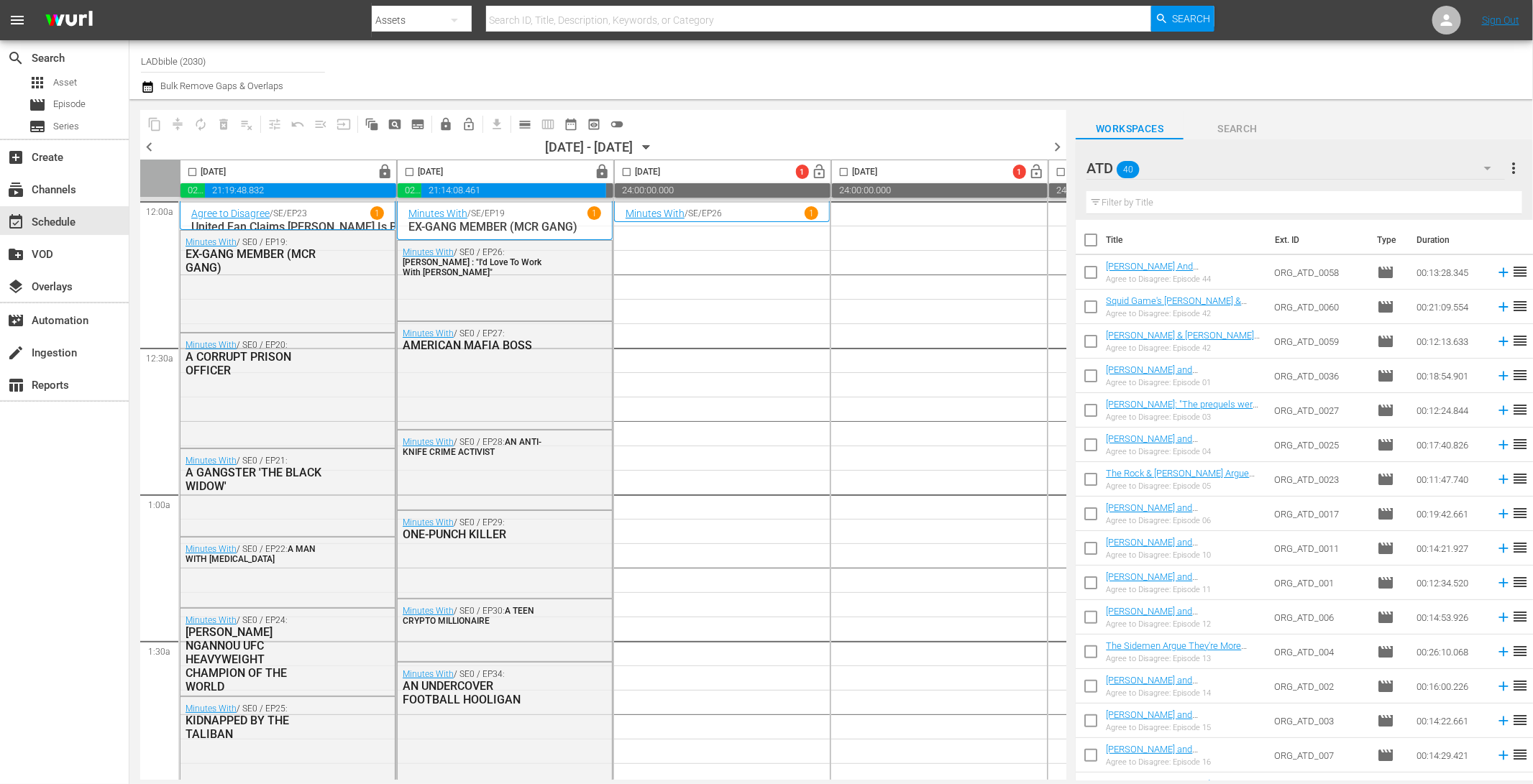
click at [1094, 240] on input "checkbox" at bounding box center [1090, 243] width 30 height 30
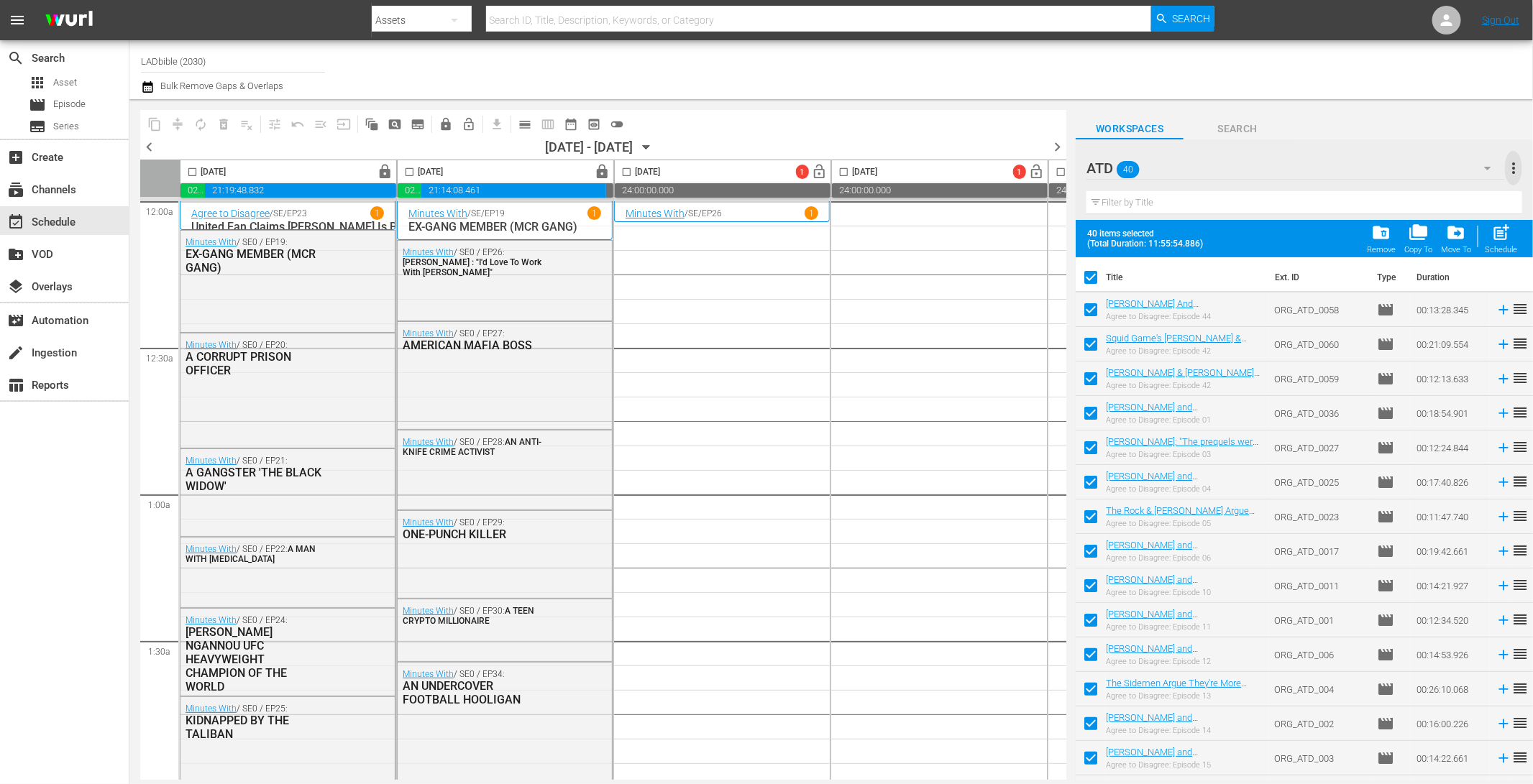
click at [1515, 163] on span "more_vert" at bounding box center [1513, 168] width 17 height 17
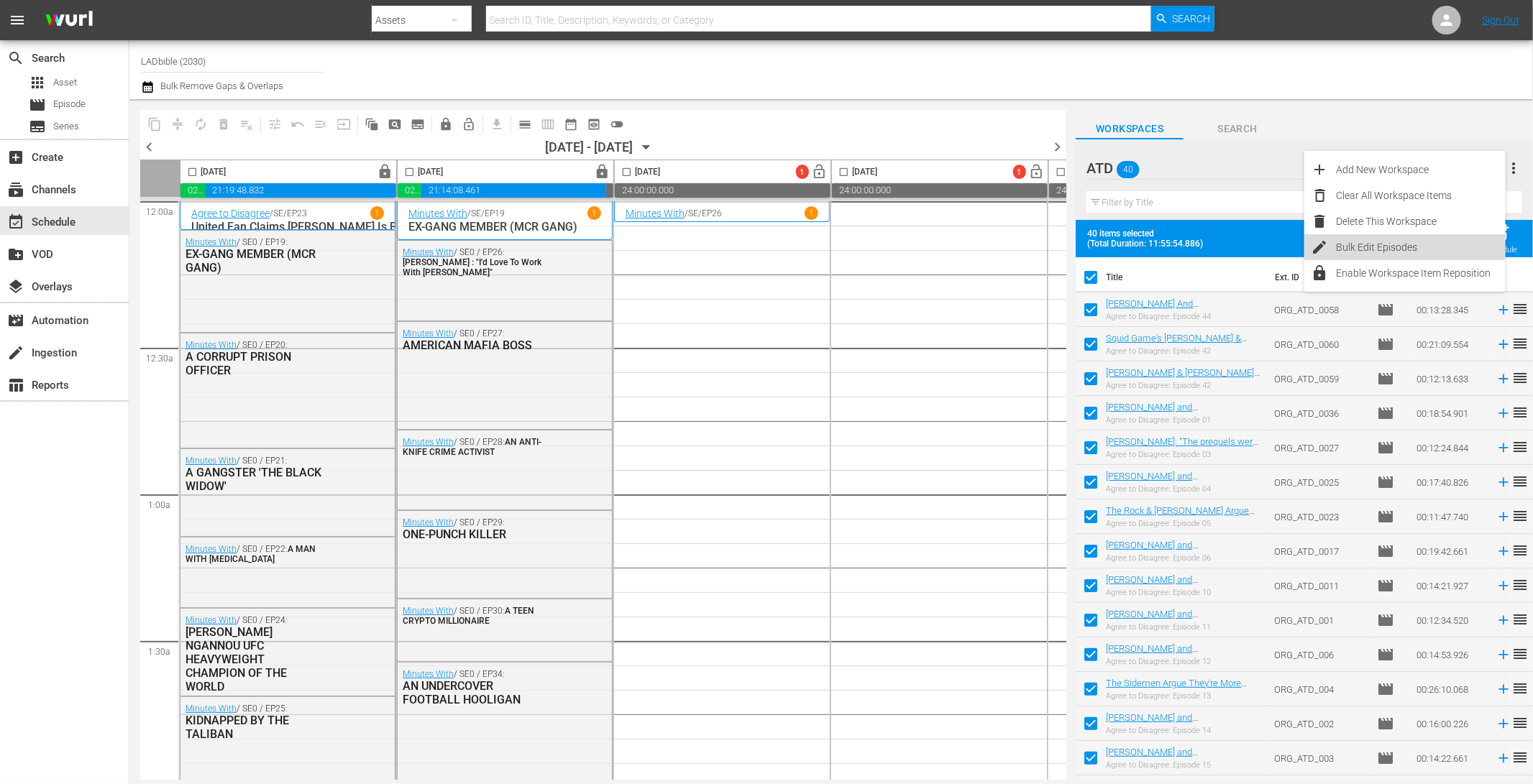
click at [1455, 247] on div "Bulk Edit Episodes" at bounding box center [1421, 247] width 169 height 26
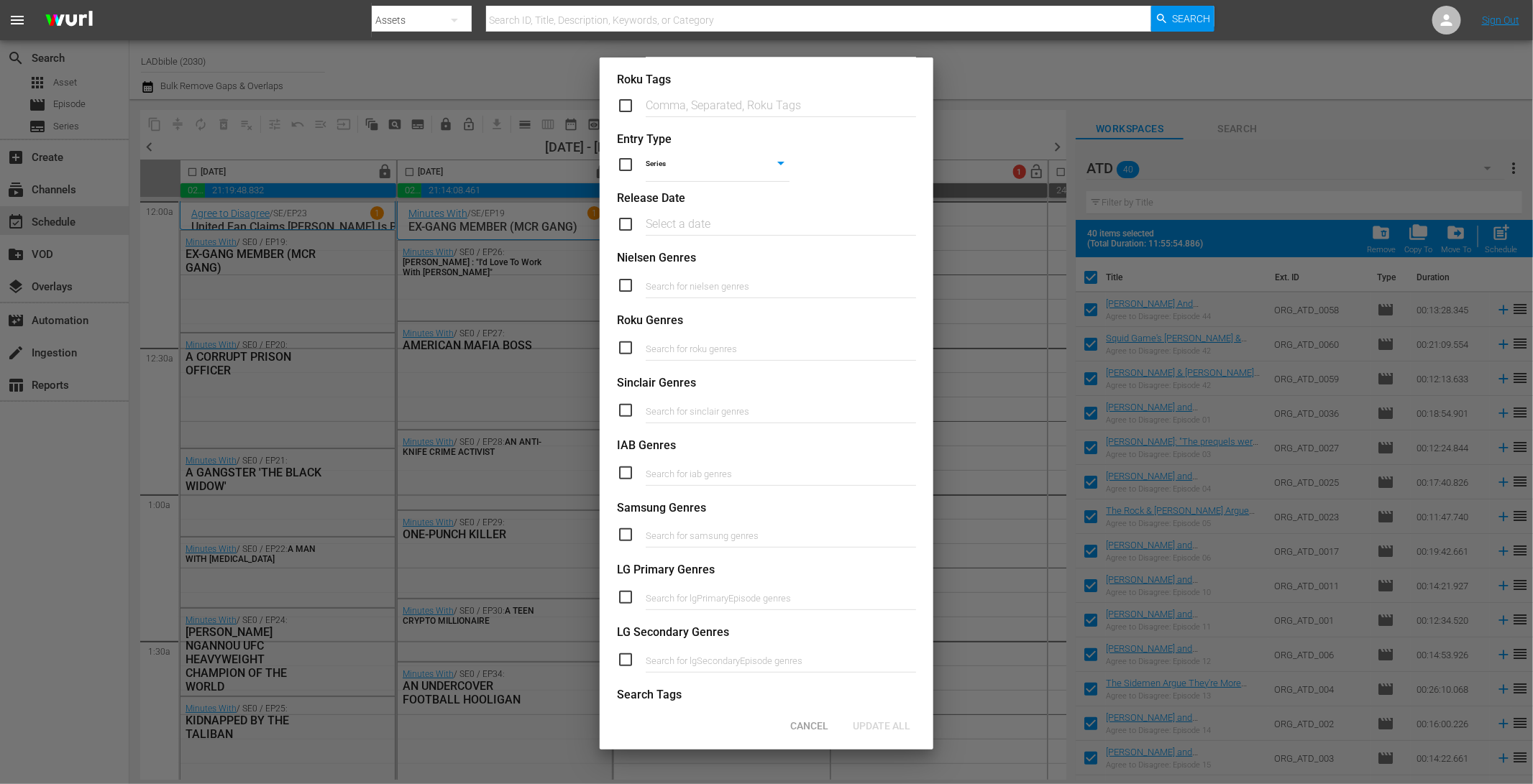
scroll to position [353, 0]
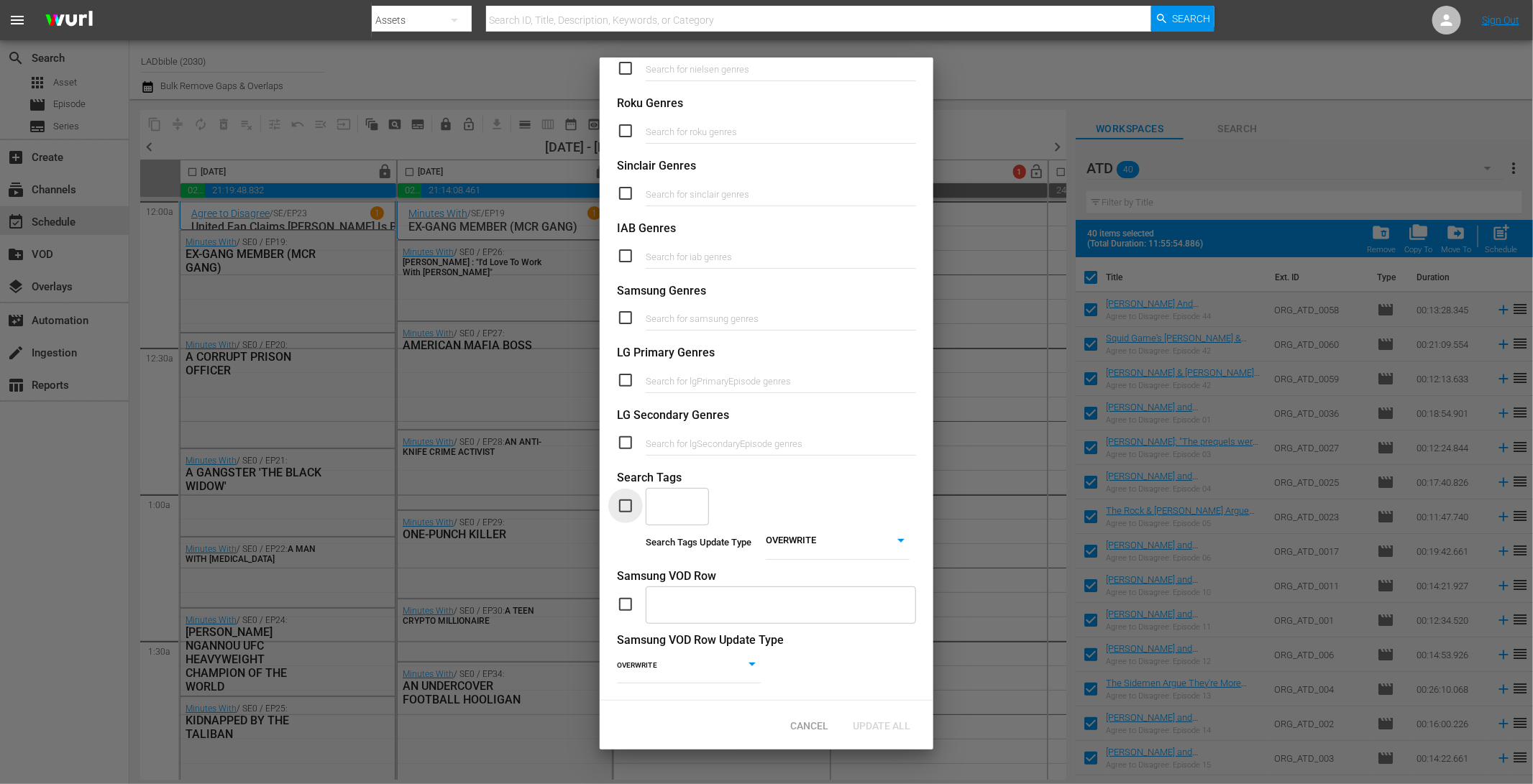
click at [626, 497] on input "checkbox" at bounding box center [631, 505] width 29 height 17
click at [687, 486] on div "​" at bounding box center [677, 505] width 63 height 39
click at [674, 538] on span "Add "Agree to Disagree Daytime"" at bounding box center [677, 555] width 40 height 61
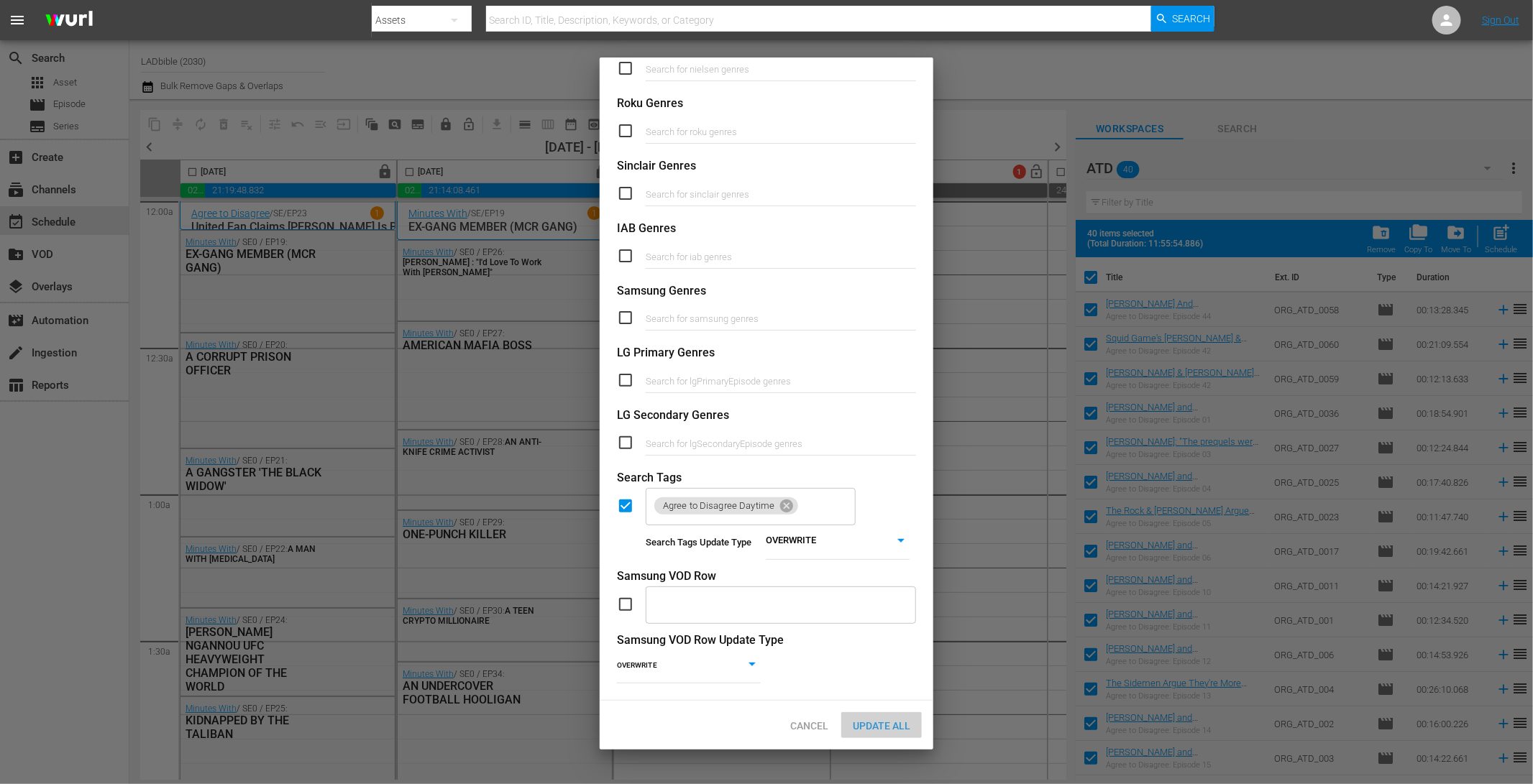
click at [876, 720] on span "Update All" at bounding box center [881, 726] width 81 height 12
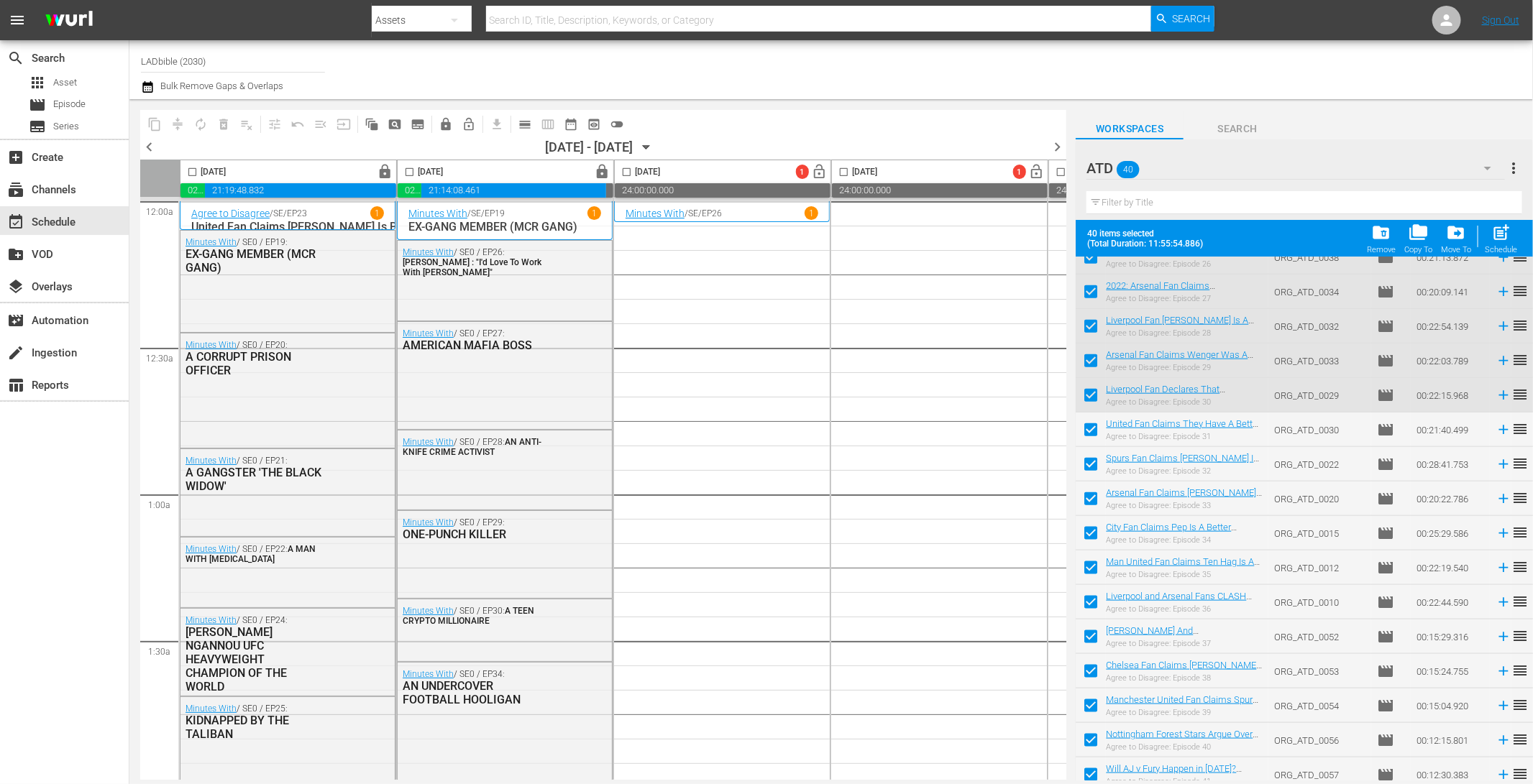
scroll to position [889, 0]
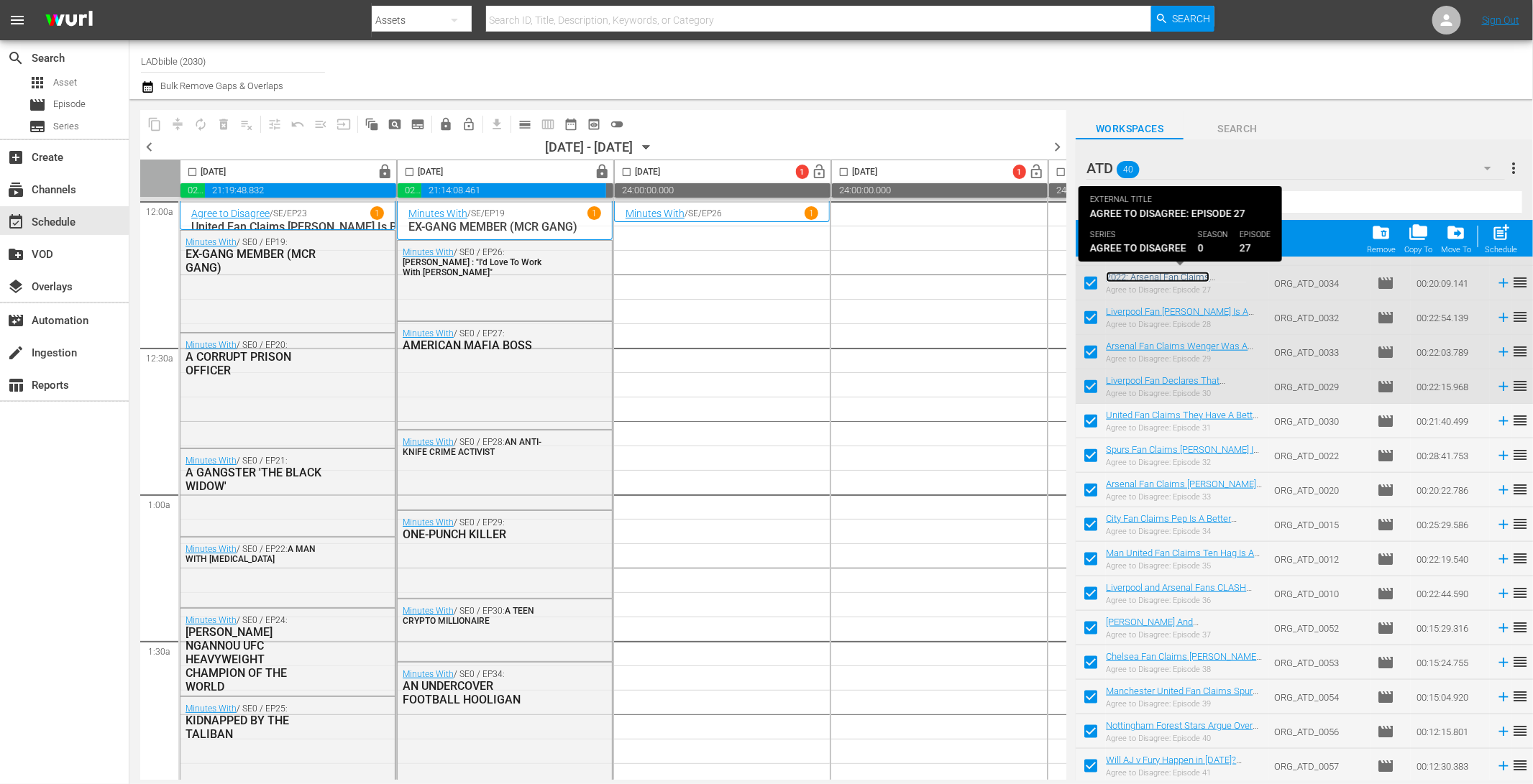
click at [1179, 272] on link "2022: Arsenal Fan Claims [PERSON_NAME] Would NOT Make Their Team" at bounding box center [1177, 288] width 142 height 32
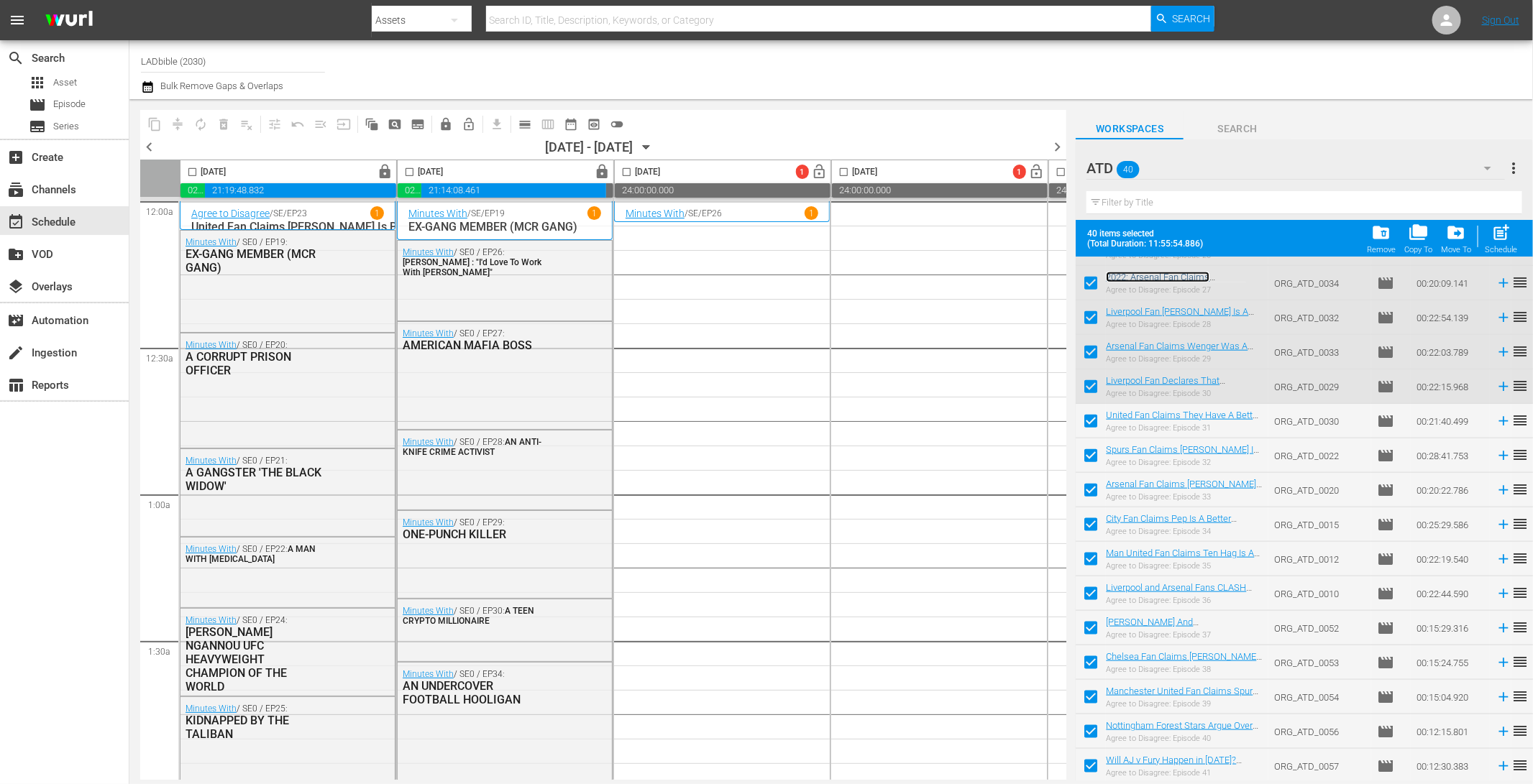
scroll to position [0, 0]
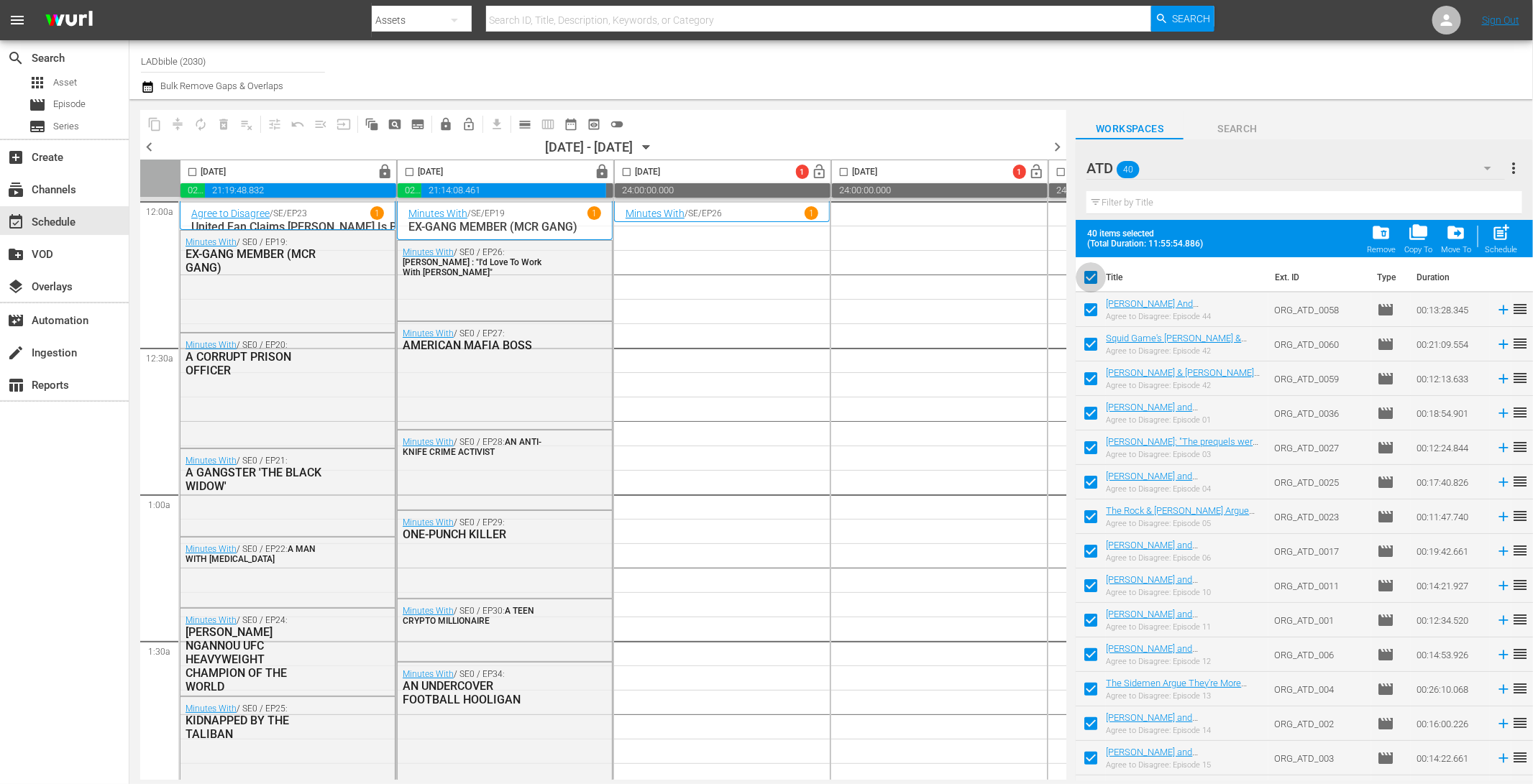
click at [1095, 279] on input "checkbox" at bounding box center [1090, 280] width 30 height 30
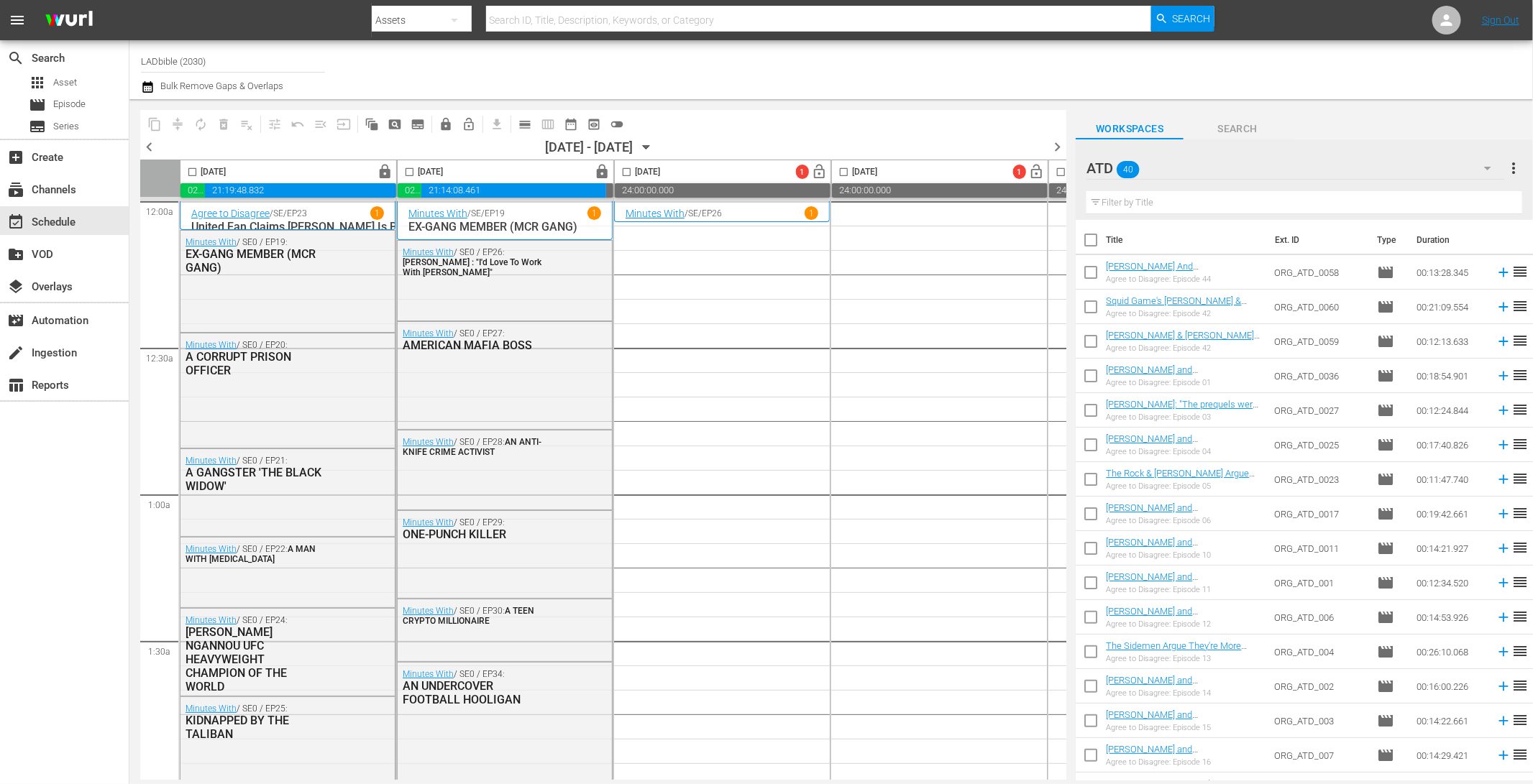
click at [1194, 169] on div "ATD 40" at bounding box center [1295, 168] width 418 height 40
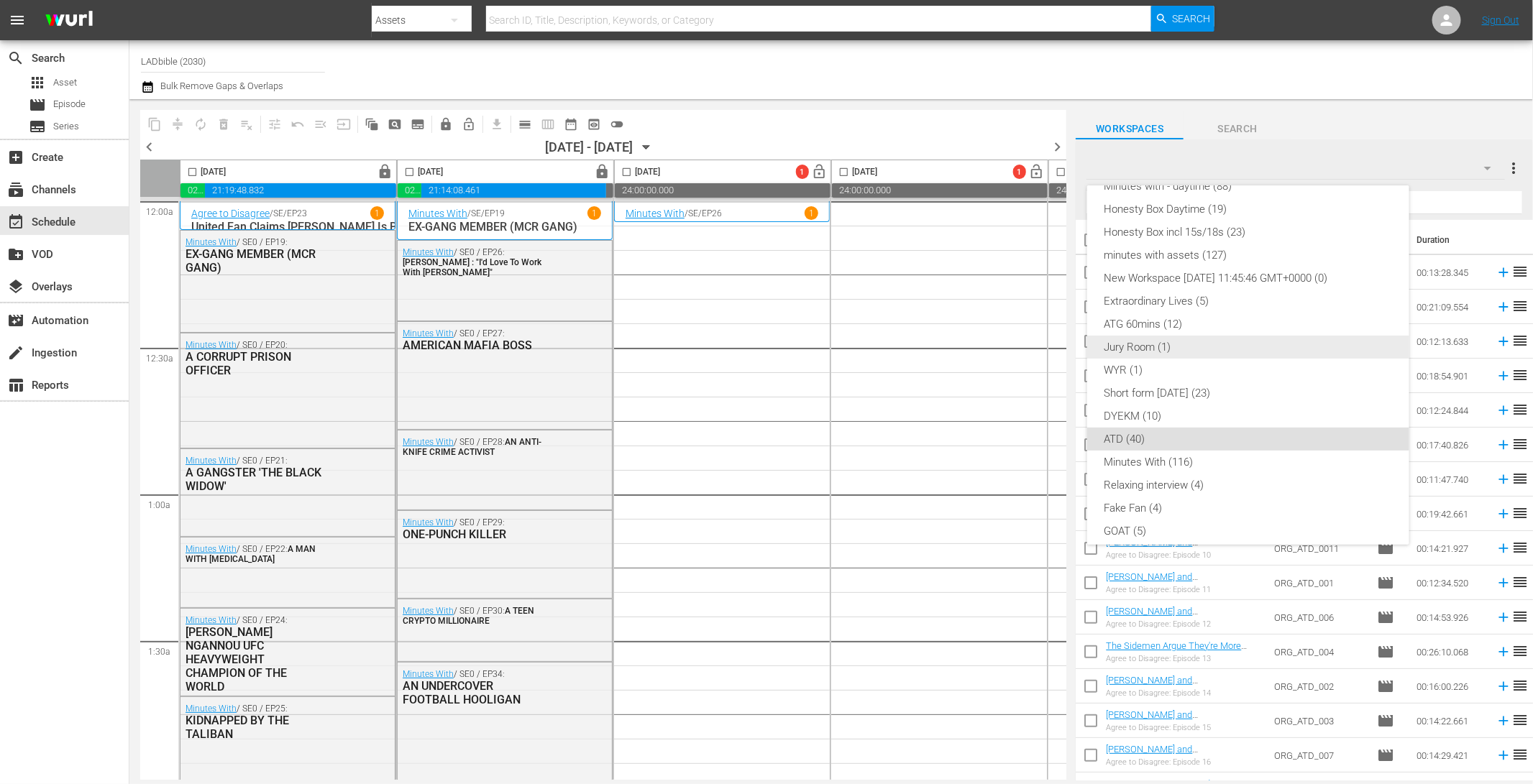
scroll to position [77, 0]
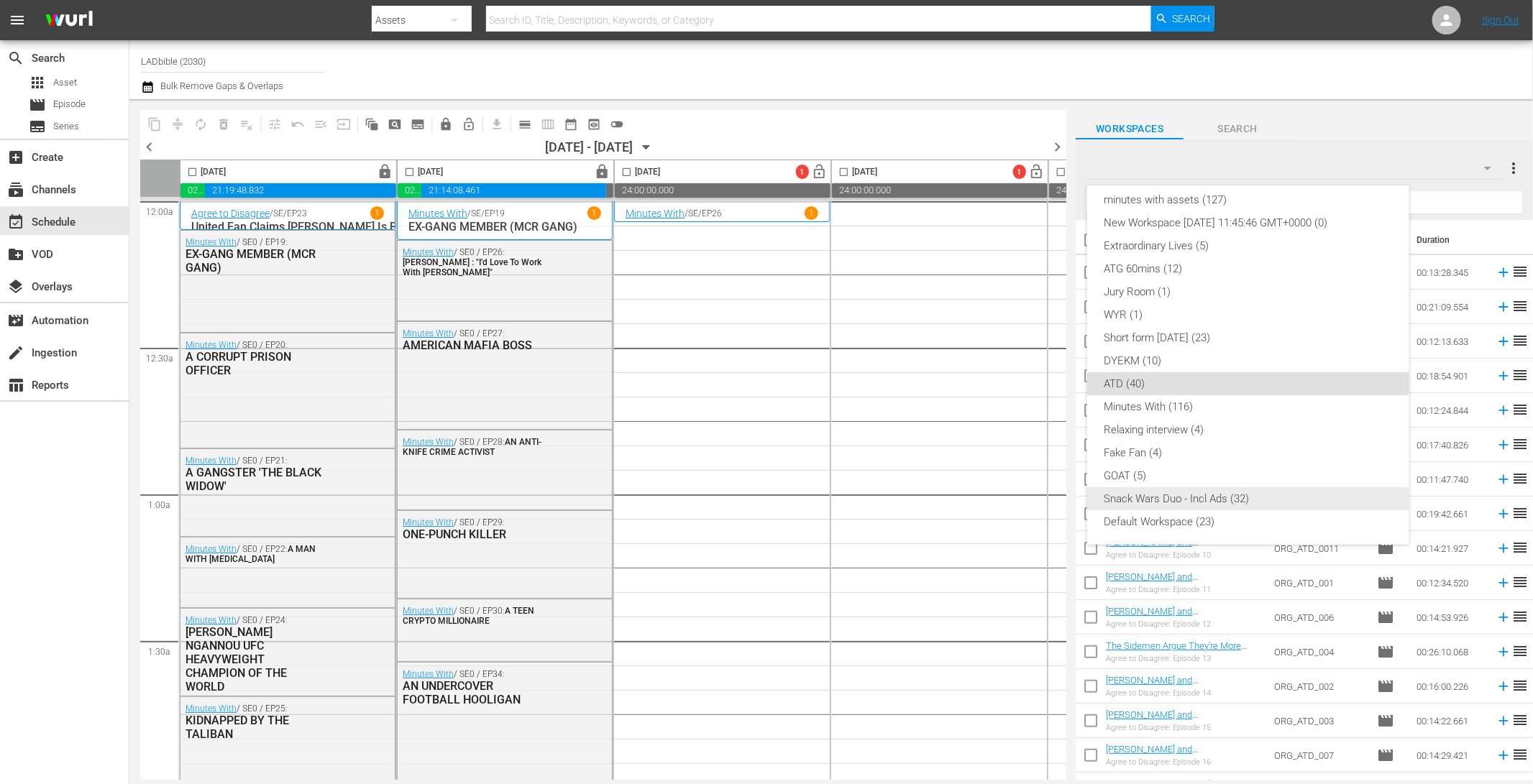
click at [1260, 496] on div "Snack Wars Duo - Incl Ads (32)" at bounding box center [1249, 499] width 288 height 23
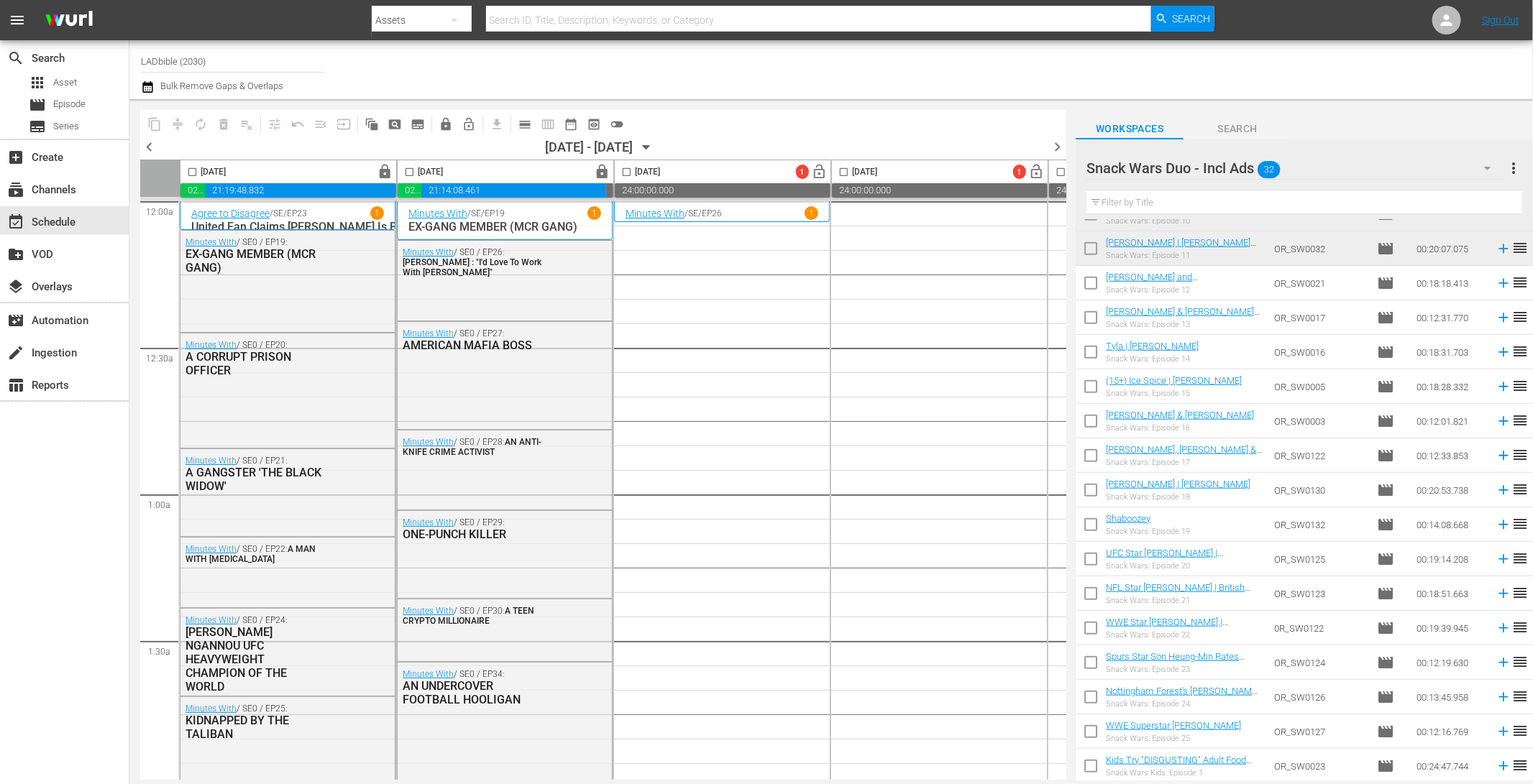
scroll to position [0, 0]
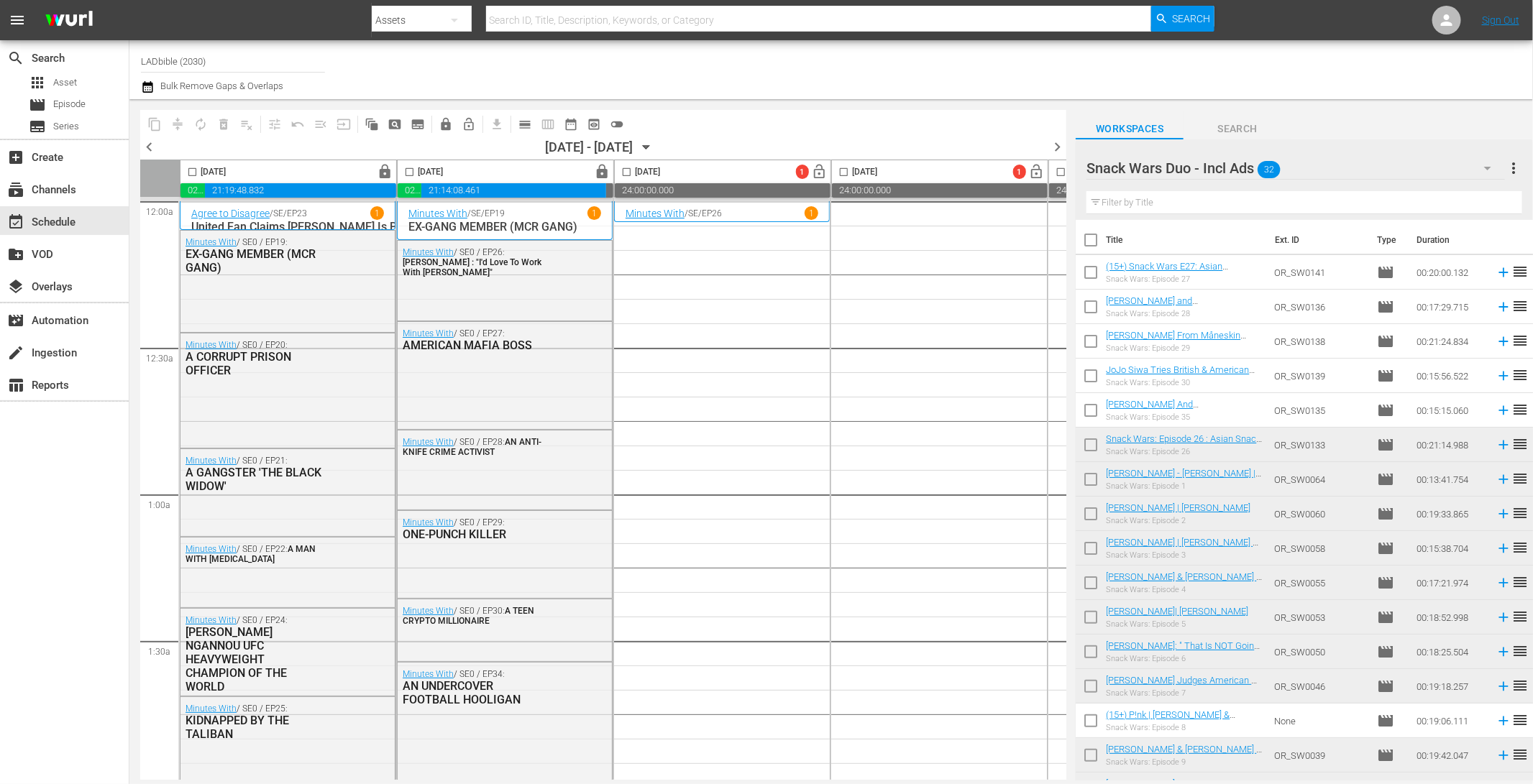
click at [1095, 235] on input "checkbox" at bounding box center [1090, 243] width 30 height 30
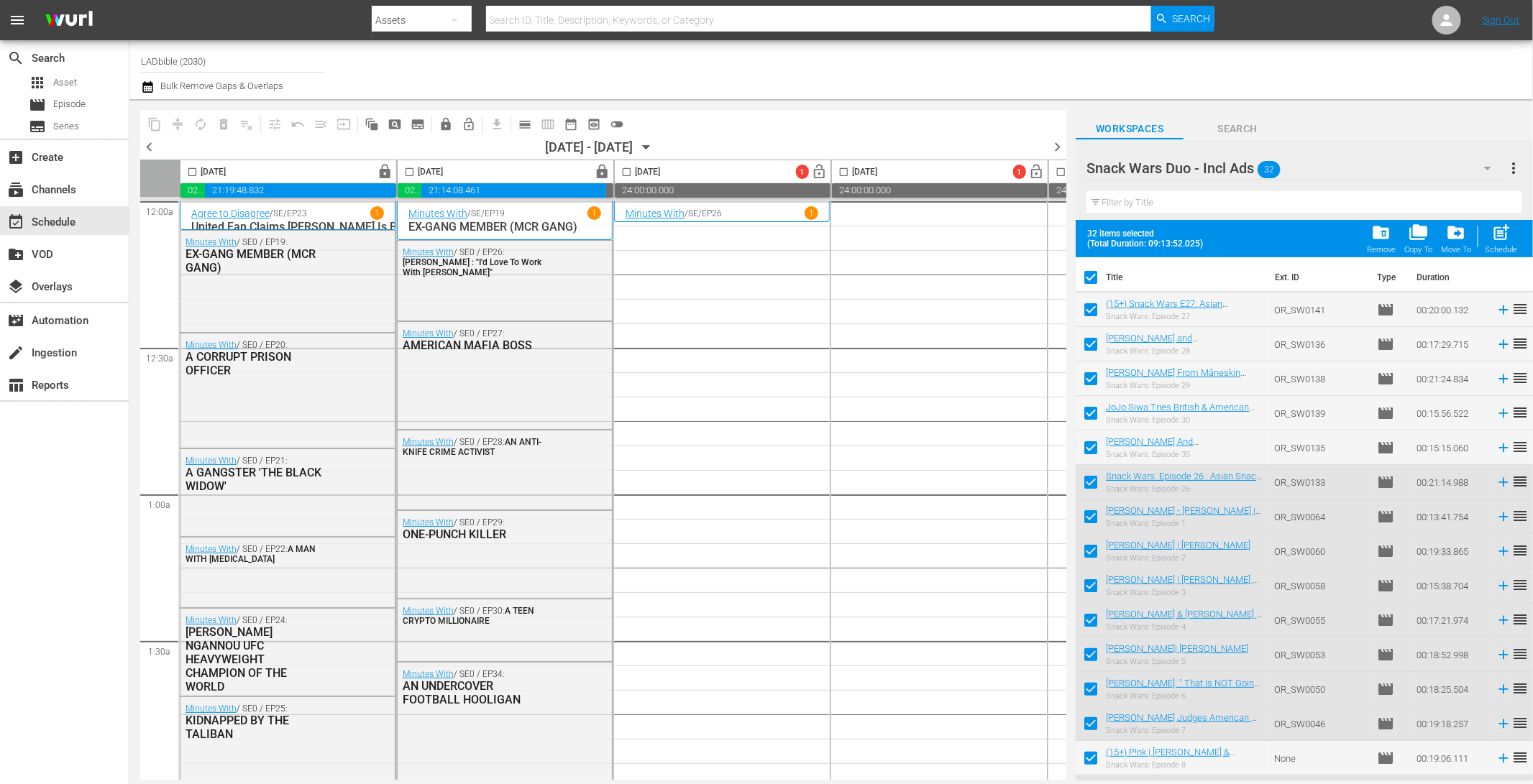
click at [1361, 149] on div "Snack Wars Duo - Incl Ads 32" at bounding box center [1295, 168] width 418 height 40
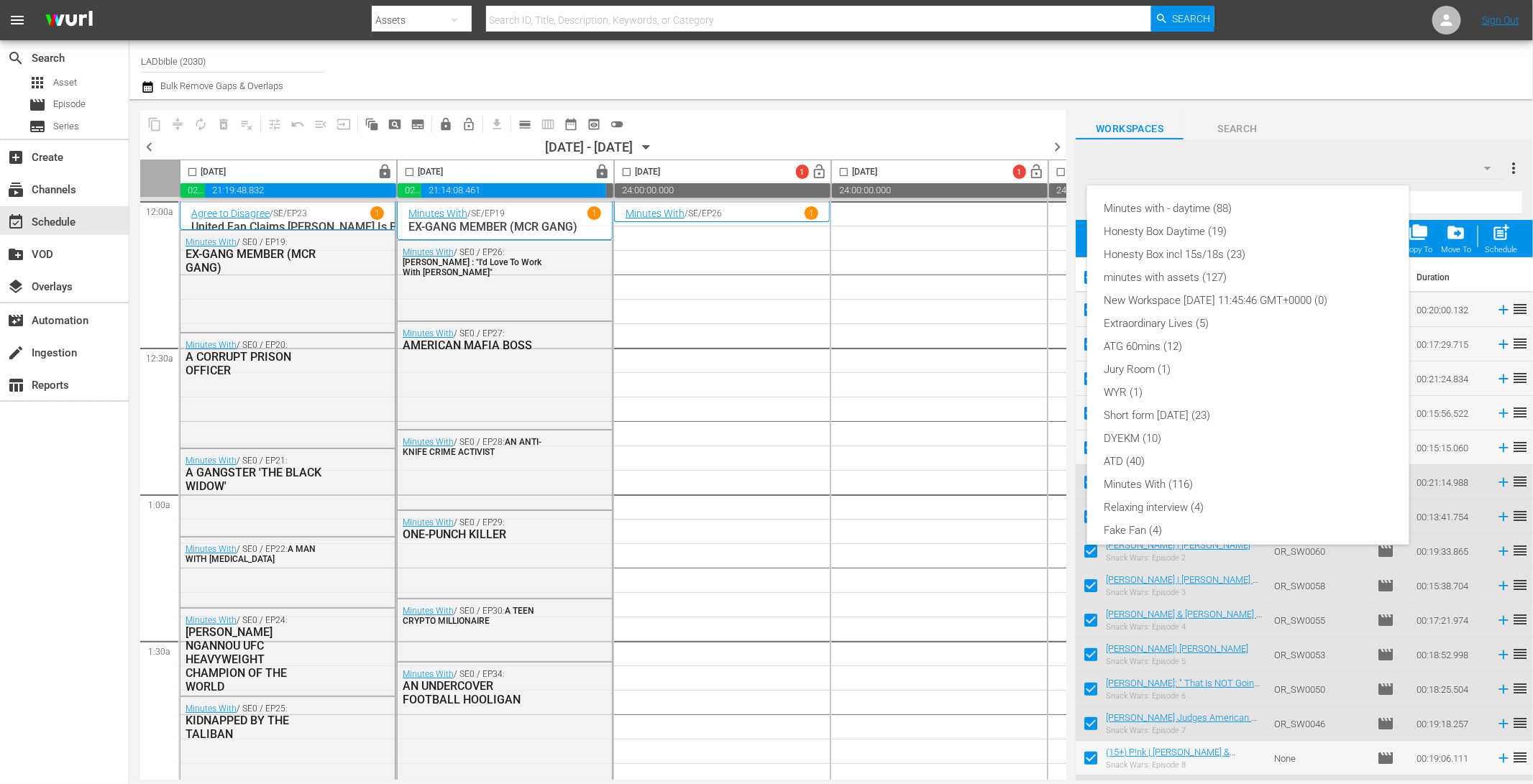
scroll to position [77, 0]
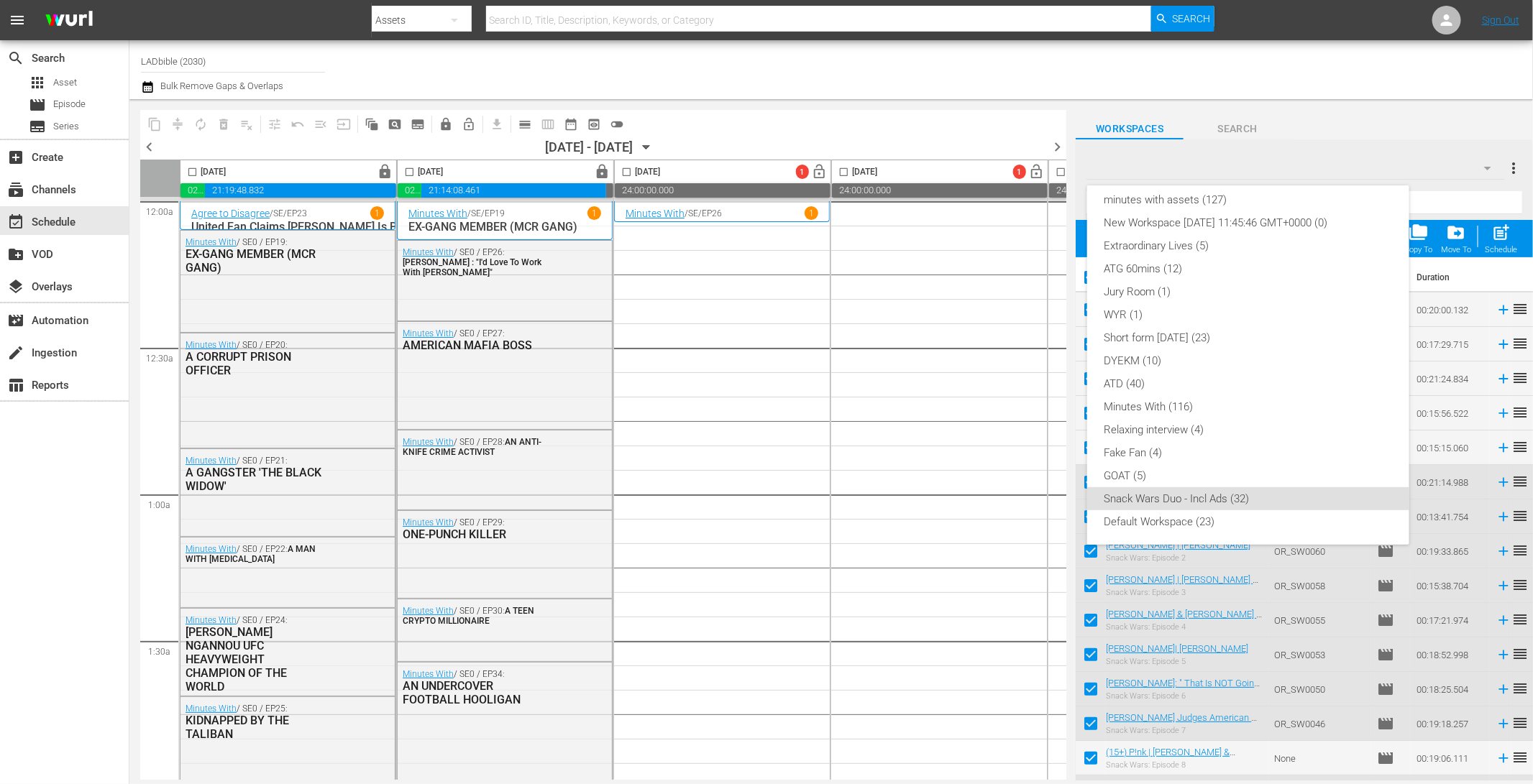
click at [1388, 123] on div "Minutes with - daytime (88) Honesty Box Daytime (19) Honesty Box incl 15s/18s (…" at bounding box center [766, 392] width 1533 height 784
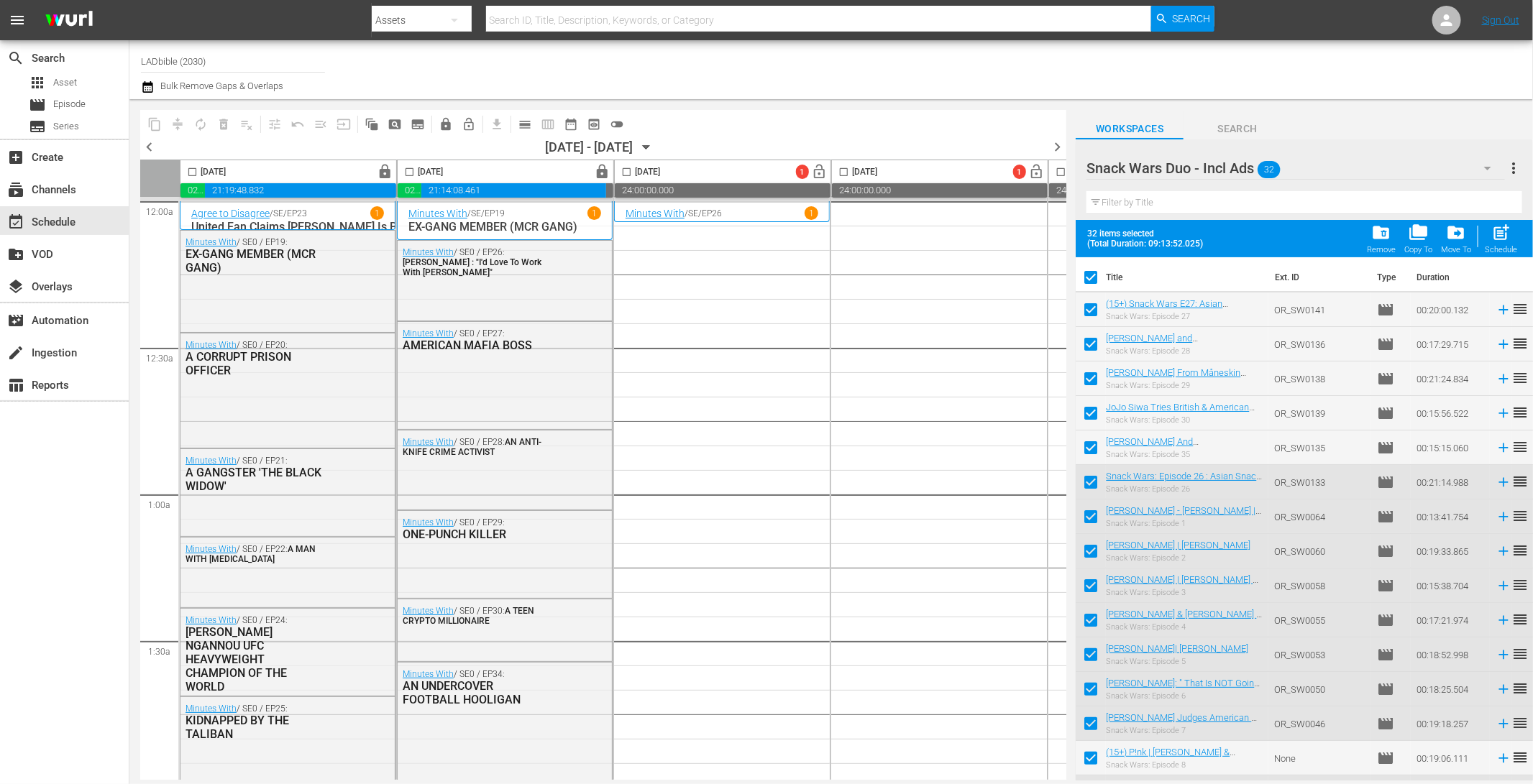
click at [1511, 163] on span "more_vert" at bounding box center [1513, 168] width 17 height 17
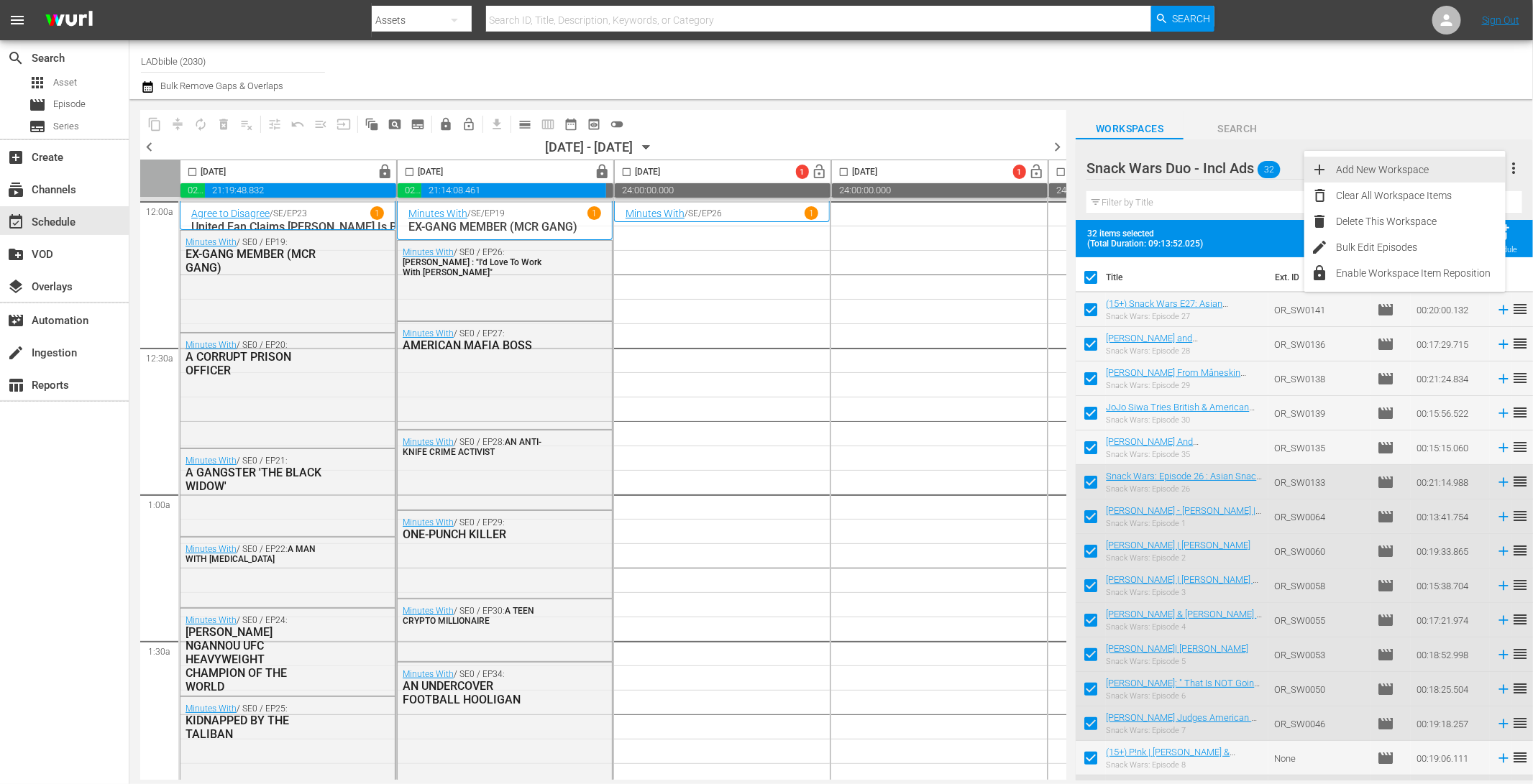
click at [1461, 166] on div "Add New Workspace" at bounding box center [1421, 169] width 169 height 26
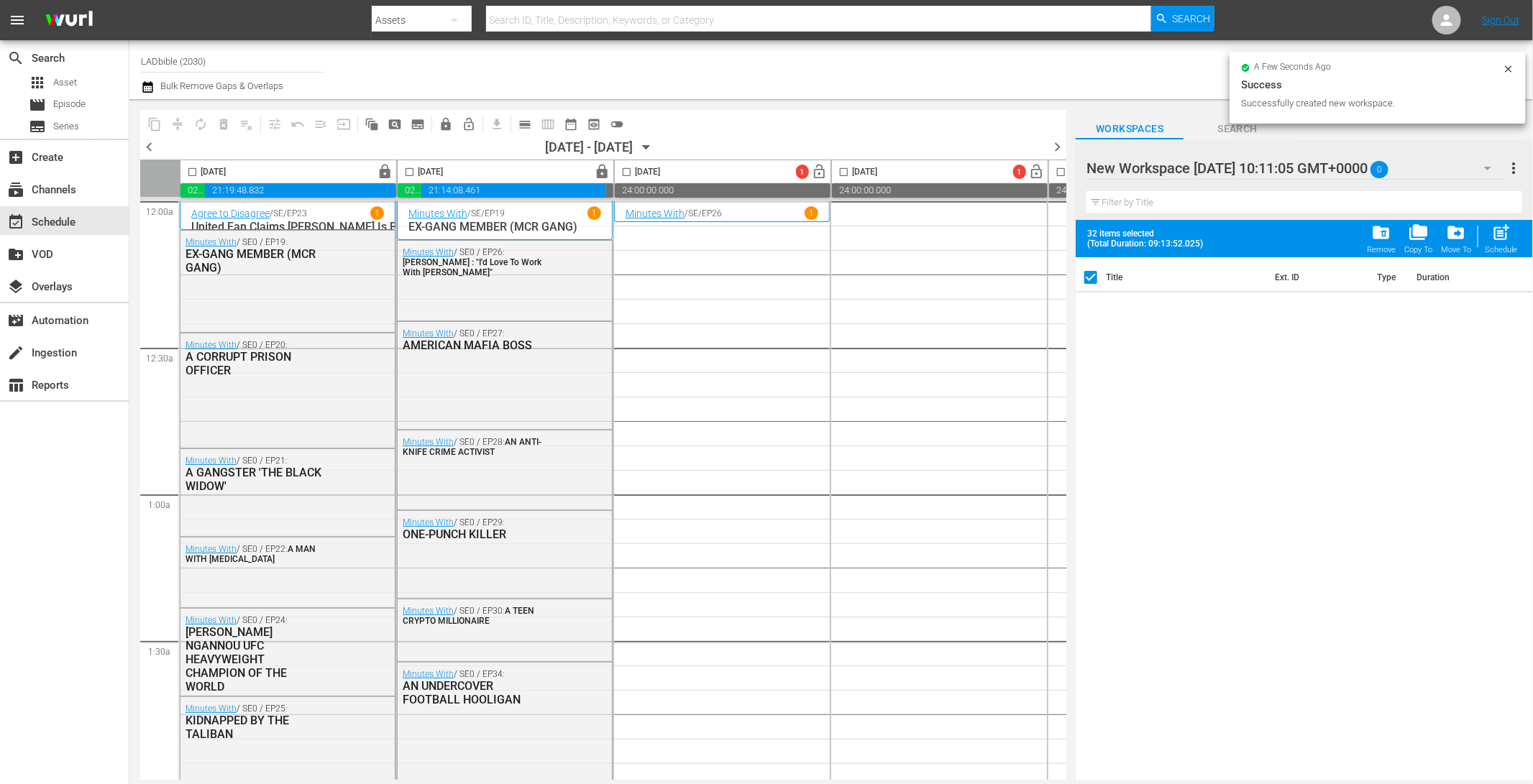
click at [1286, 162] on div at bounding box center [1209, 169] width 245 height 36
click at [1286, 164] on input "New Workspace [DATE] 10:11:05 GMT+0000" at bounding box center [1298, 168] width 423 height 34
click at [1286, 165] on input "New Workspace [DATE] 10:11:05 GMT+0000" at bounding box center [1298, 168] width 423 height 34
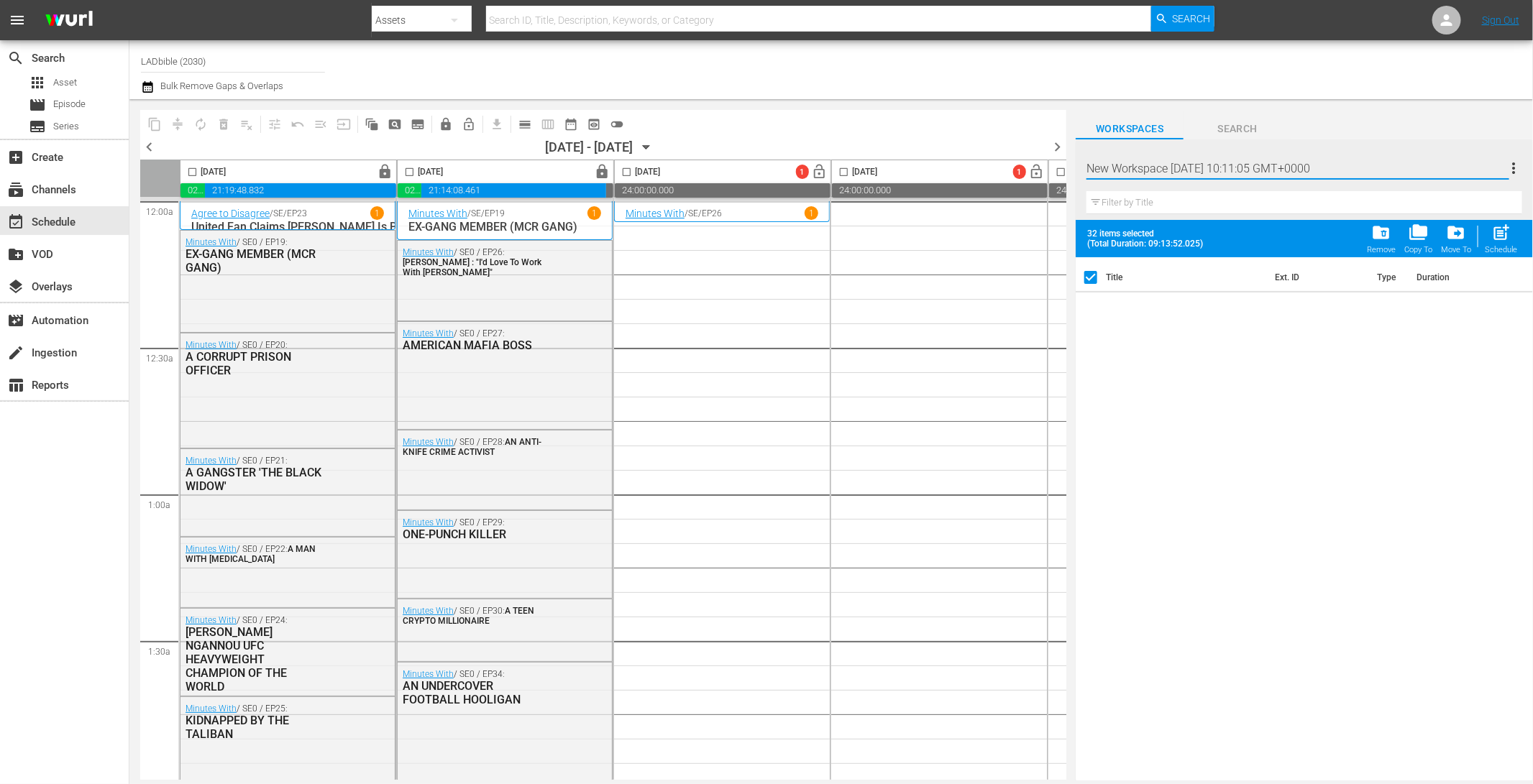
click at [1286, 164] on input "New Workspace [DATE] 10:11:05 GMT+0000" at bounding box center [1298, 168] width 423 height 34
click at [1127, 170] on input "Snack wars Daytime" at bounding box center [1298, 168] width 423 height 34
click at [1195, 308] on div "Title Ext. ID Type Duration" at bounding box center [1304, 520] width 457 height 525
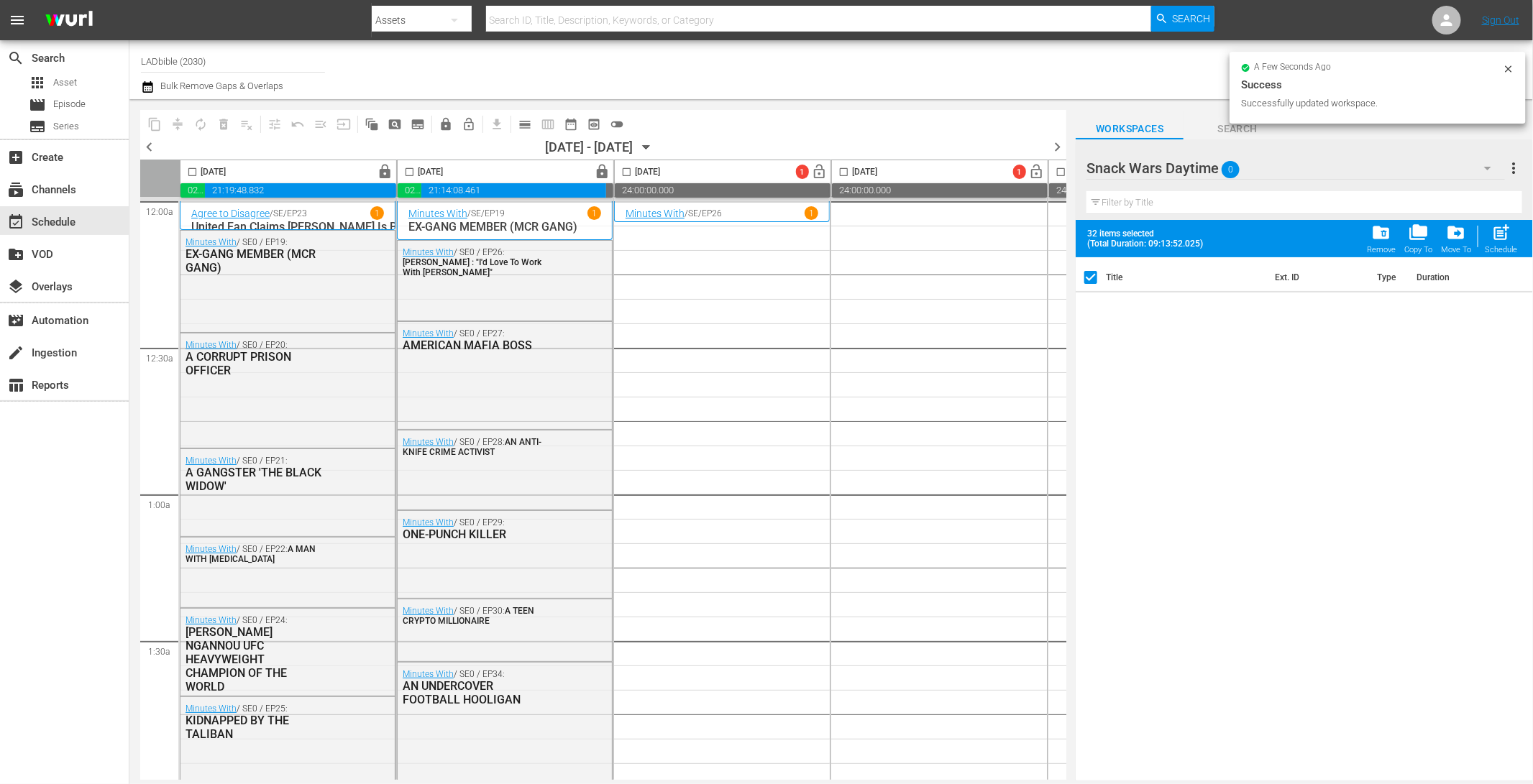
click at [1289, 164] on div "Snack Wars Daytime 0" at bounding box center [1295, 168] width 418 height 40
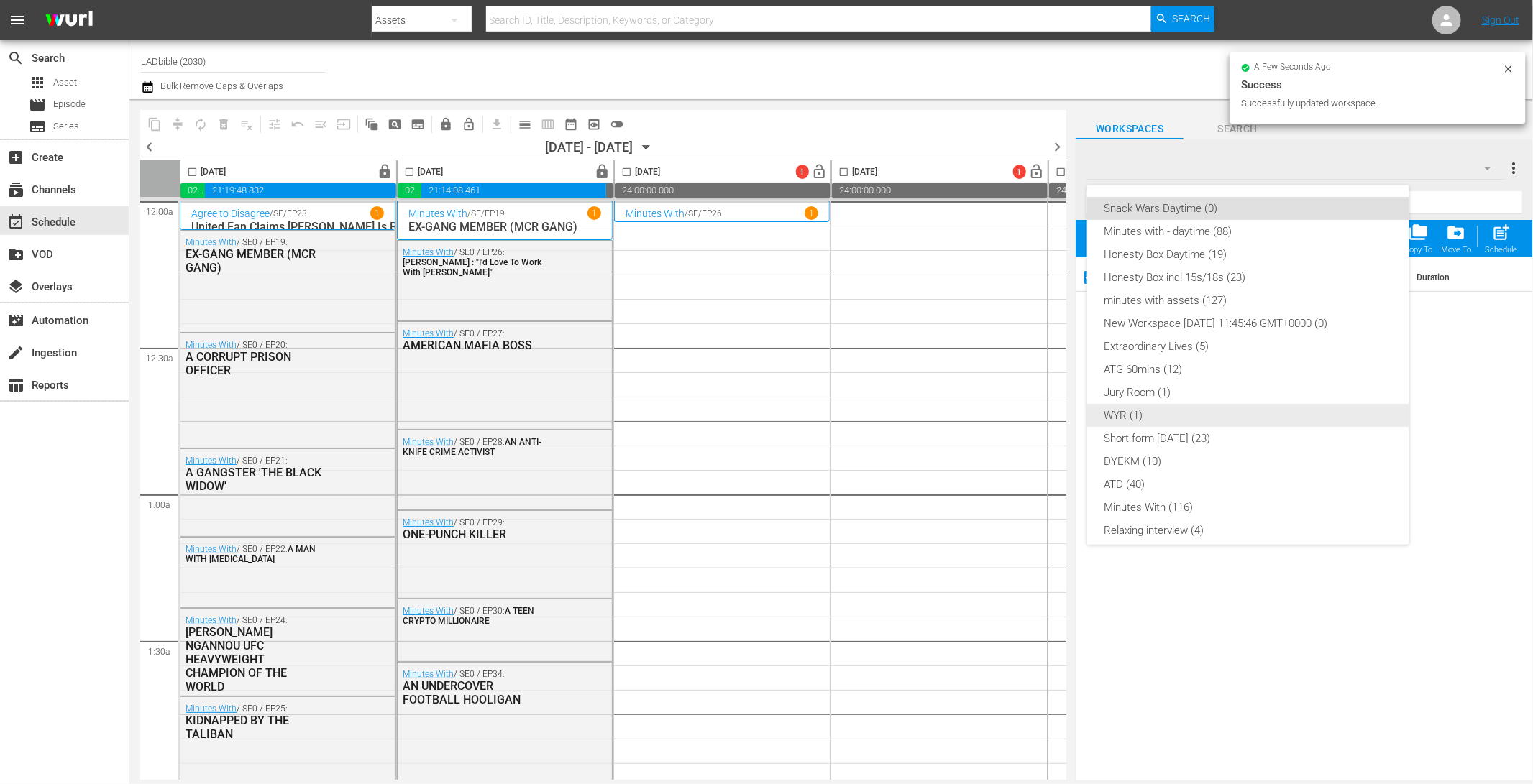
scroll to position [101, 0]
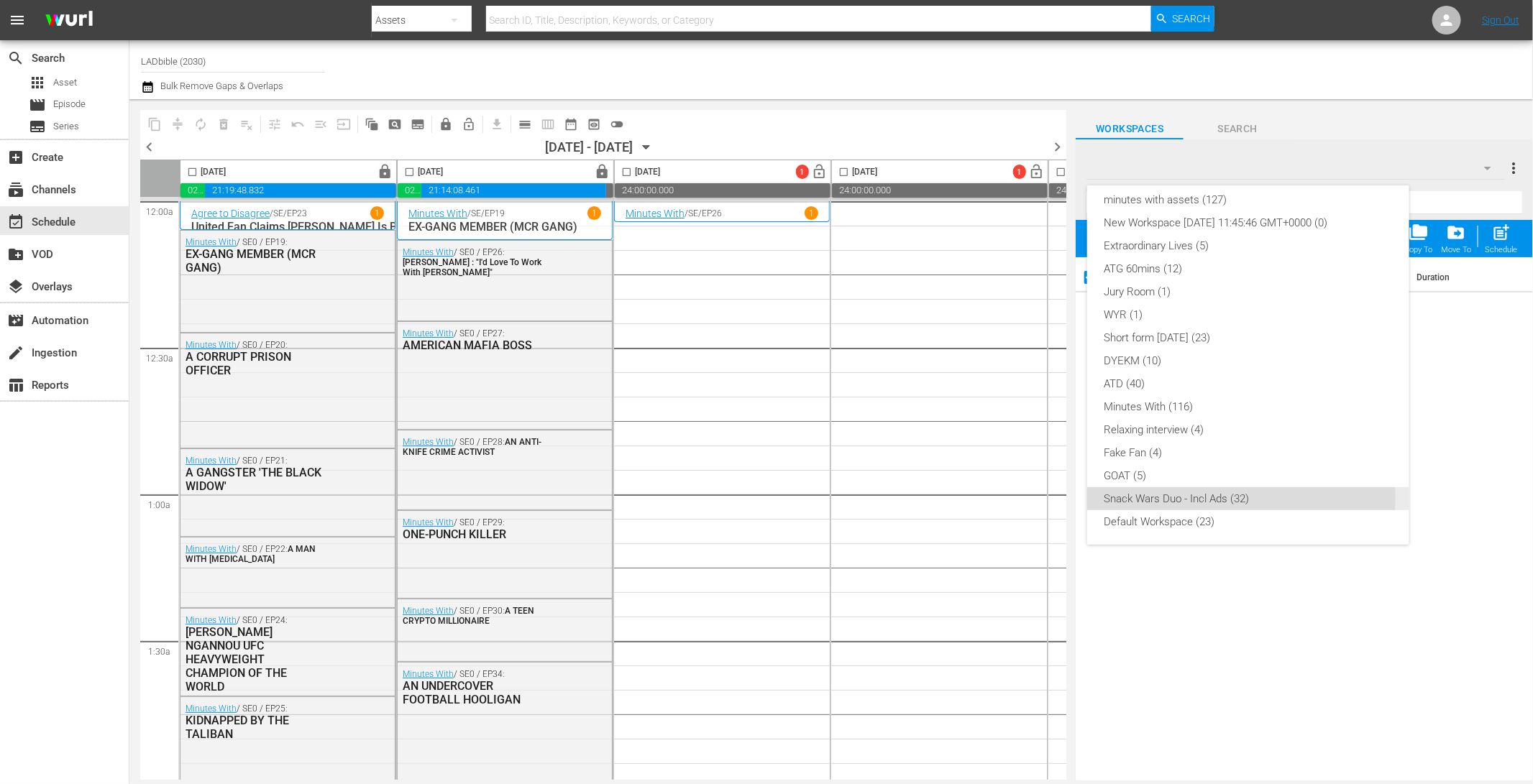
click at [1200, 498] on div "Snack Wars Duo - Incl Ads (32)" at bounding box center [1249, 499] width 288 height 23
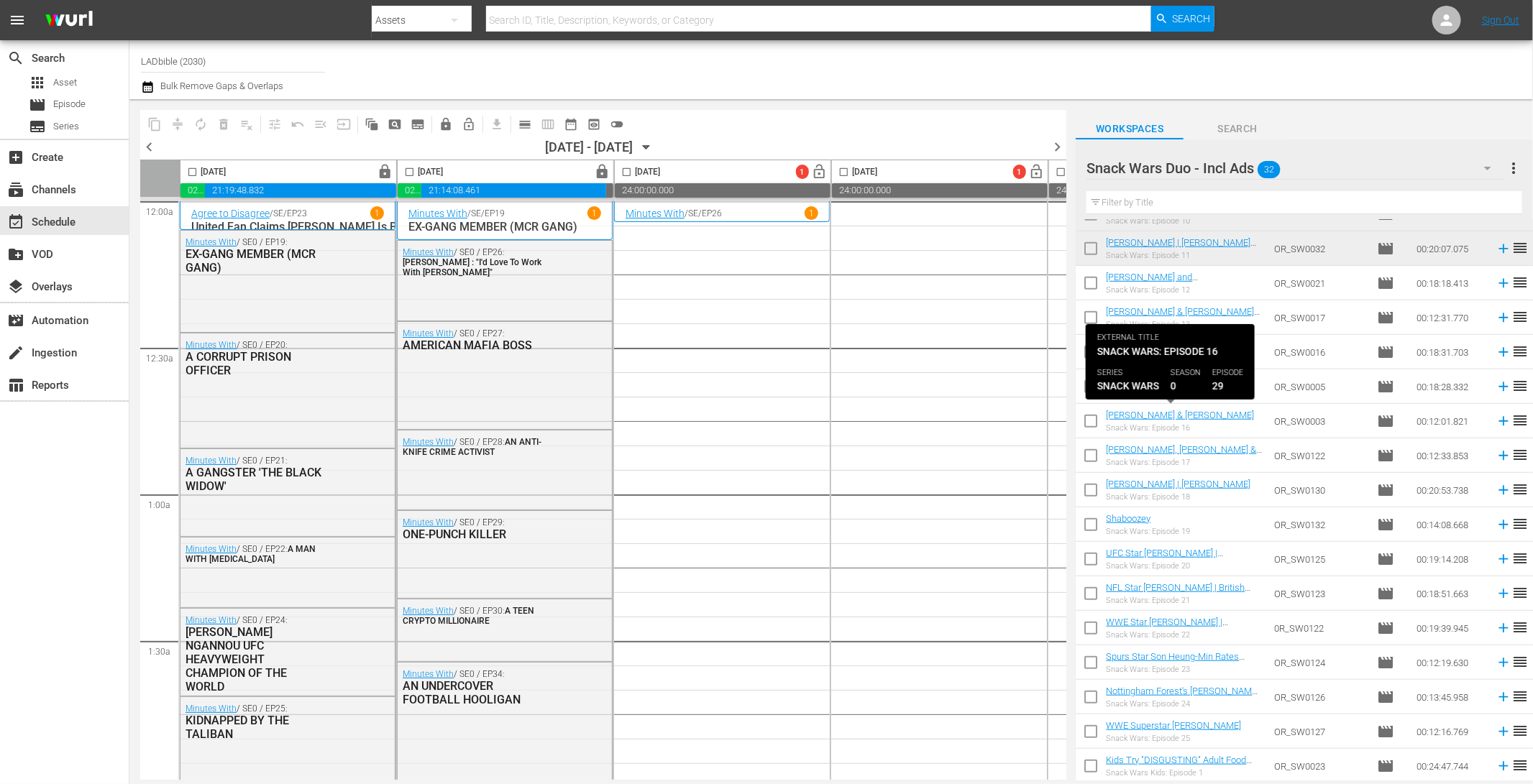
scroll to position [0, 0]
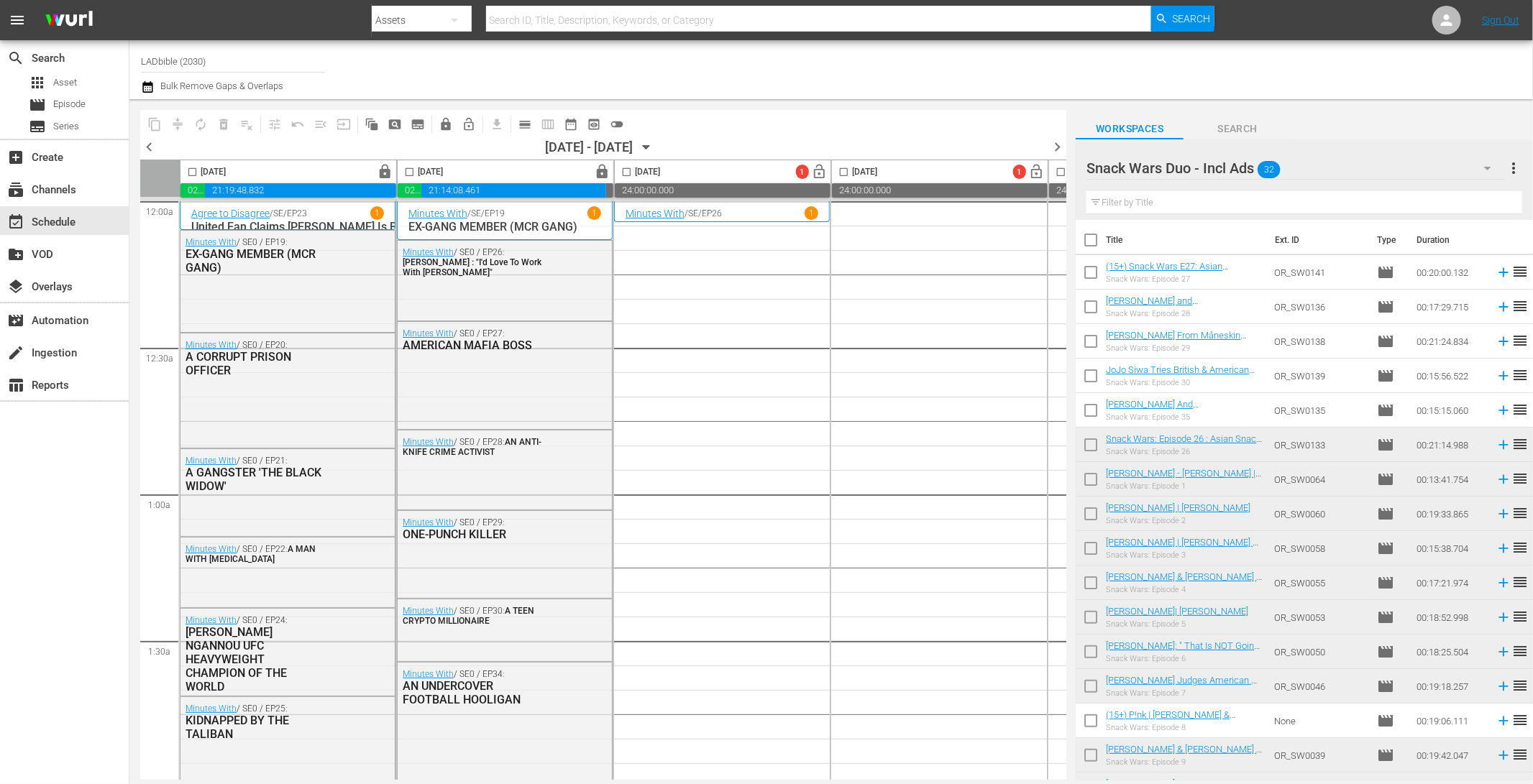
click at [1088, 243] on input "checkbox" at bounding box center [1090, 243] width 30 height 30
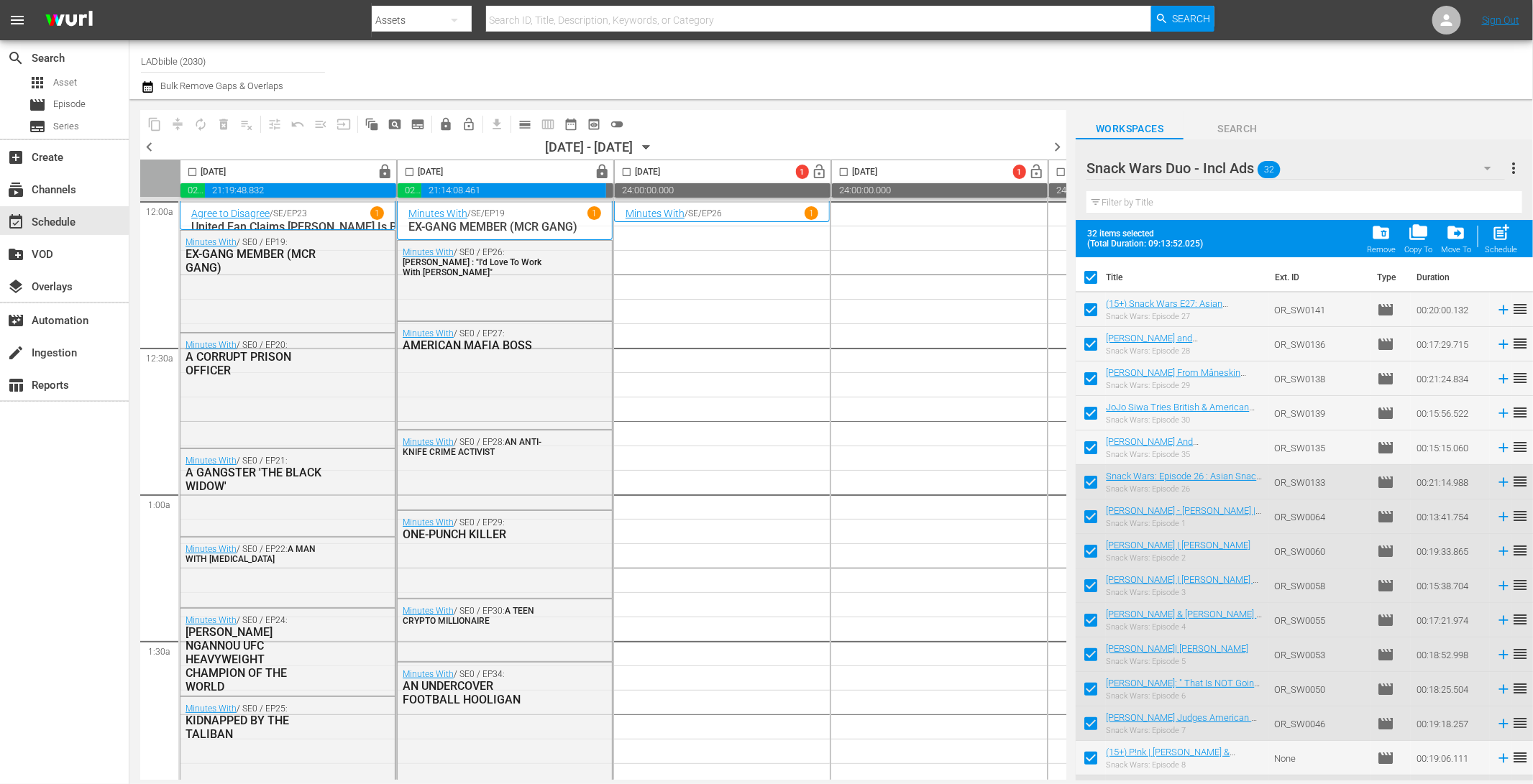
click at [1091, 301] on input "checkbox" at bounding box center [1090, 313] width 30 height 30
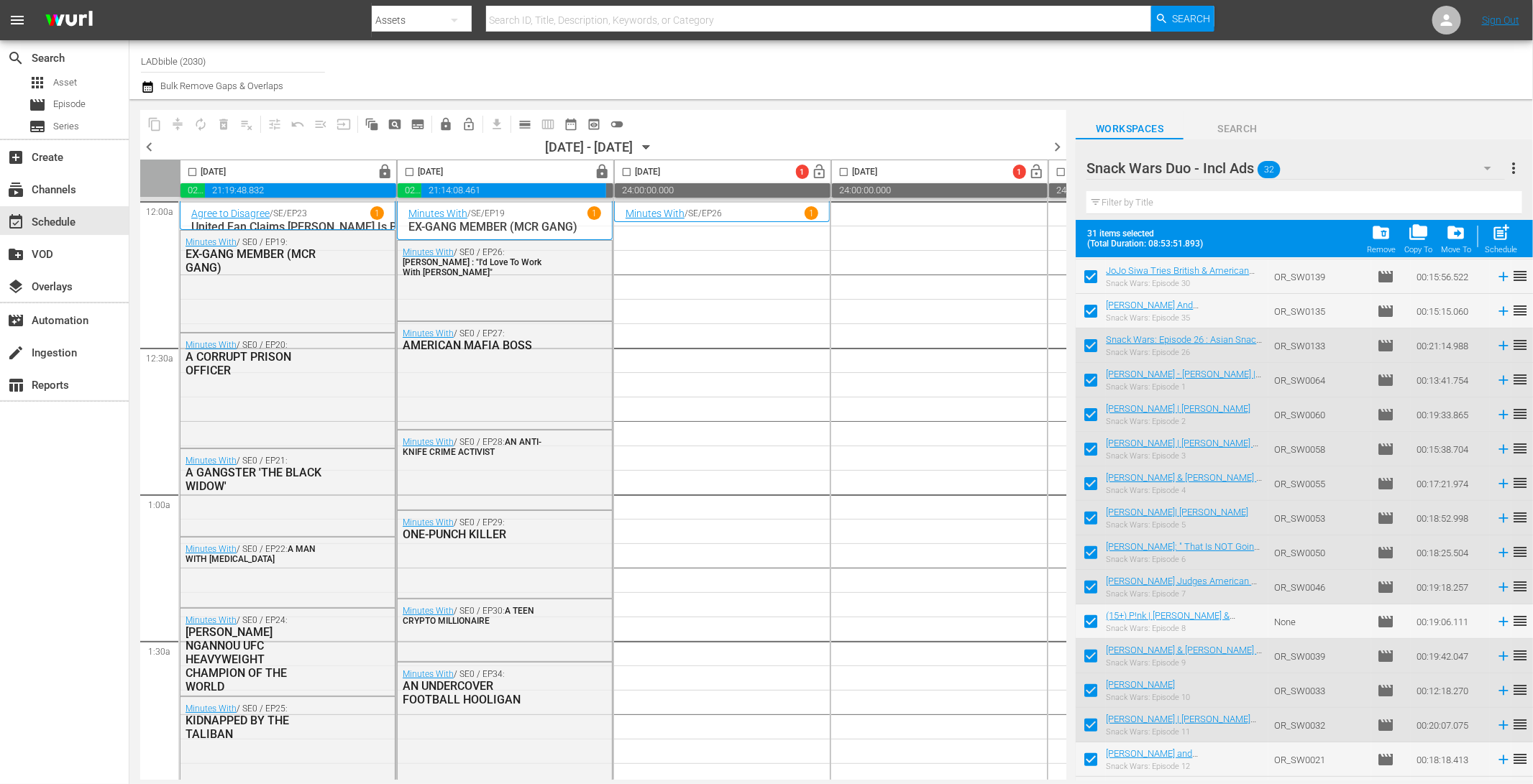
scroll to position [148, 0]
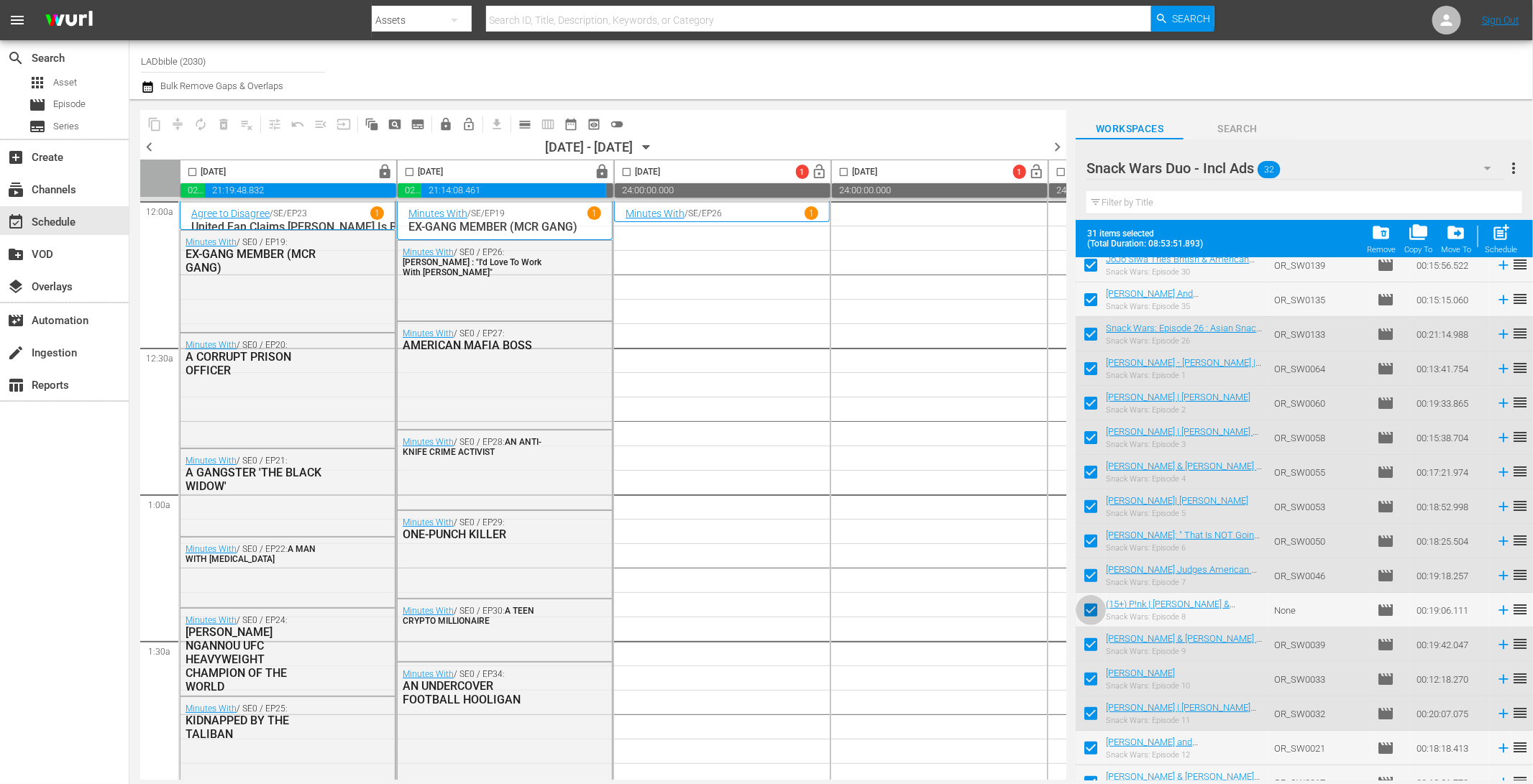
drag, startPoint x: 1097, startPoint y: 607, endPoint x: 1110, endPoint y: 619, distance: 17.7
click at [1097, 607] on input "checkbox" at bounding box center [1090, 613] width 30 height 30
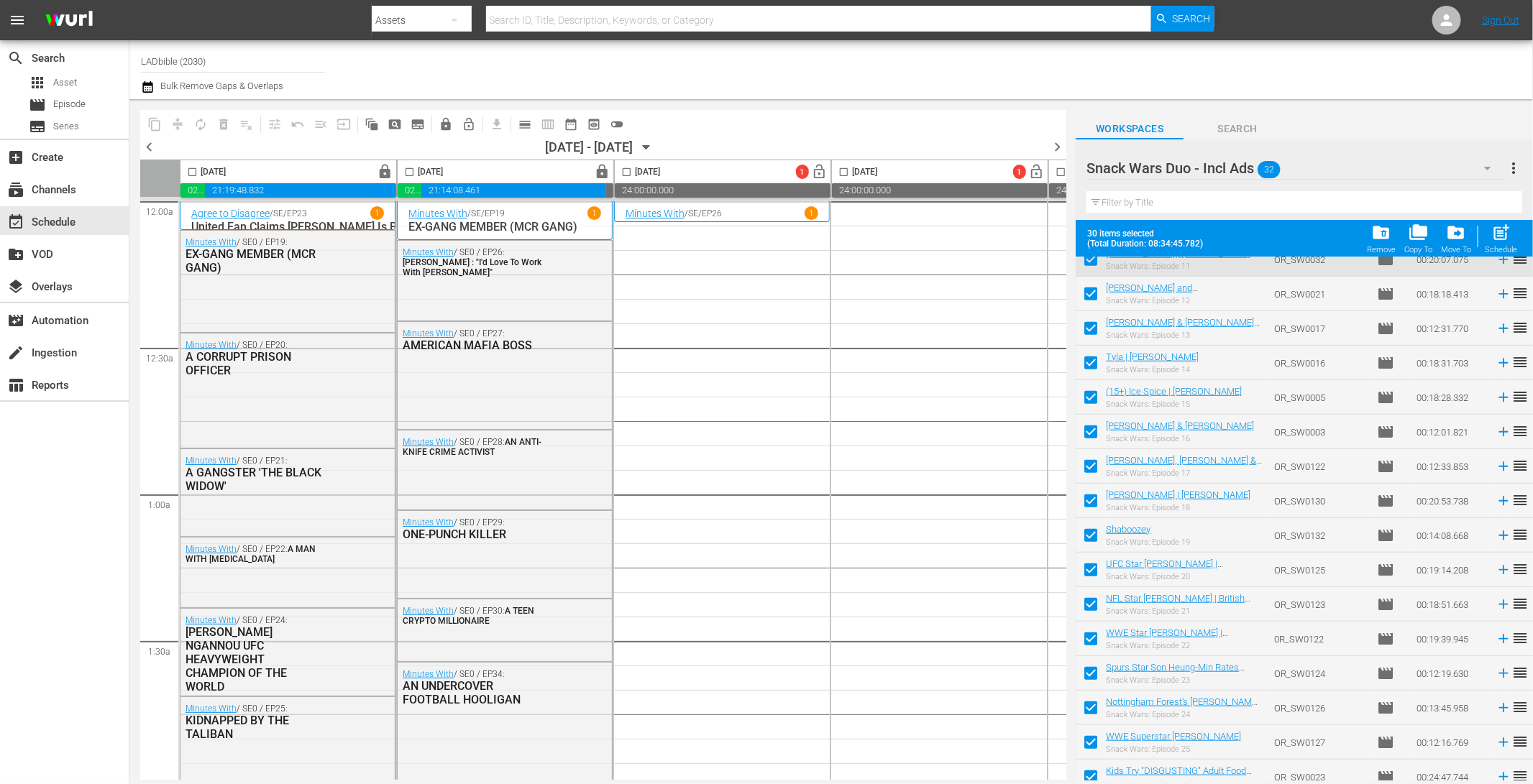
scroll to position [613, 0]
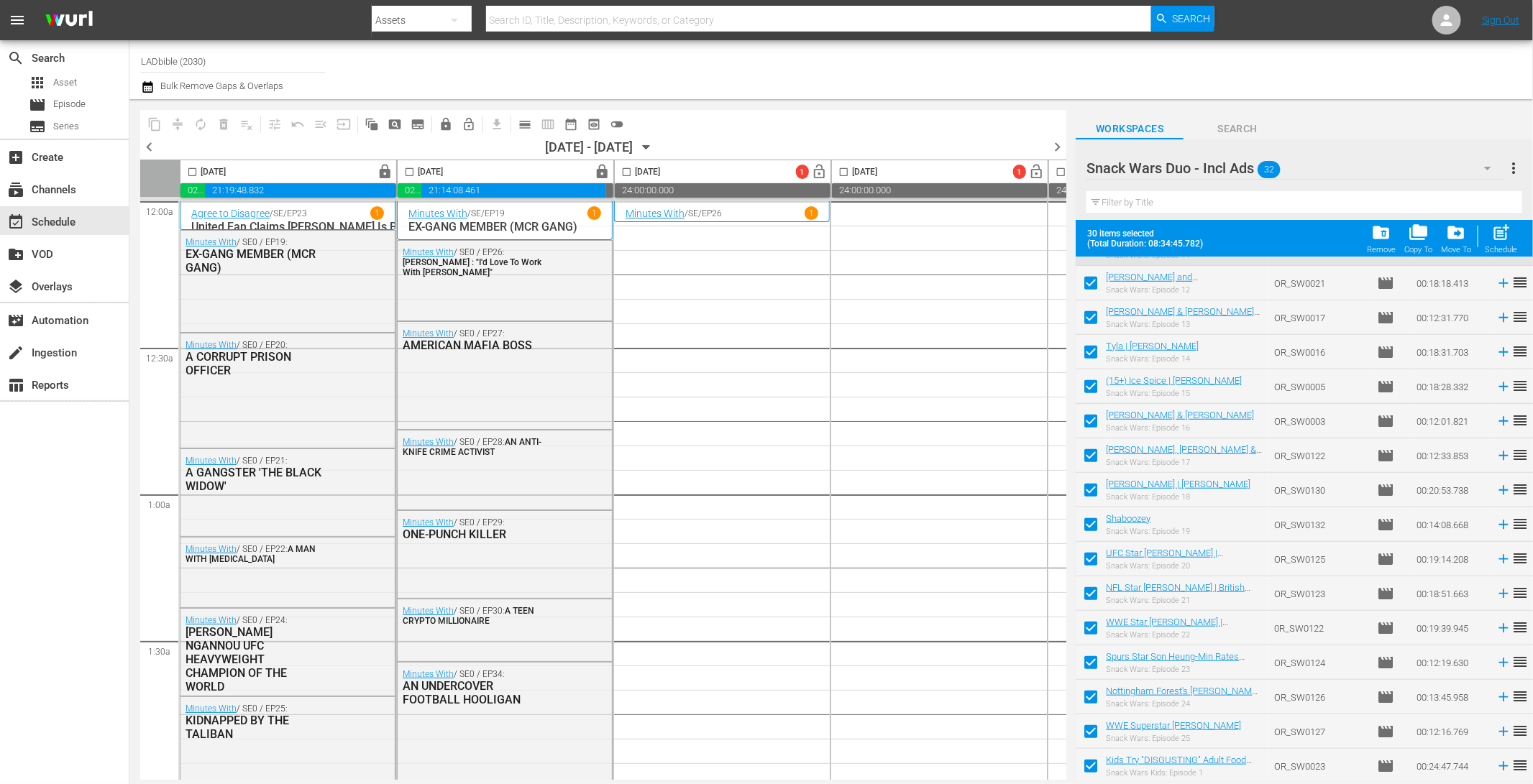
click at [1090, 383] on input "checkbox" at bounding box center [1090, 389] width 30 height 30
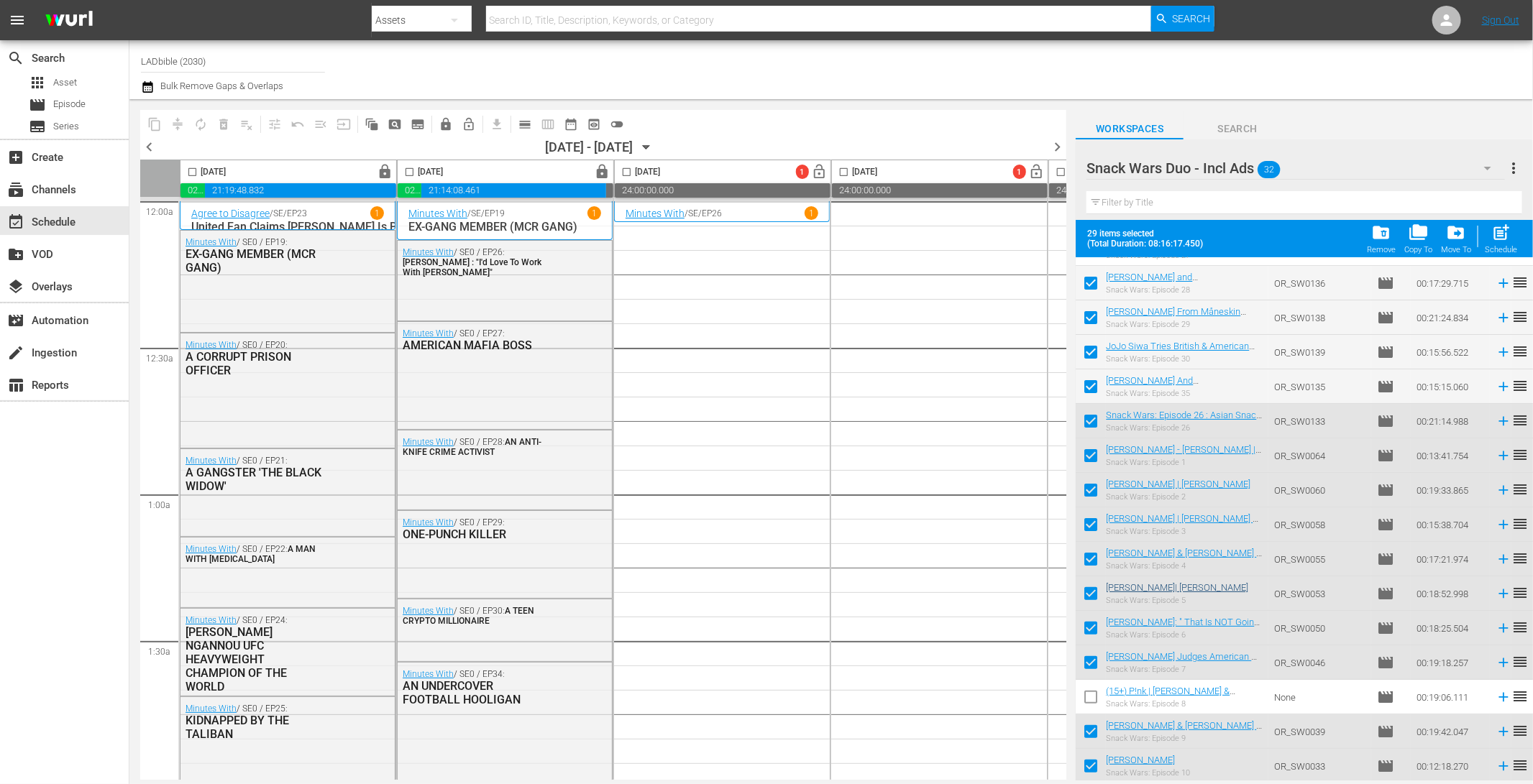
scroll to position [0, 0]
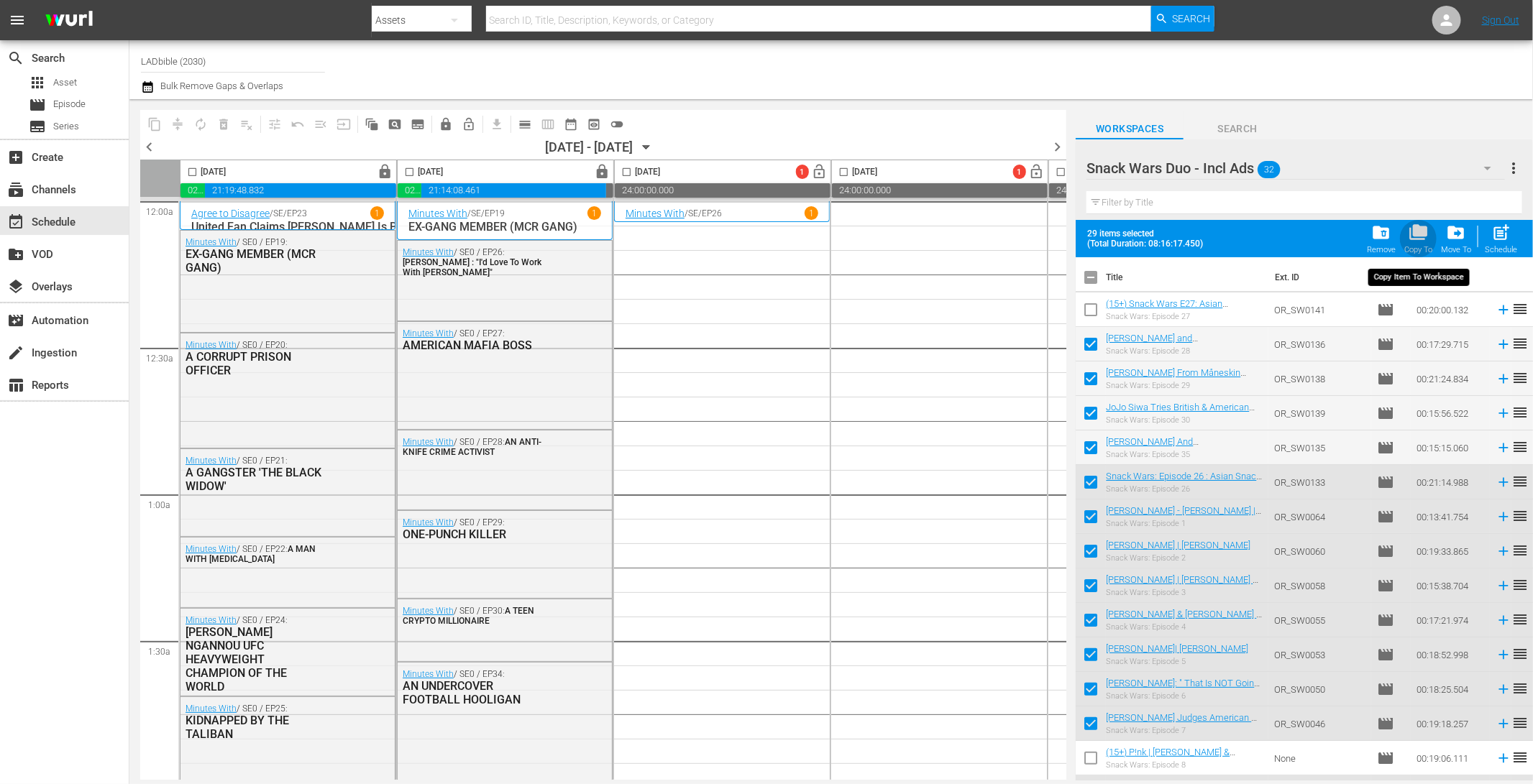
click at [1418, 235] on span "folder_copy" at bounding box center [1417, 232] width 19 height 19
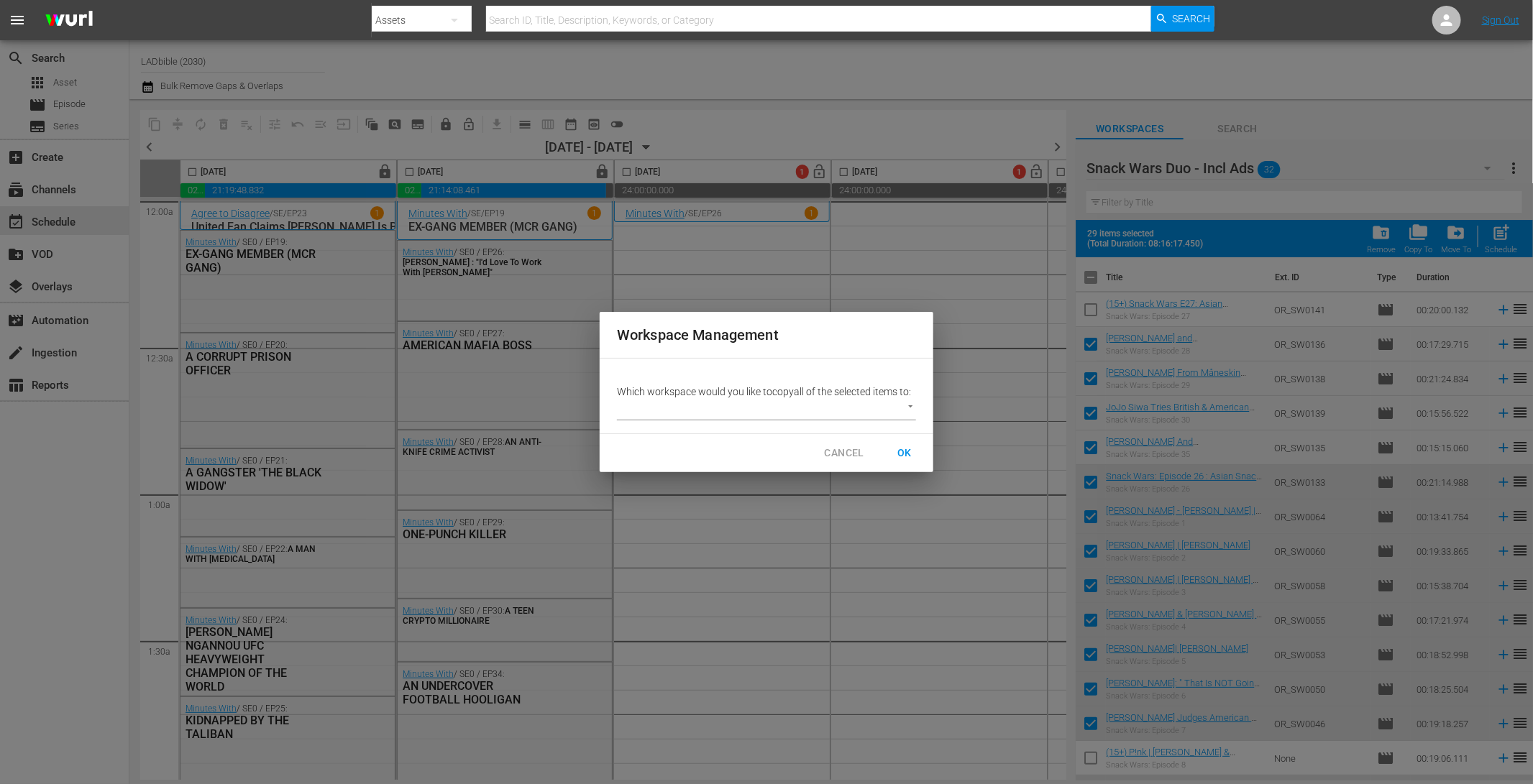
click at [720, 407] on body "menu Search By Assets Search ID, Title, Description, Keywords, or Category Sear…" at bounding box center [766, 392] width 1533 height 784
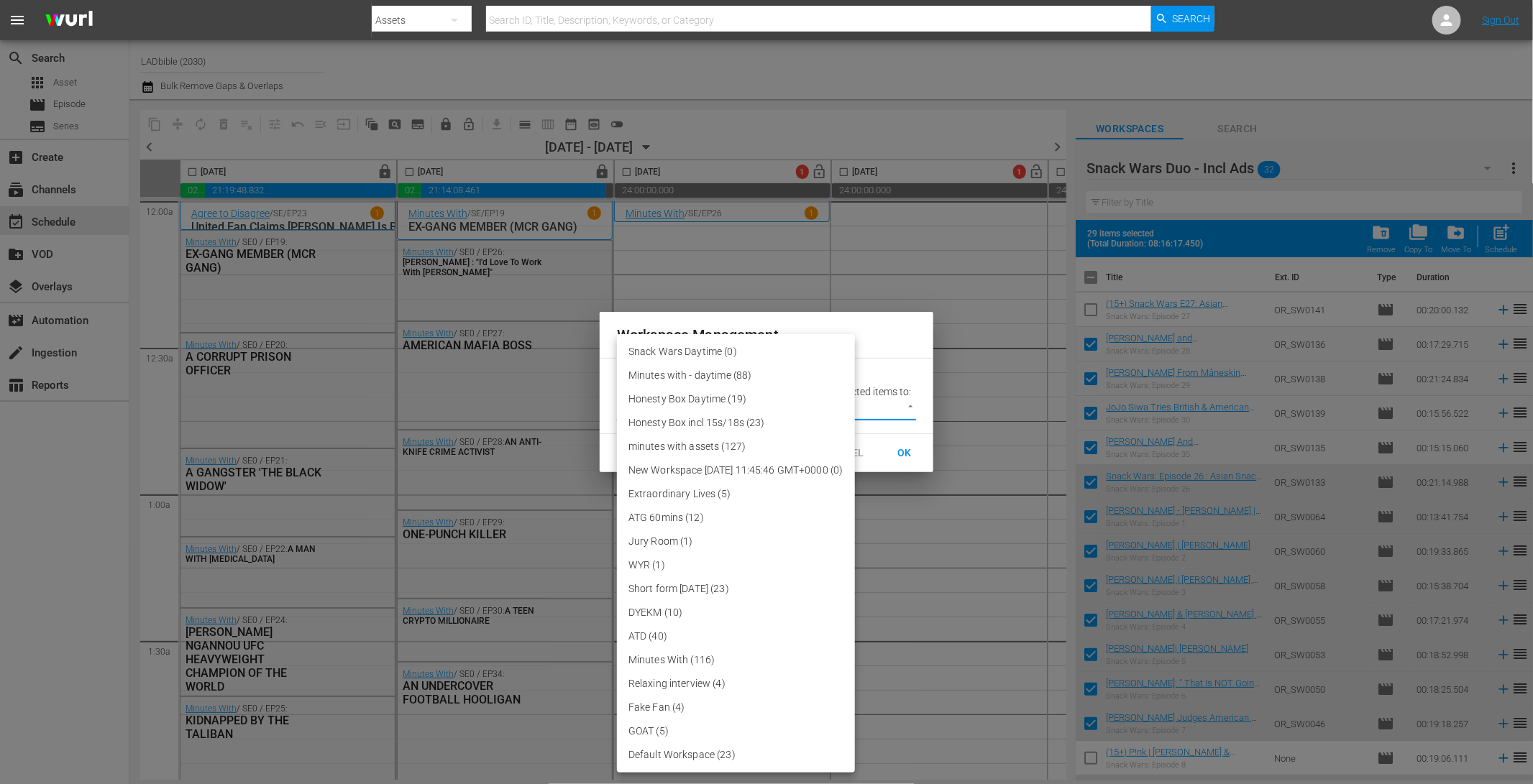
click at [756, 350] on li "Snack Wars Daytime (0)" at bounding box center [736, 352] width 238 height 24
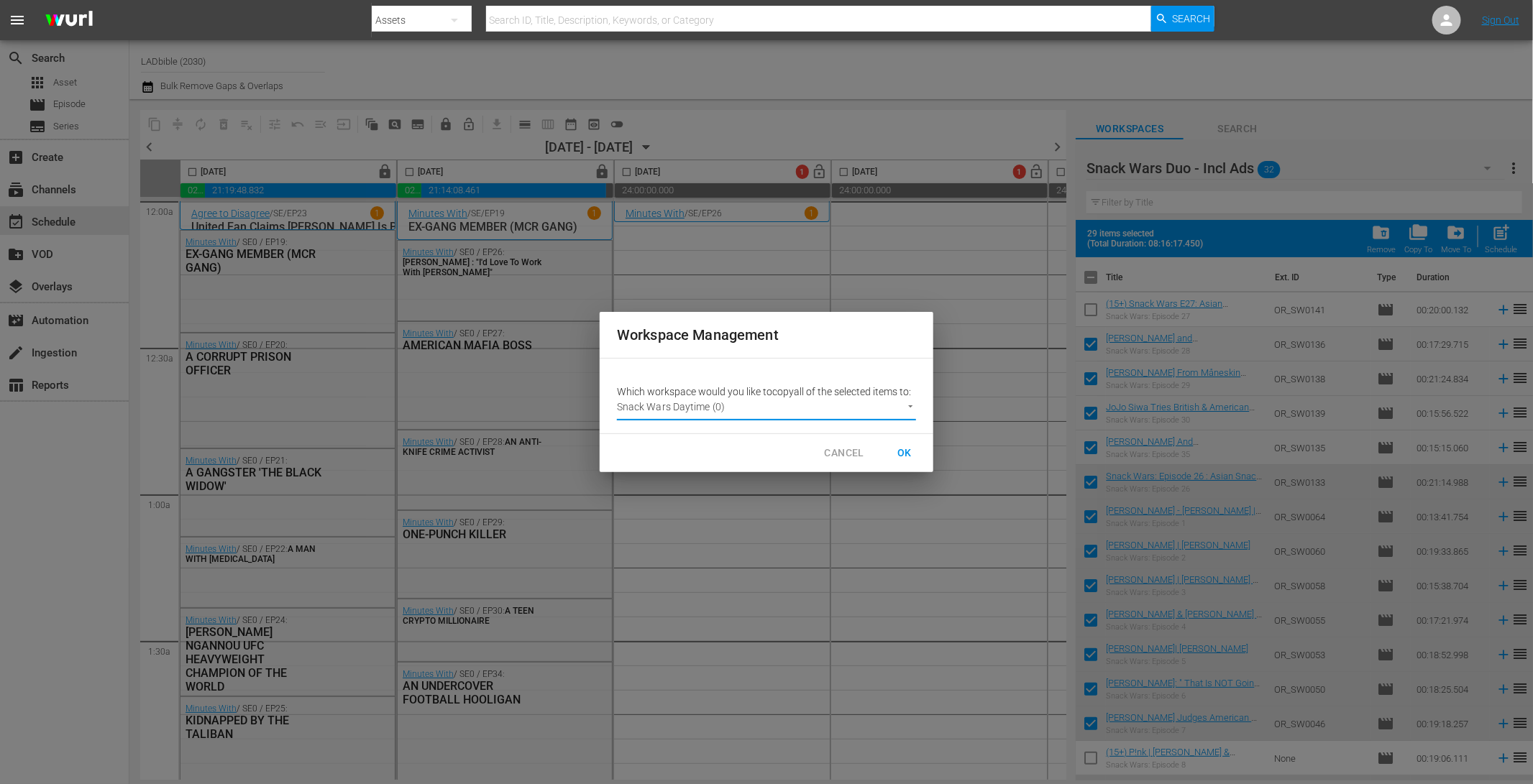
click at [900, 446] on span "OK" at bounding box center [905, 453] width 23 height 18
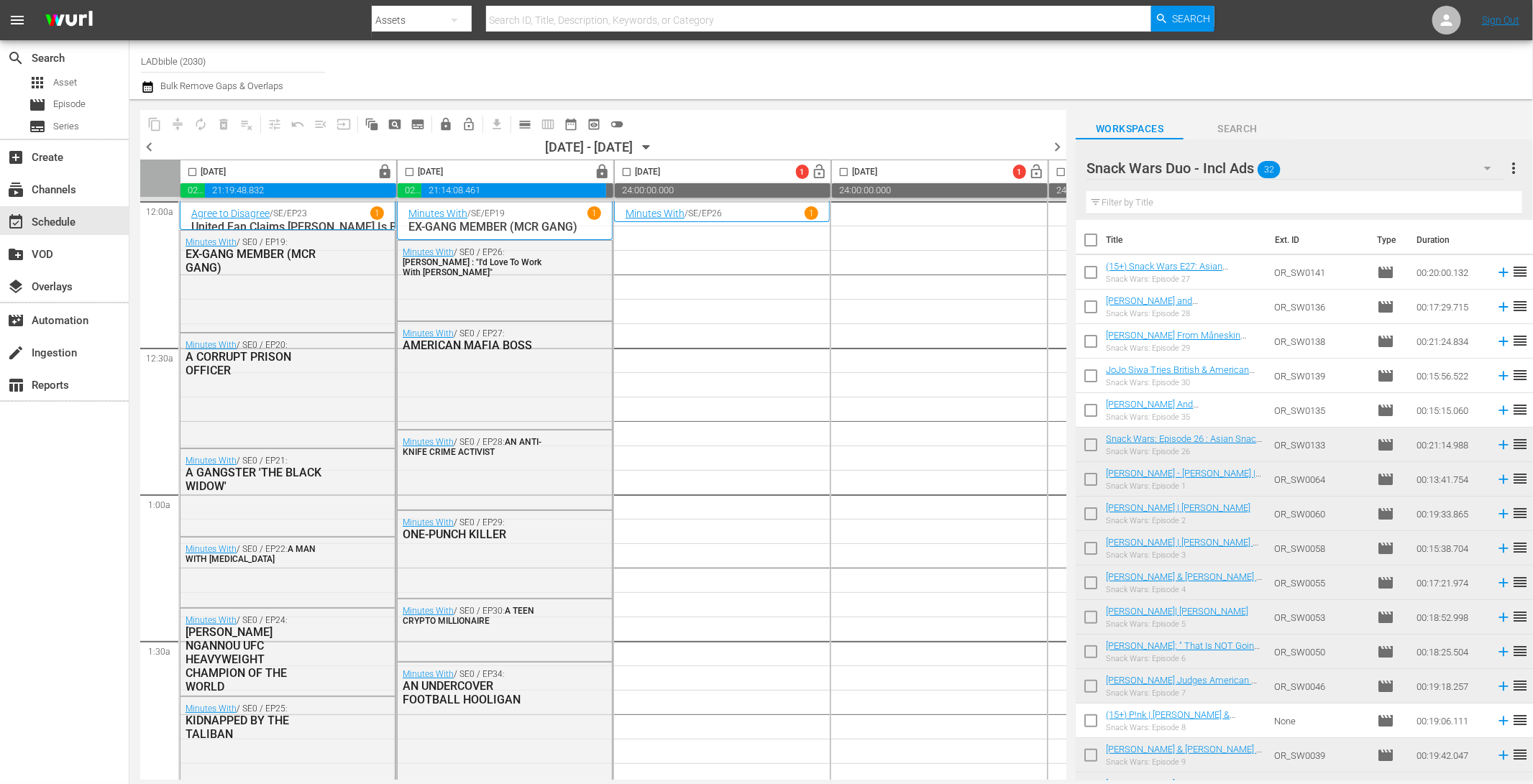
click at [1280, 82] on div at bounding box center [1208, 70] width 628 height 52
click at [1328, 159] on div "Snack Wars Duo - Incl Ads 32" at bounding box center [1295, 168] width 418 height 40
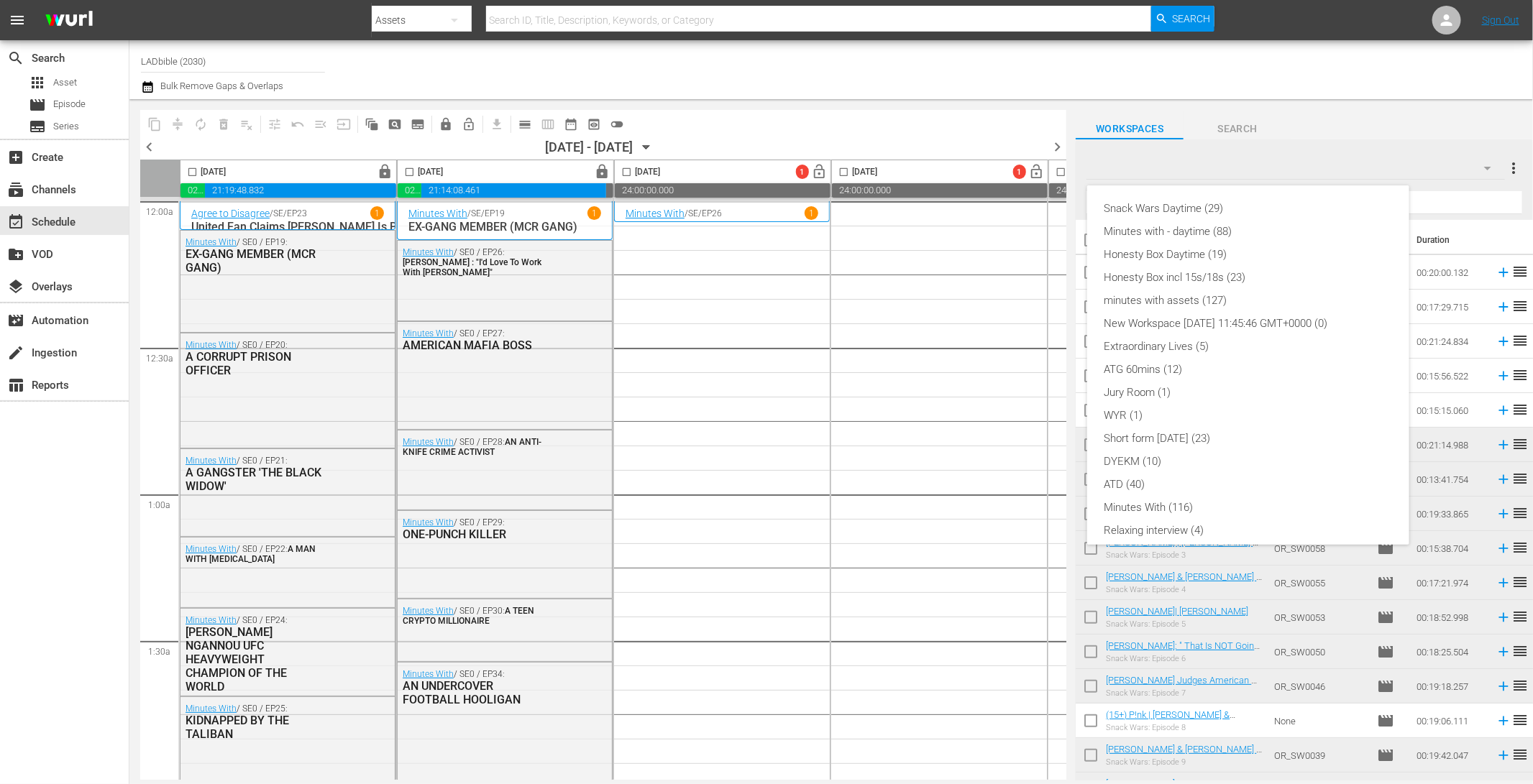
click at [1066, 73] on div "Snack Wars Daytime (29) Minutes with - daytime (88) Honesty Box Daytime (19) Ho…" at bounding box center [766, 392] width 1533 height 784
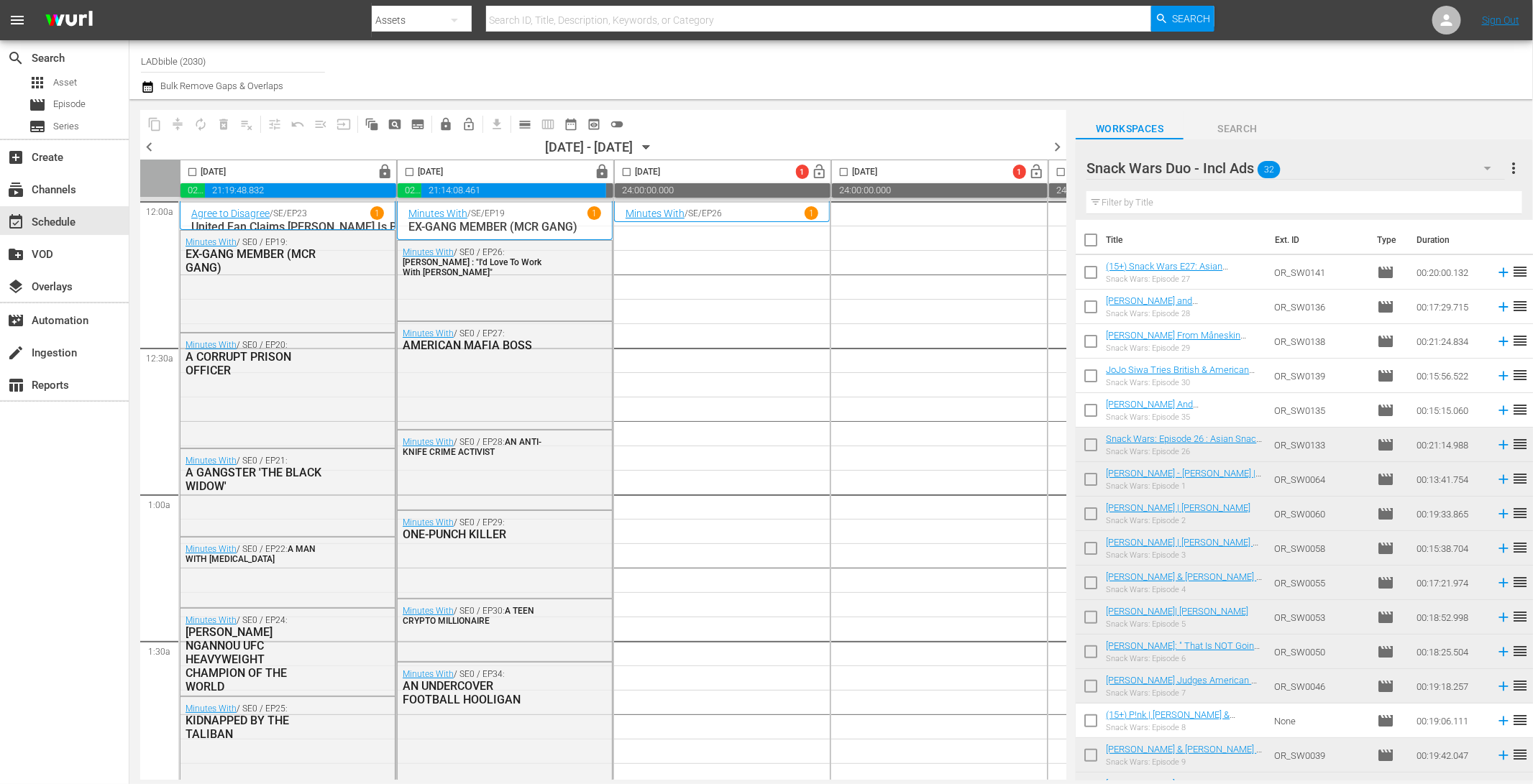
click at [1139, 69] on div at bounding box center [1208, 70] width 628 height 52
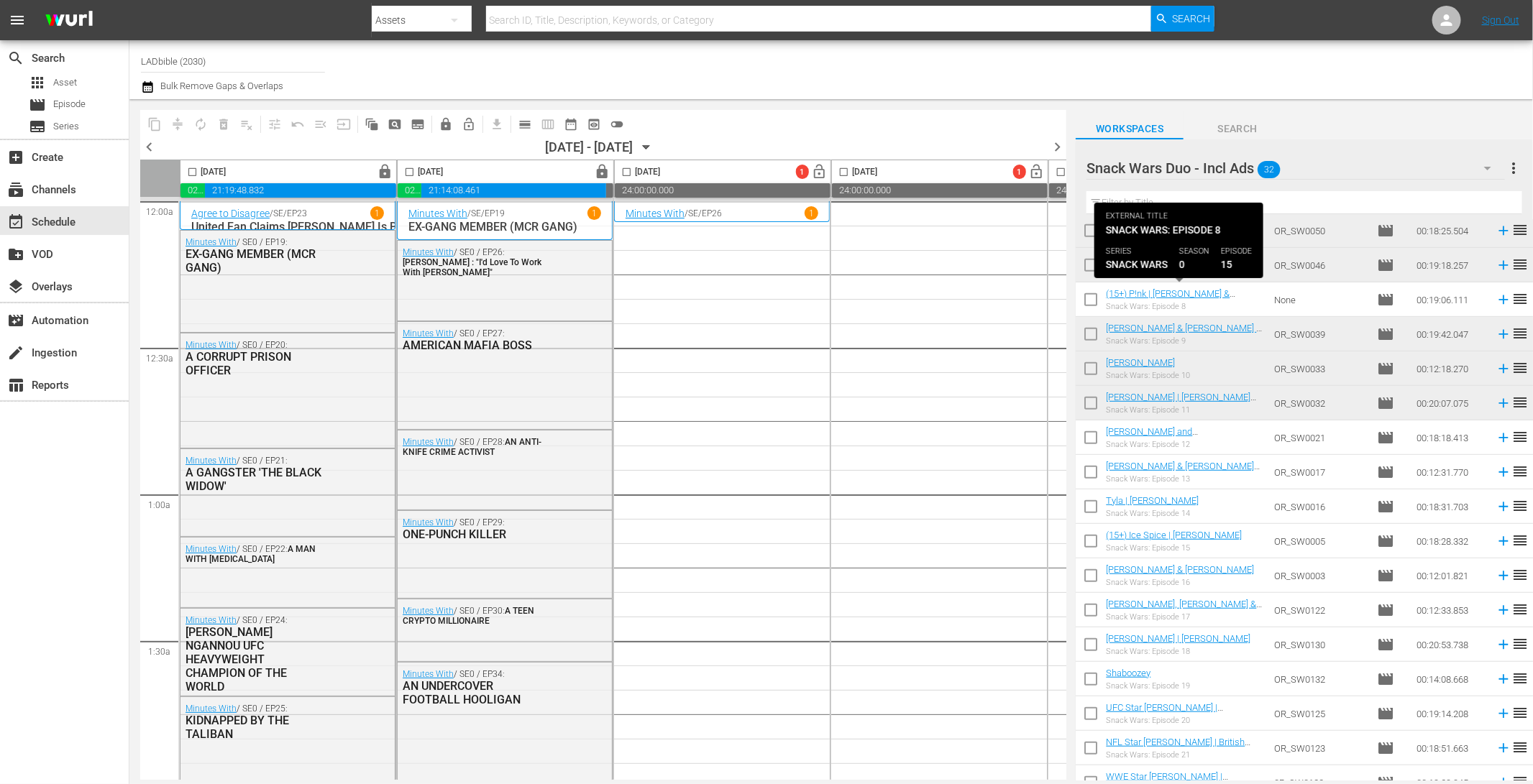
scroll to position [575, 0]
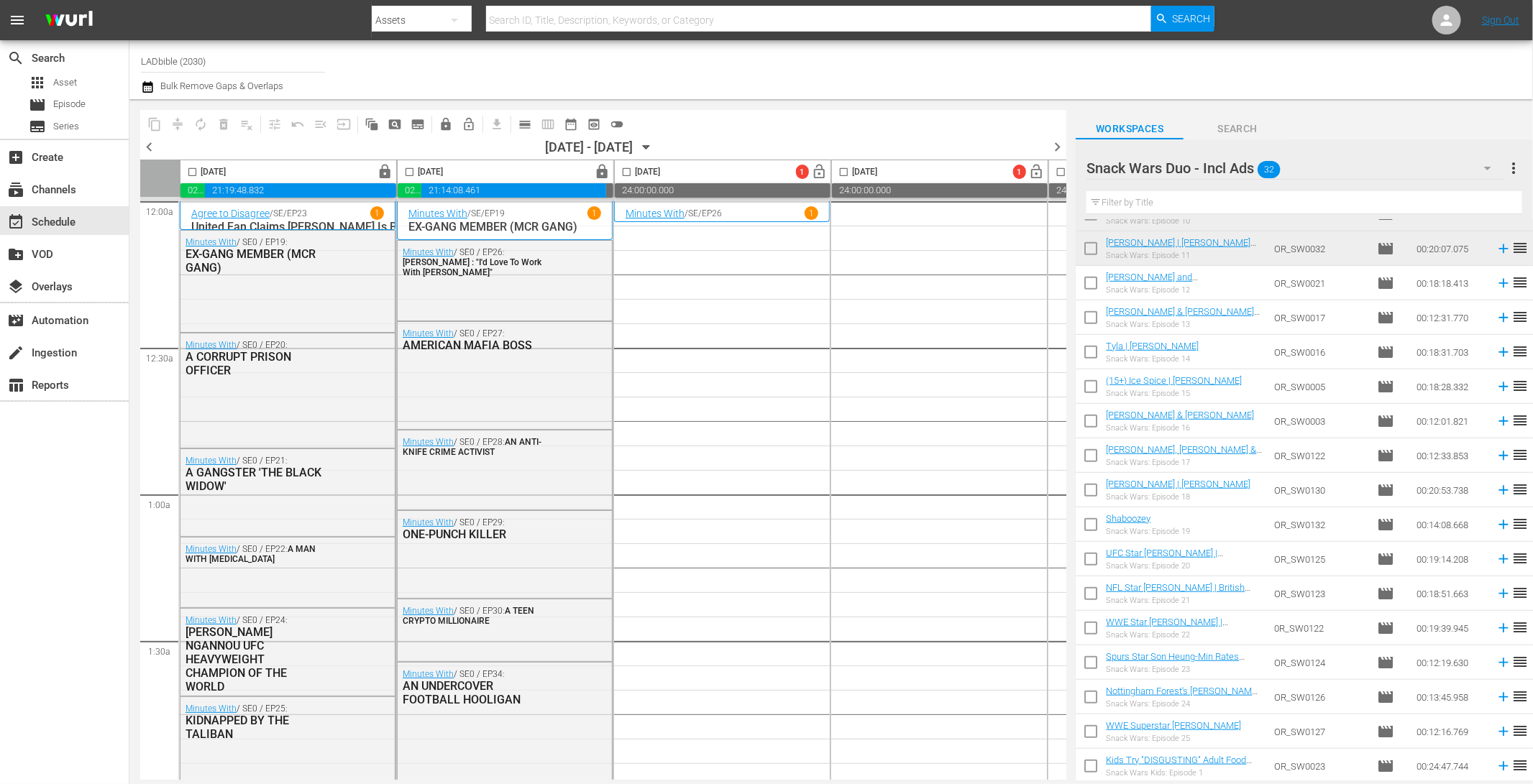
click at [1058, 94] on div at bounding box center [1208, 70] width 628 height 52
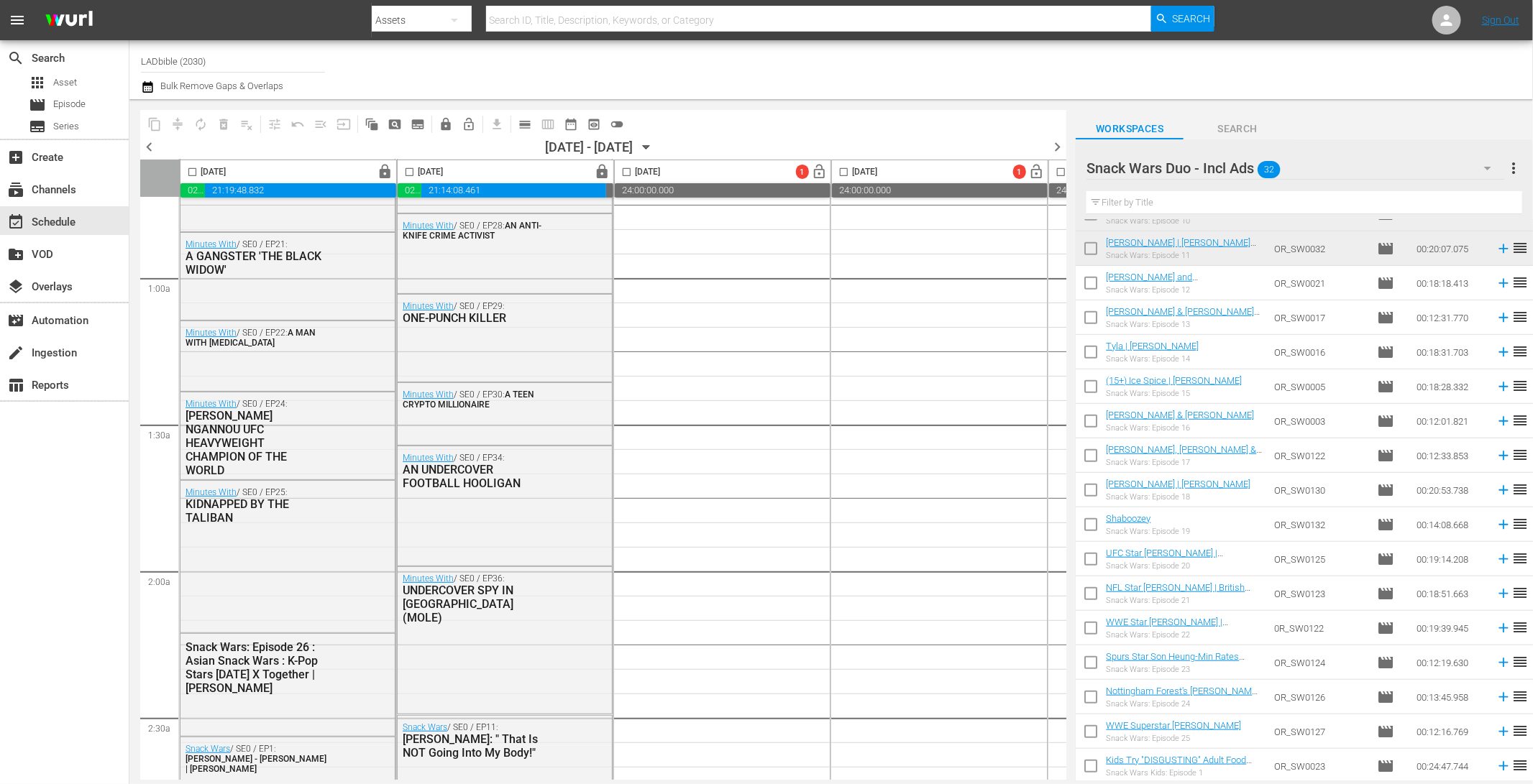
scroll to position [0, 0]
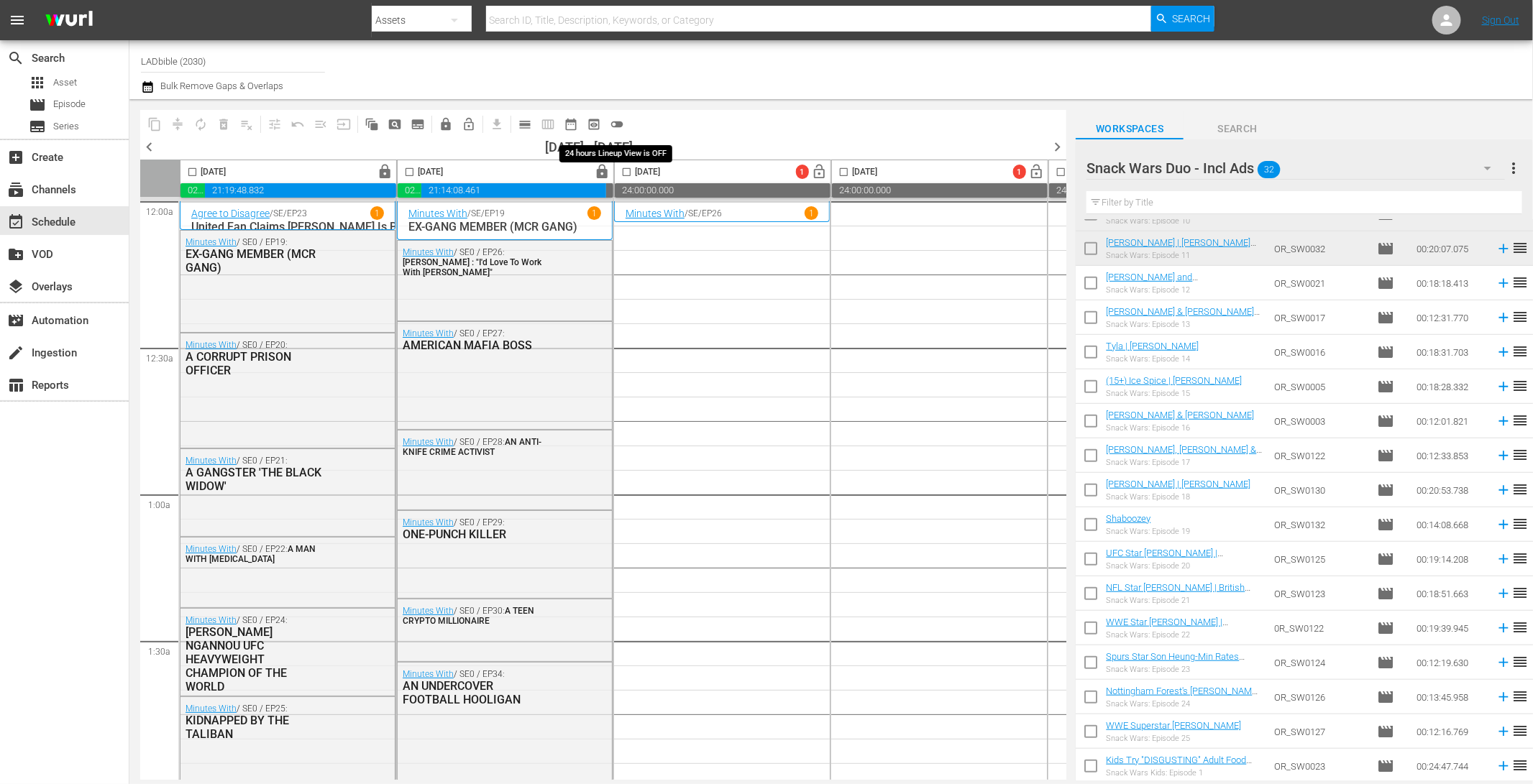
click at [619, 122] on span "toggle_off" at bounding box center [616, 124] width 14 height 14
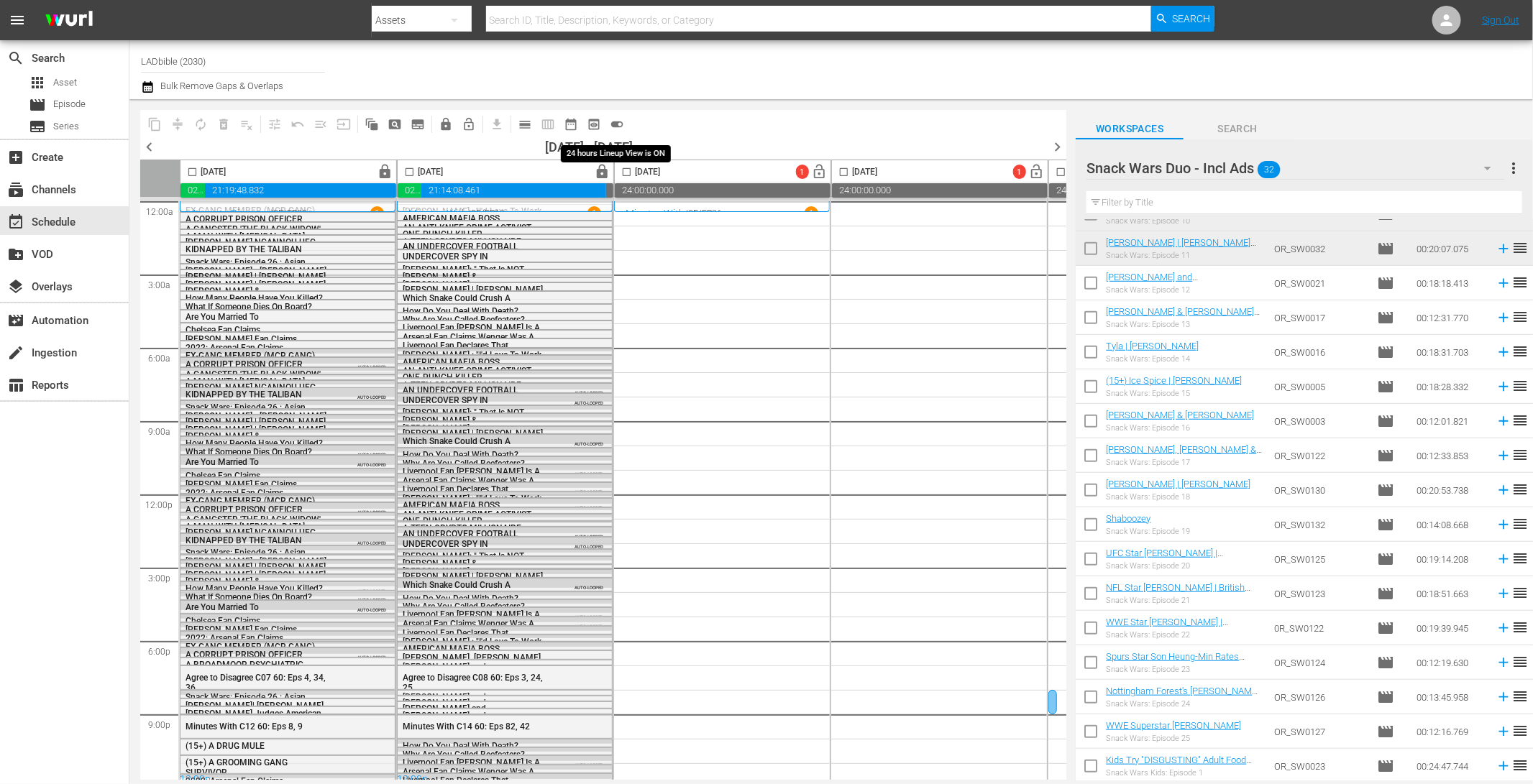
click at [616, 122] on span "toggle_on" at bounding box center [616, 124] width 14 height 14
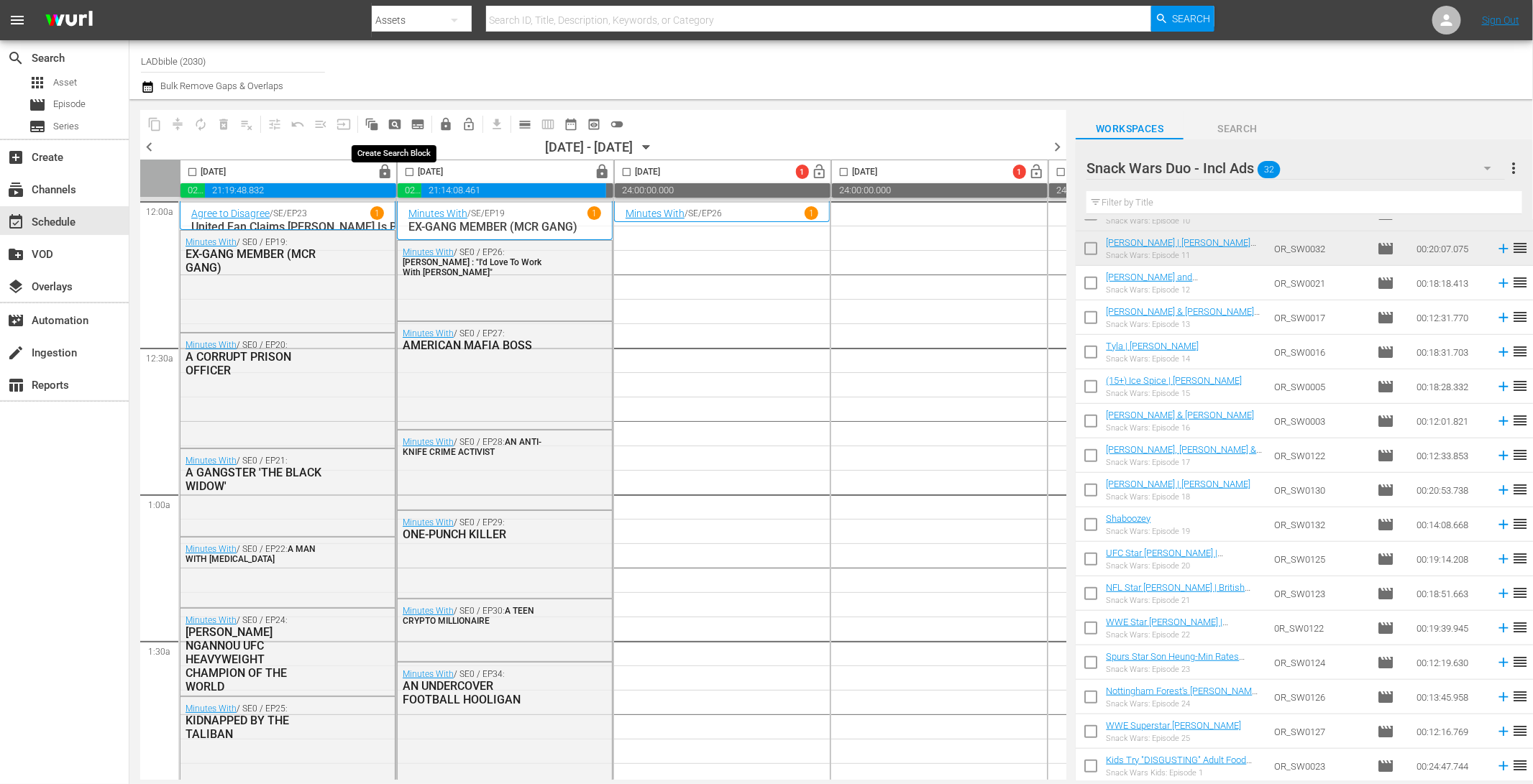
click at [399, 121] on span "pageview_outlined" at bounding box center [394, 124] width 14 height 14
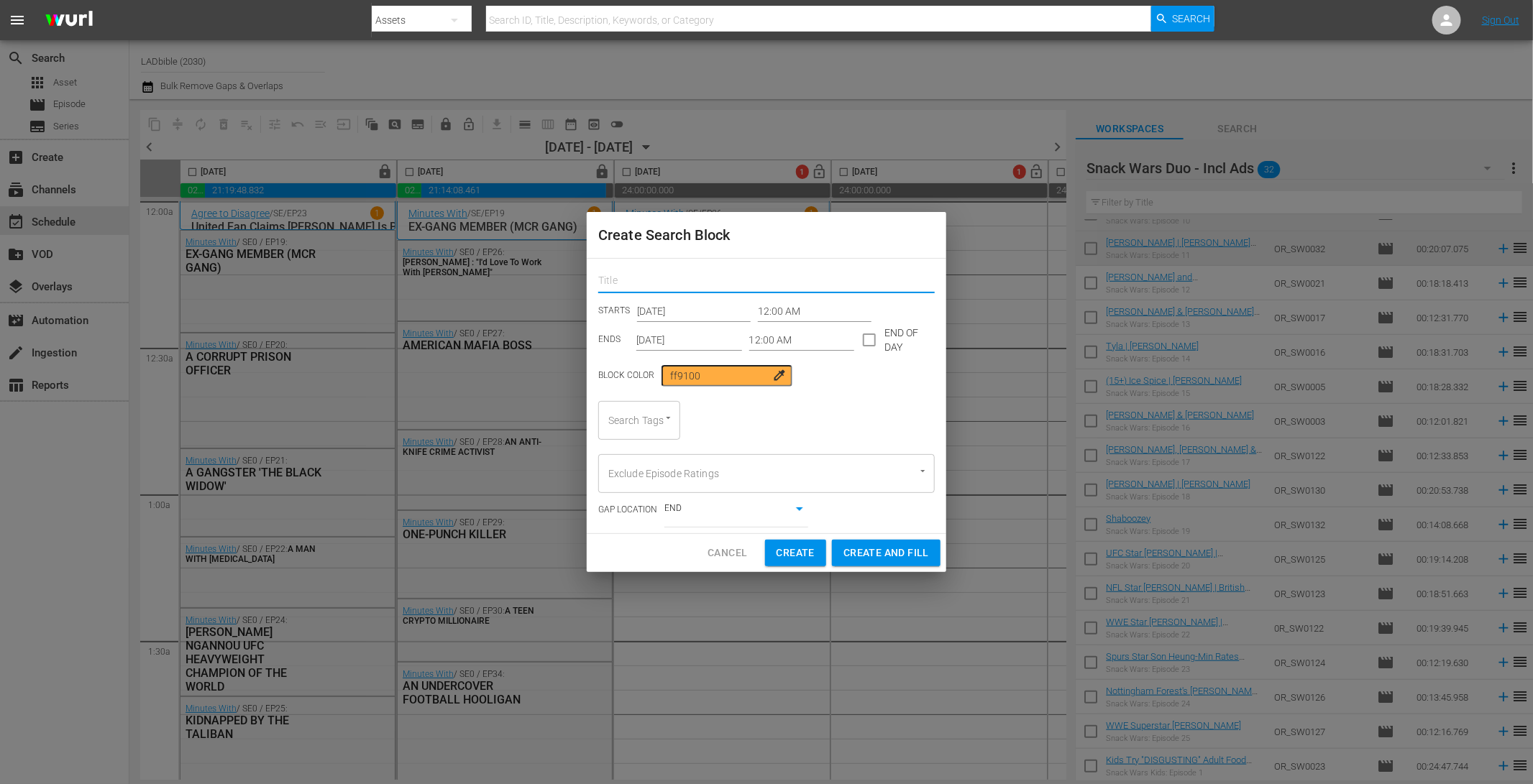
click at [663, 282] on input "text" at bounding box center [766, 282] width 337 height 22
click at [698, 308] on input "[DATE]" at bounding box center [694, 311] width 114 height 22
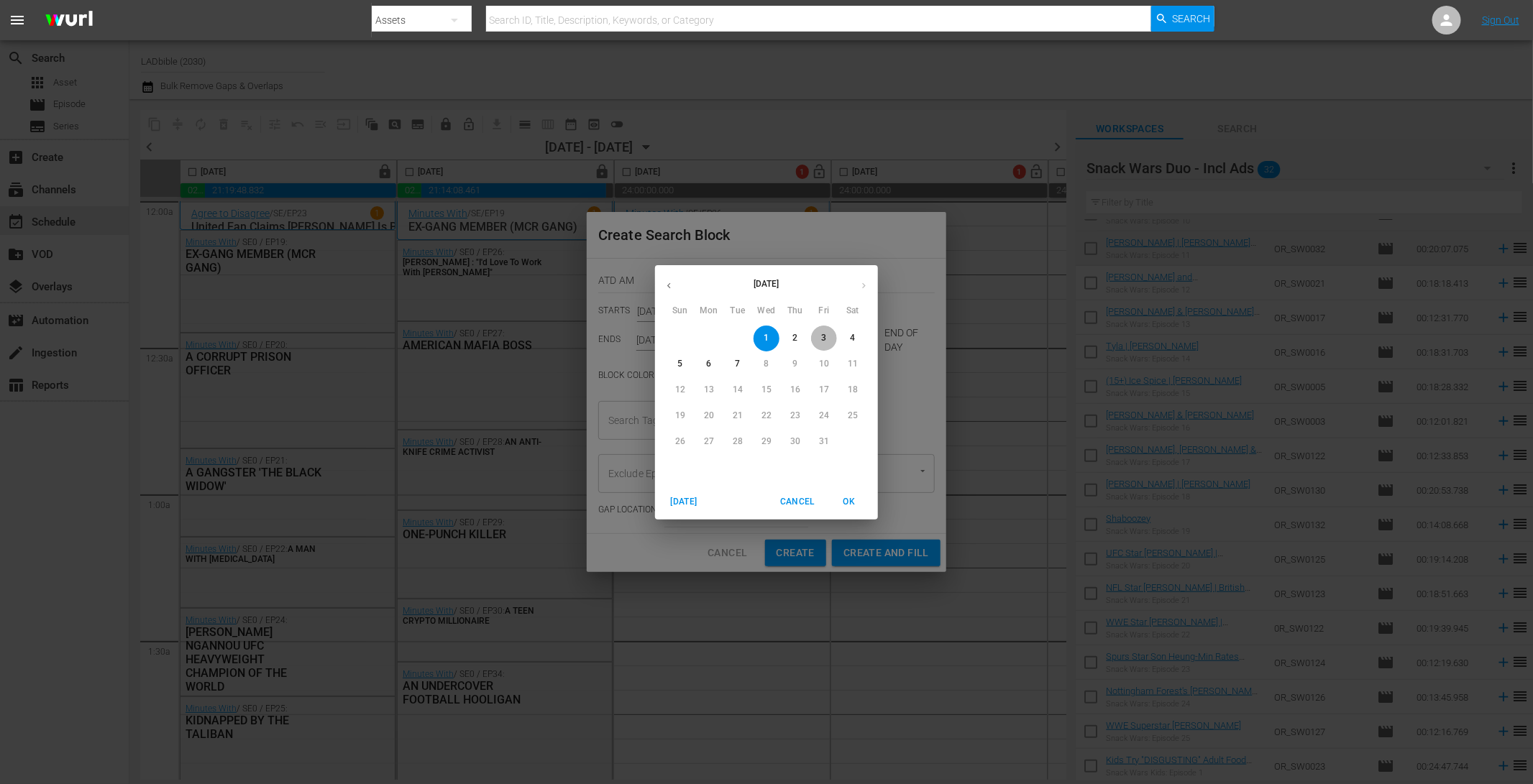
click at [823, 338] on p "3" at bounding box center [823, 338] width 5 height 12
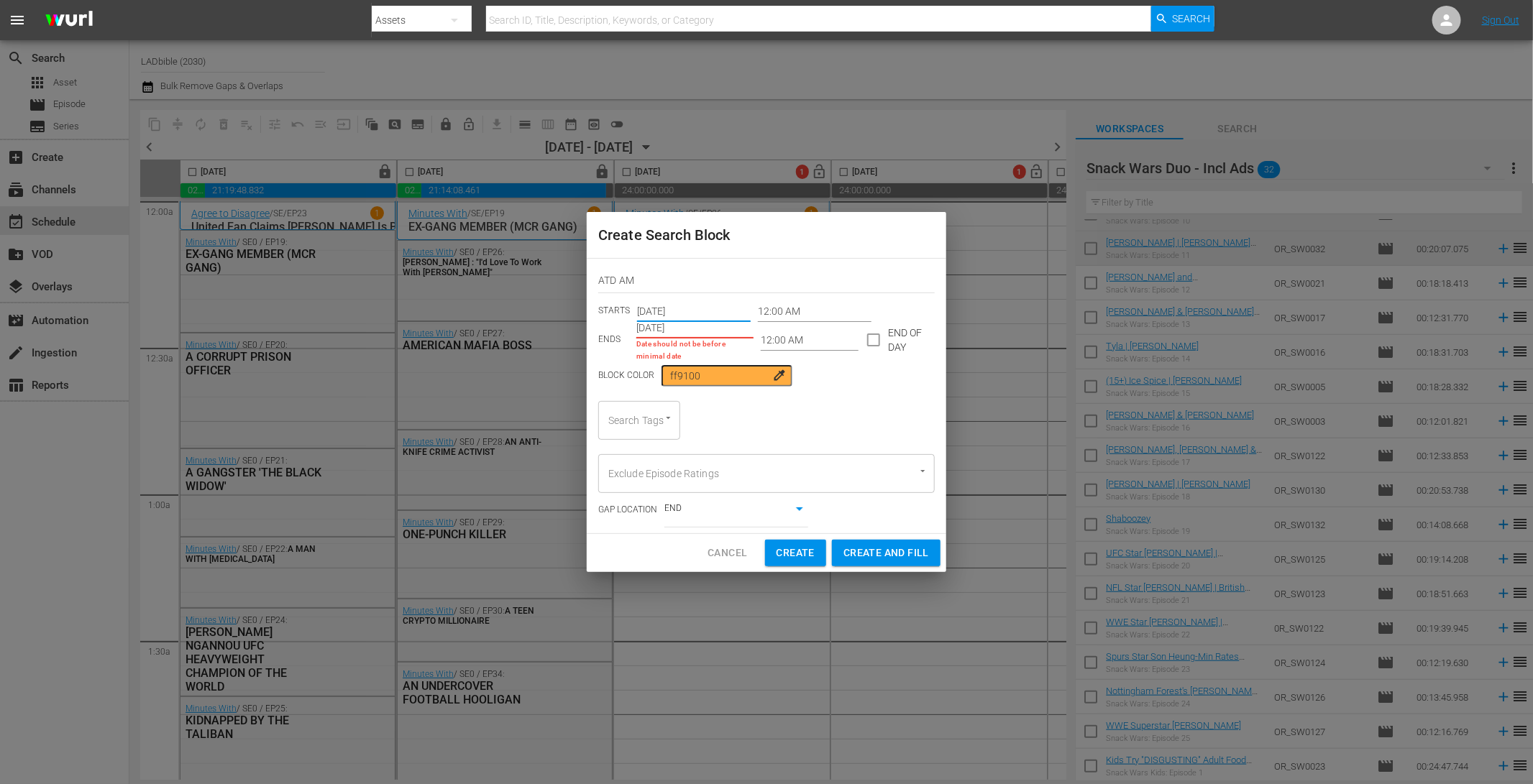
click at [708, 328] on input "[DATE]" at bounding box center [695, 328] width 117 height 22
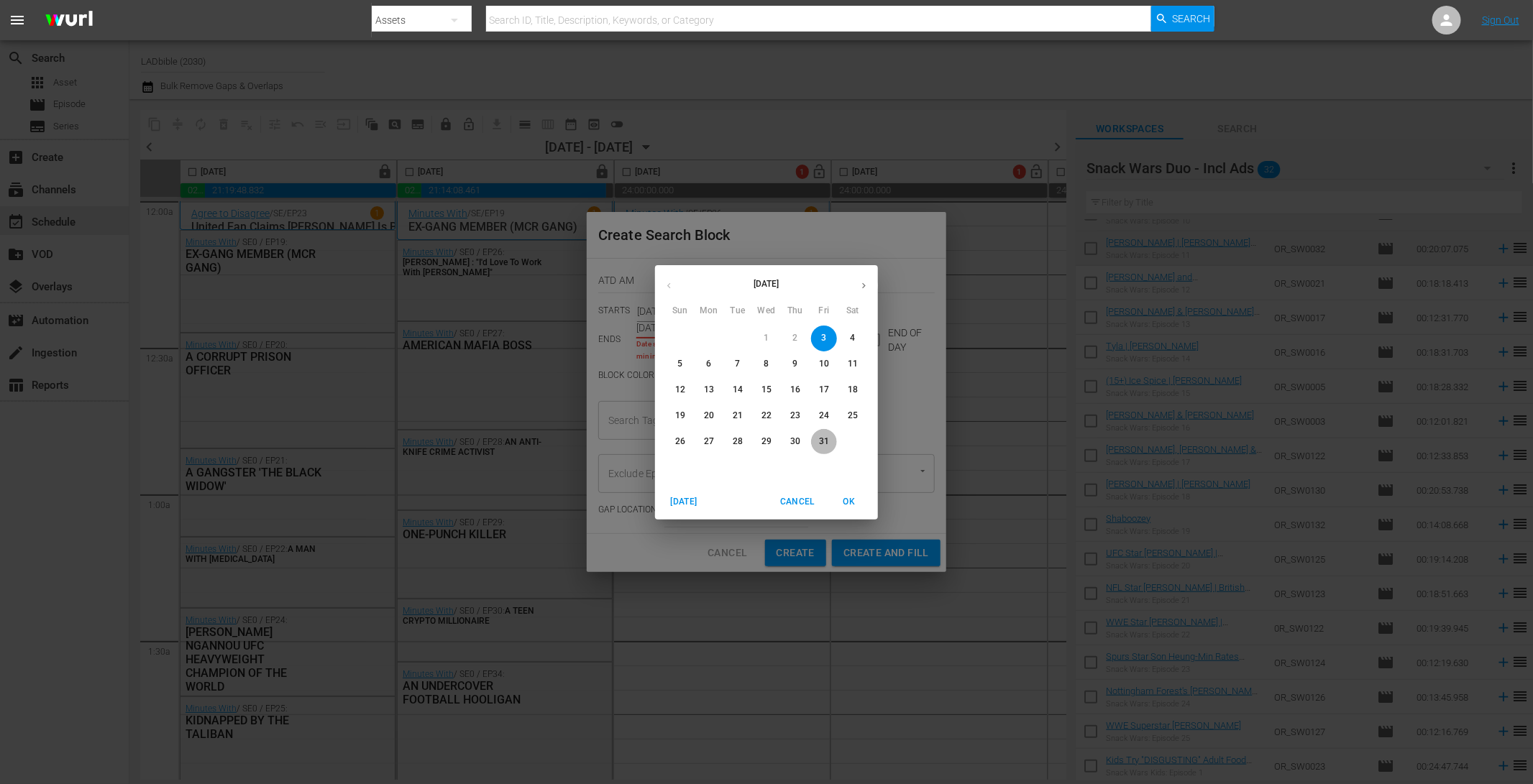
click at [824, 440] on p "31" at bounding box center [824, 441] width 10 height 12
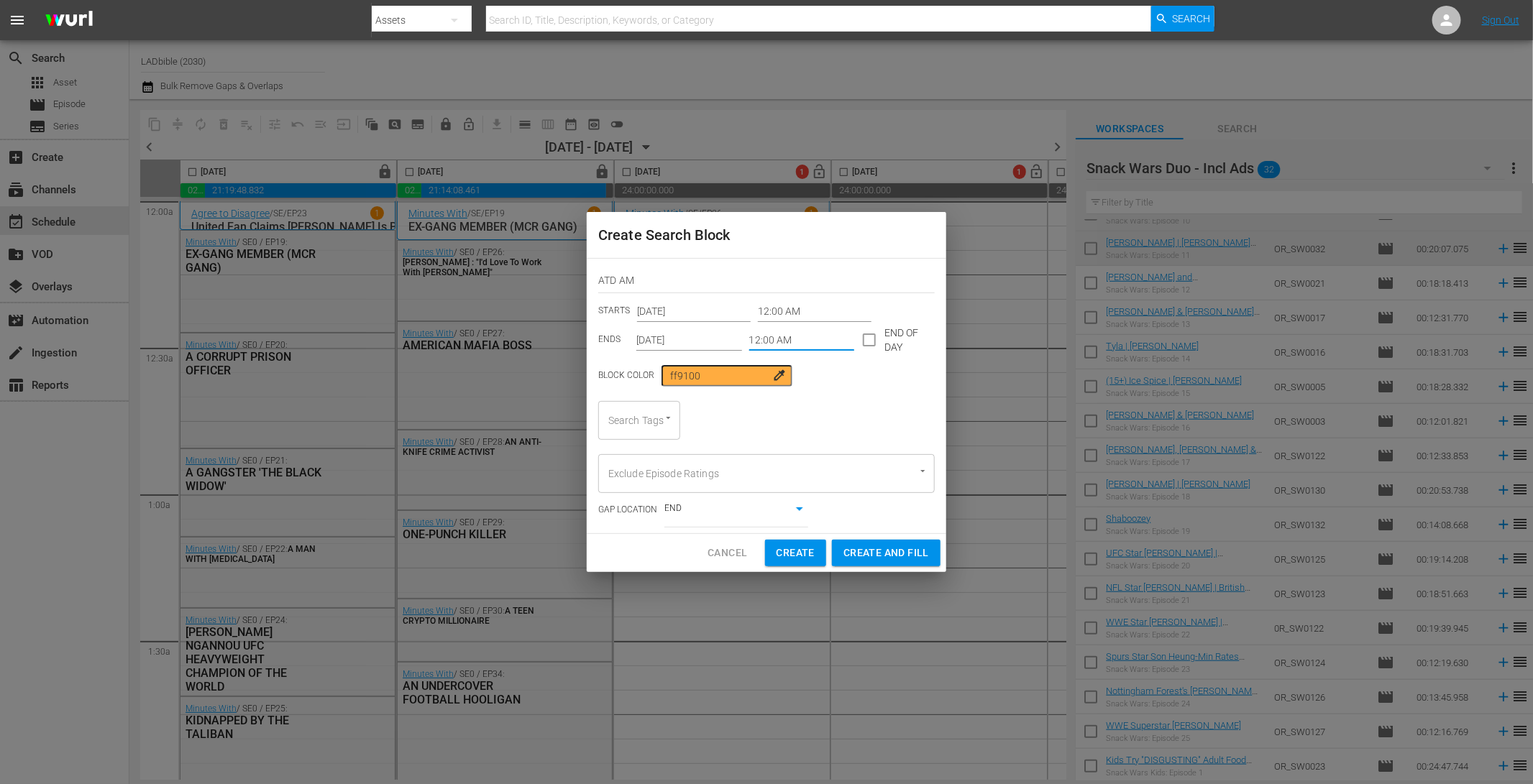
click at [804, 338] on input "12:00 AM" at bounding box center [802, 340] width 106 height 22
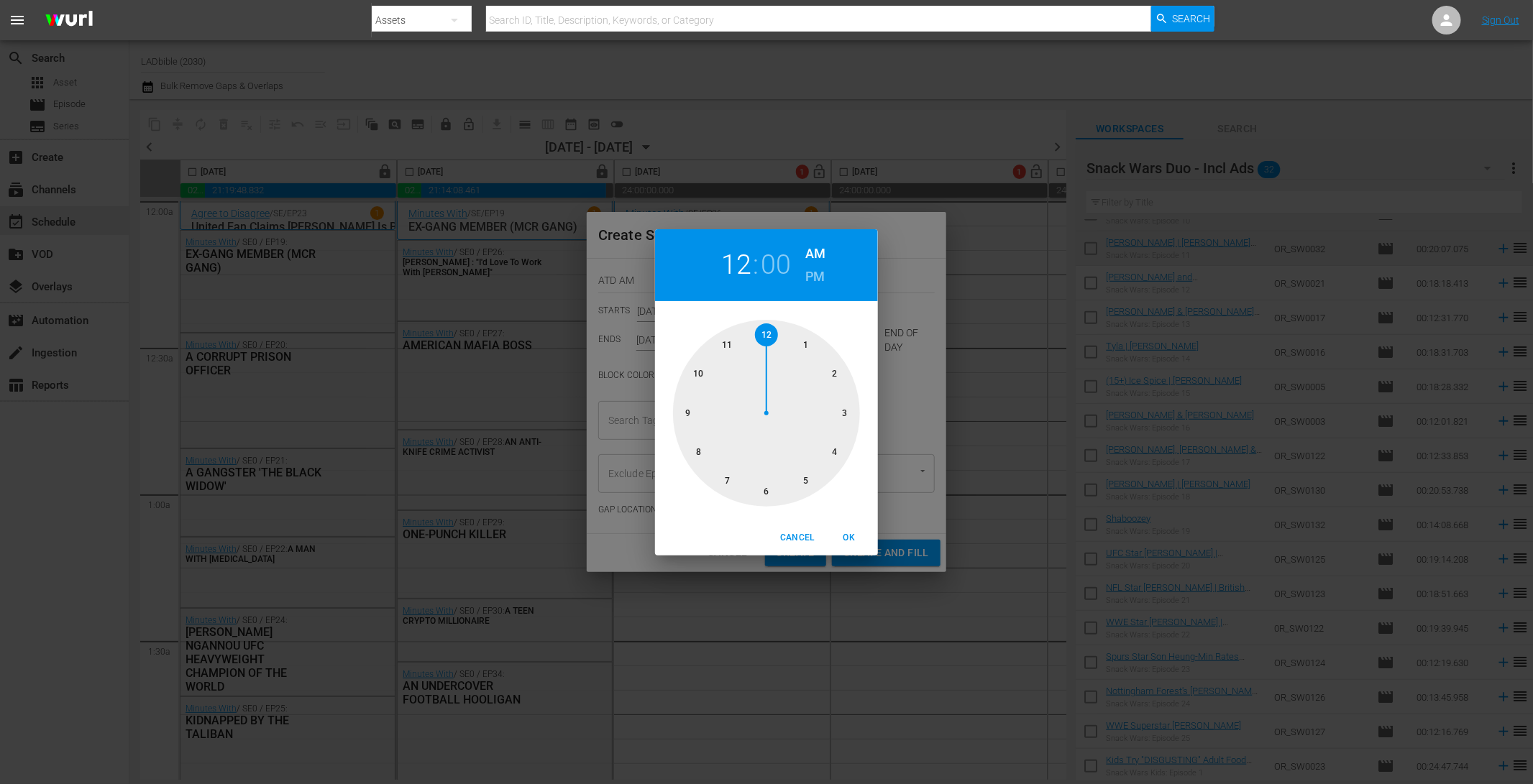
click at [807, 342] on div at bounding box center [766, 413] width 187 height 187
click at [848, 411] on div at bounding box center [766, 413] width 187 height 187
click at [849, 545] on button "OK" at bounding box center [848, 538] width 46 height 24
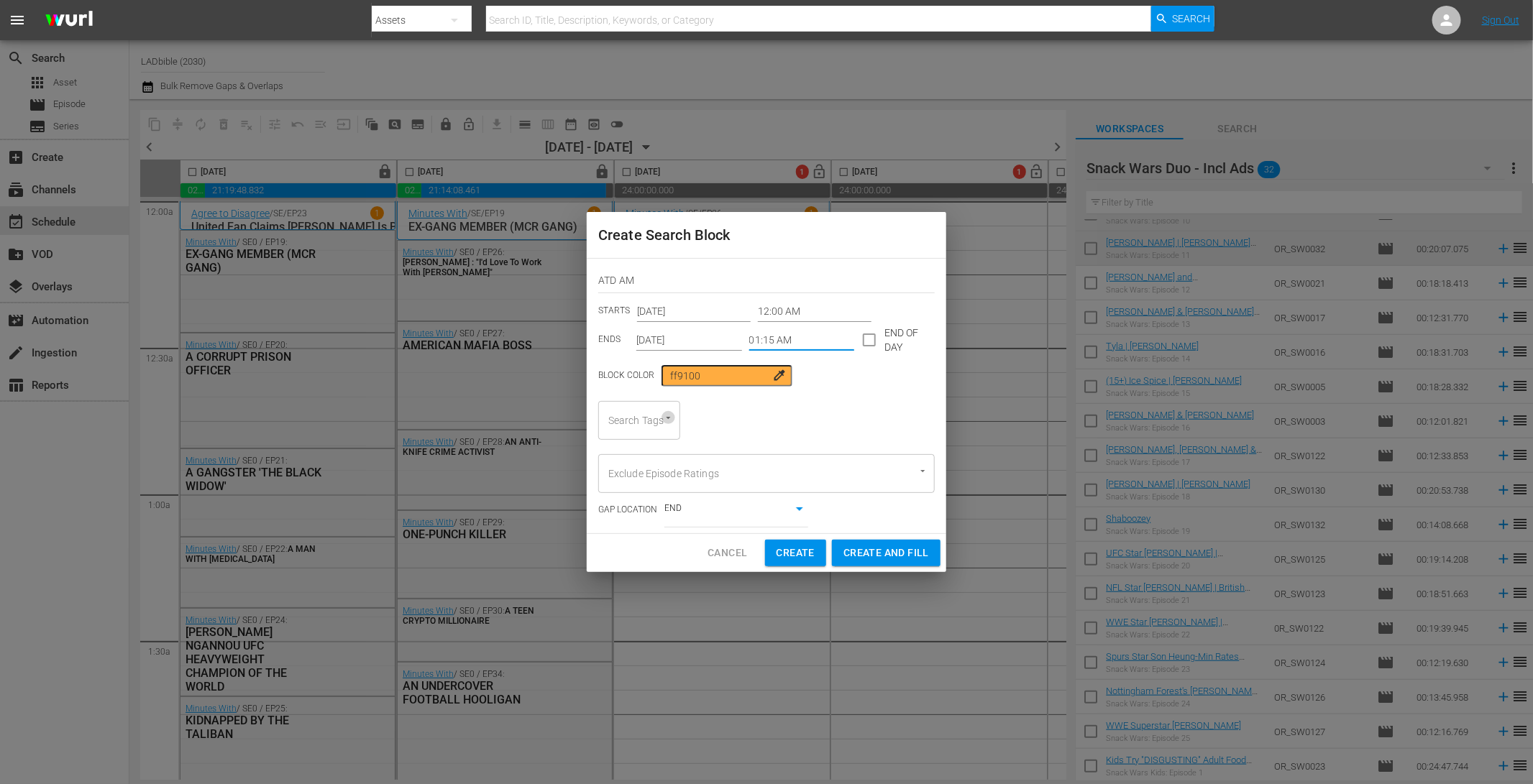
click at [665, 422] on icon "Open" at bounding box center [668, 417] width 11 height 11
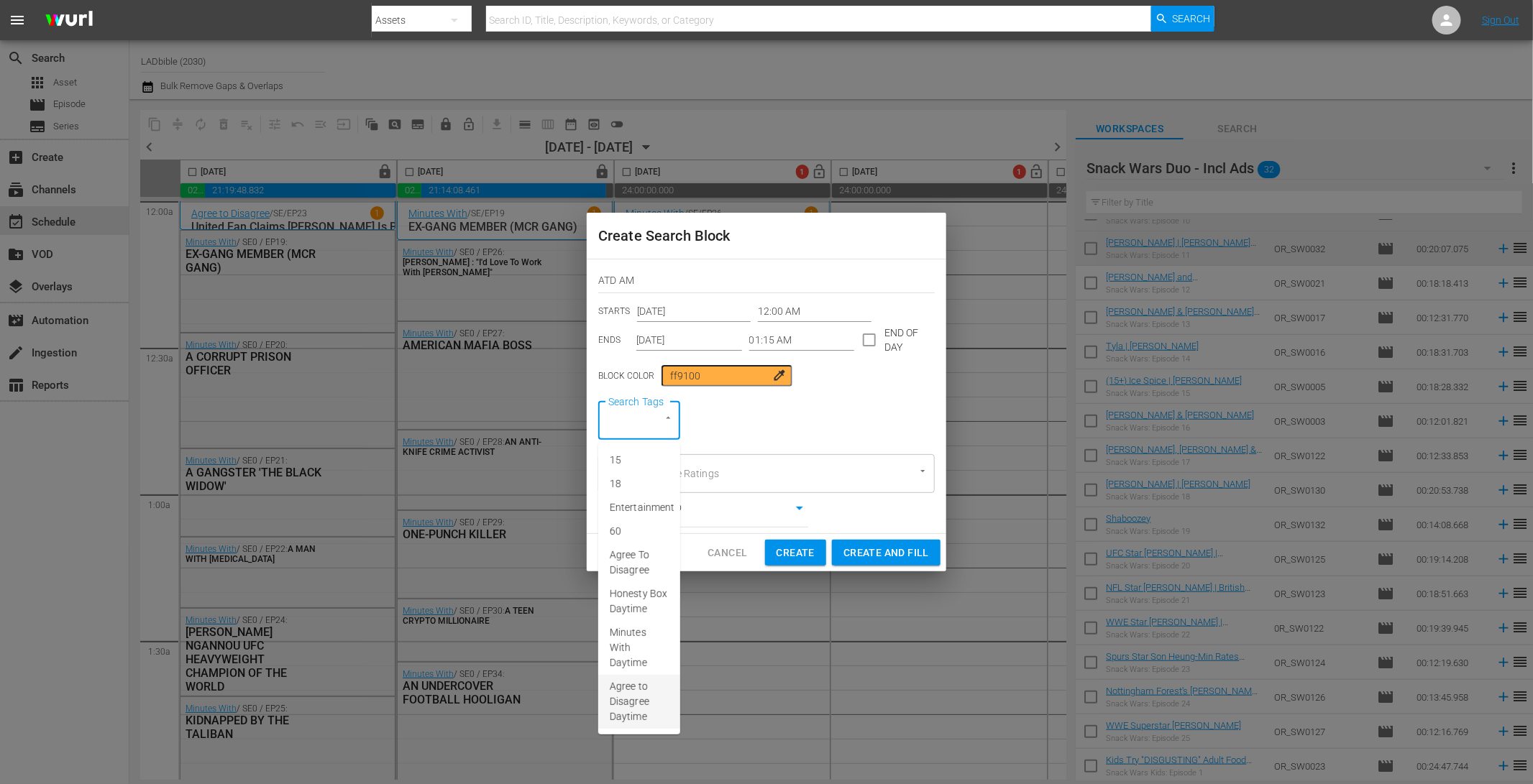
click at [652, 679] on span "Agree to Disagree Daytime" at bounding box center [639, 702] width 59 height 45
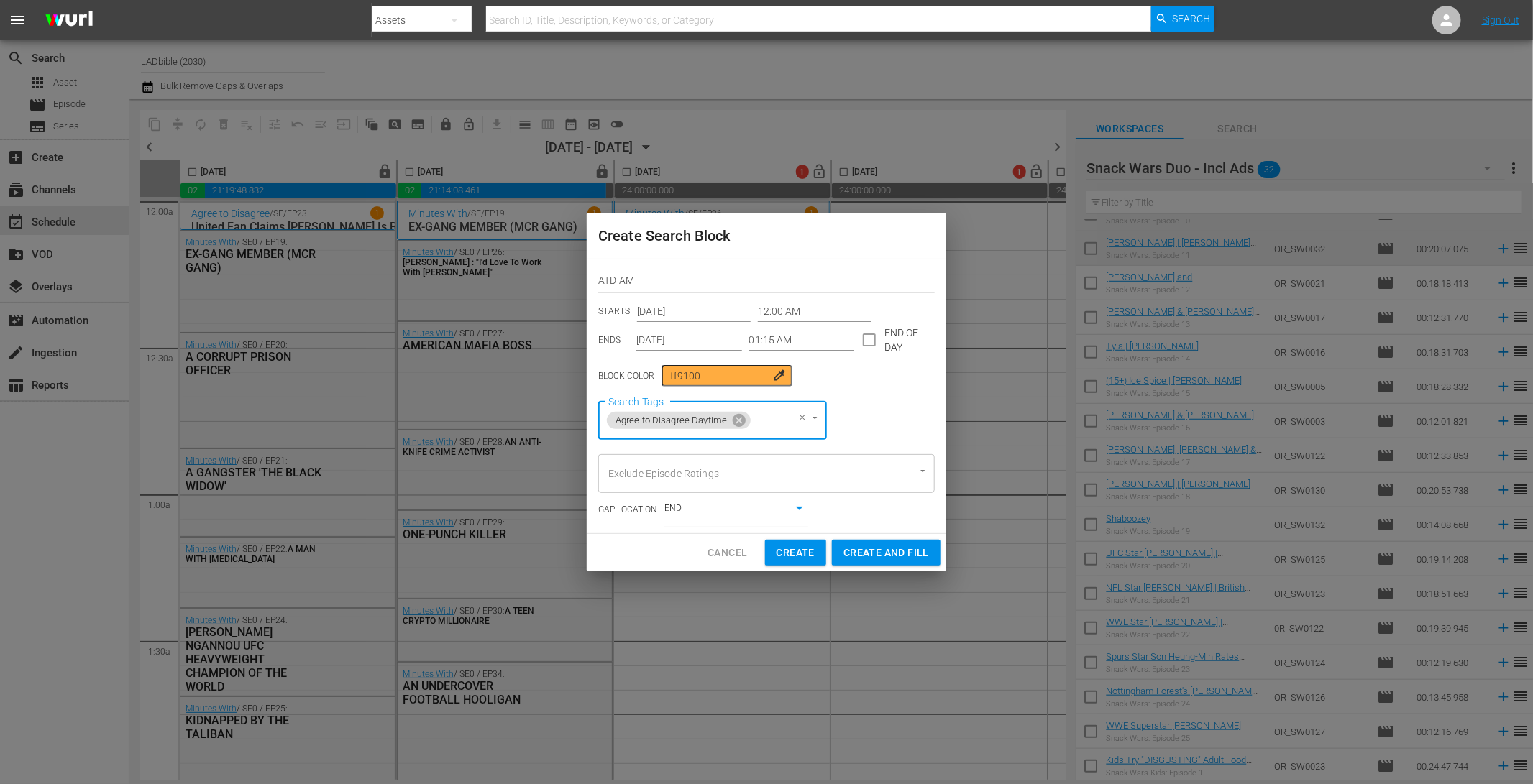
click at [887, 550] on span "Create and Fill" at bounding box center [886, 553] width 86 height 18
